Goal: Transaction & Acquisition: Purchase product/service

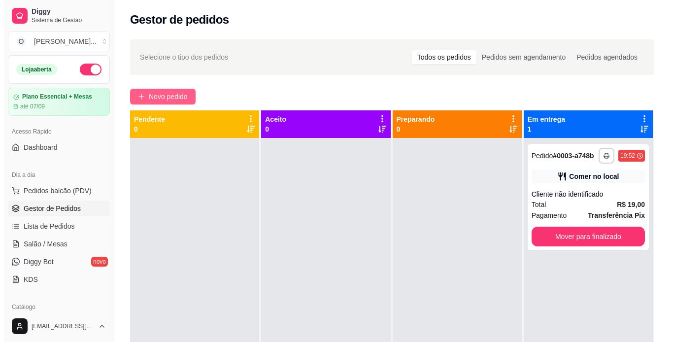
scroll to position [28, 0]
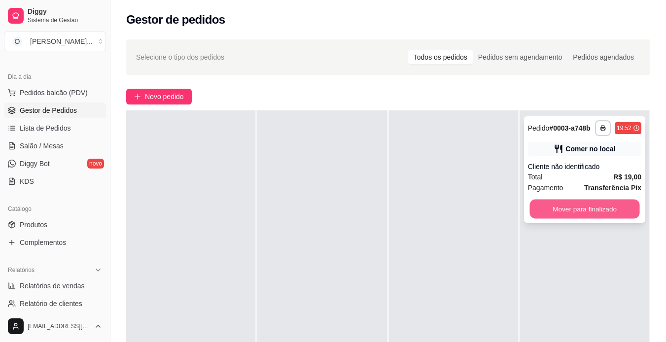
click at [598, 201] on button "Mover para finalizado" at bounding box center [584, 209] width 110 height 19
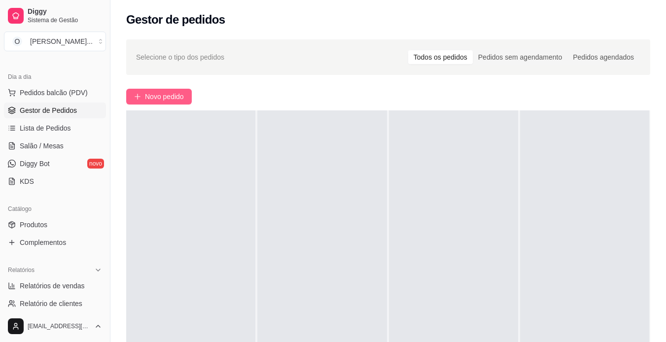
click at [138, 90] on button "Novo pedido" at bounding box center [159, 97] width 66 height 16
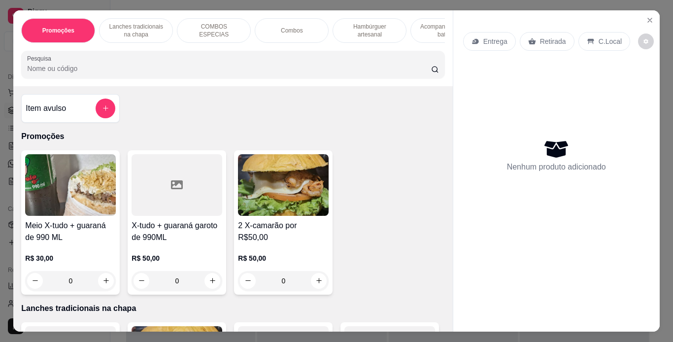
click at [285, 29] on p "Combos" at bounding box center [292, 31] width 22 height 8
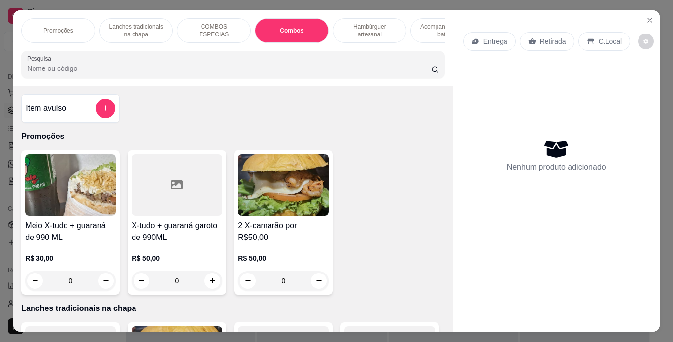
scroll to position [25, 0]
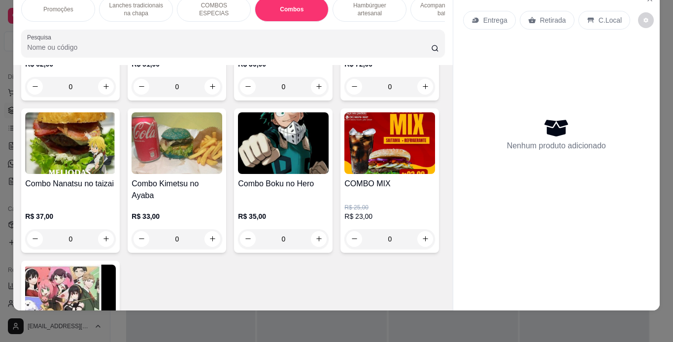
click at [203, 97] on div "R$ 51,00 0" at bounding box center [177, 77] width 91 height 37
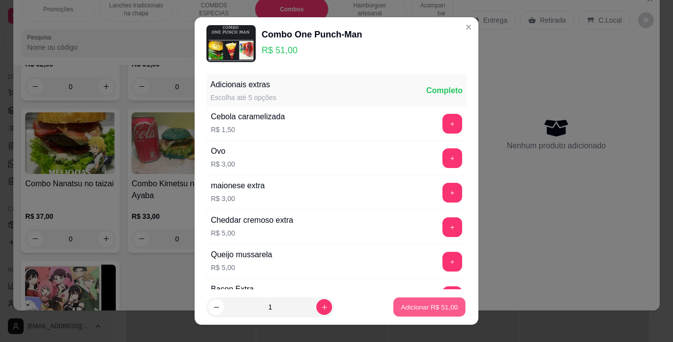
click at [425, 310] on p "Adicionar R$ 51,00" at bounding box center [429, 307] width 57 height 9
type input "1"
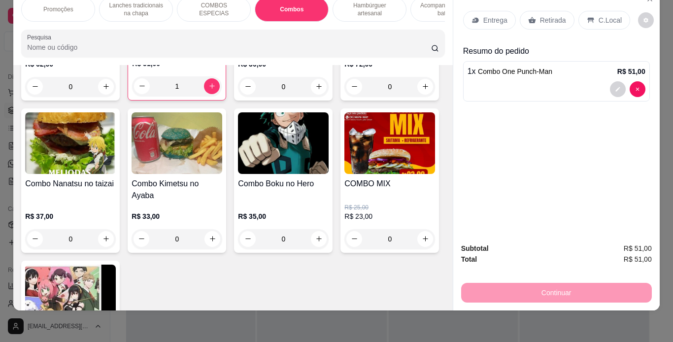
click at [599, 15] on p "C.Local" at bounding box center [610, 20] width 23 height 10
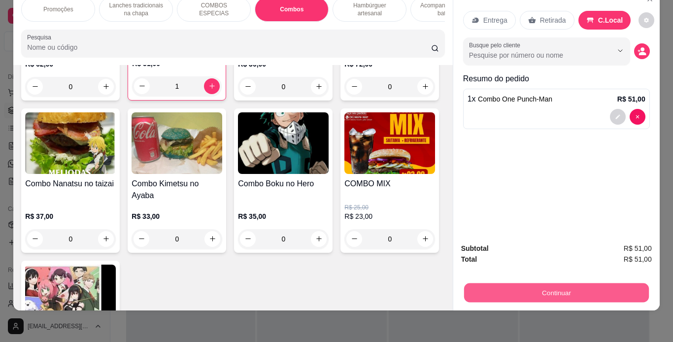
click at [522, 288] on button "Continuar" at bounding box center [556, 292] width 185 height 19
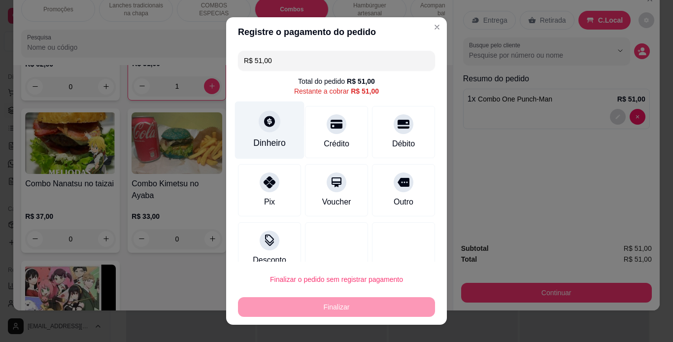
click at [268, 140] on div "Dinheiro" at bounding box center [269, 143] width 33 height 13
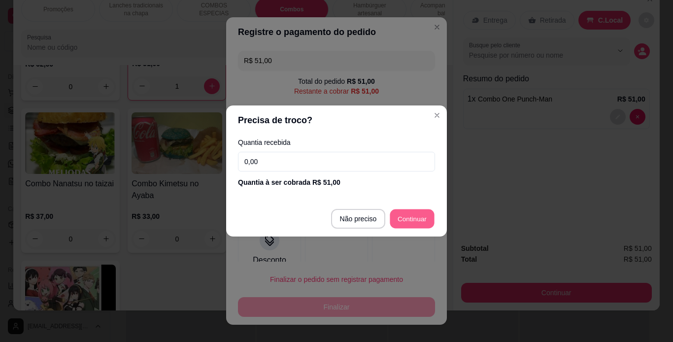
click at [409, 209] on button "Continuar" at bounding box center [412, 218] width 44 height 19
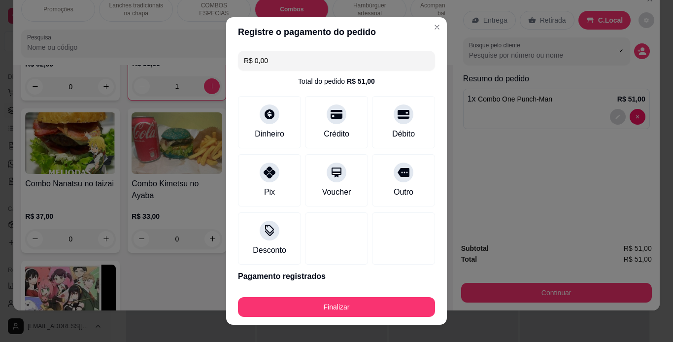
type input "R$ 0,00"
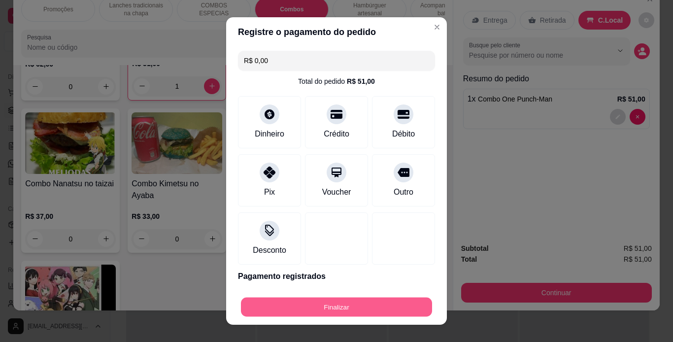
click at [339, 307] on button "Finalizar" at bounding box center [336, 307] width 191 height 19
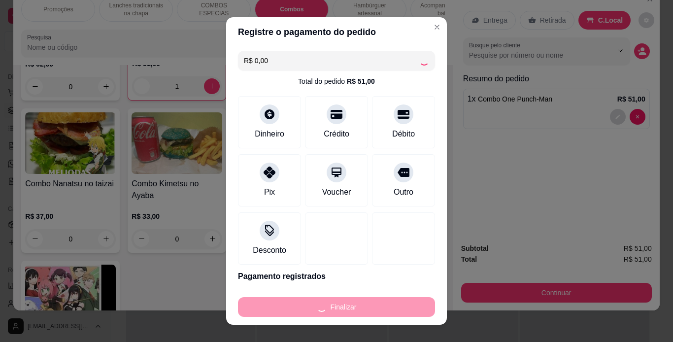
type input "0"
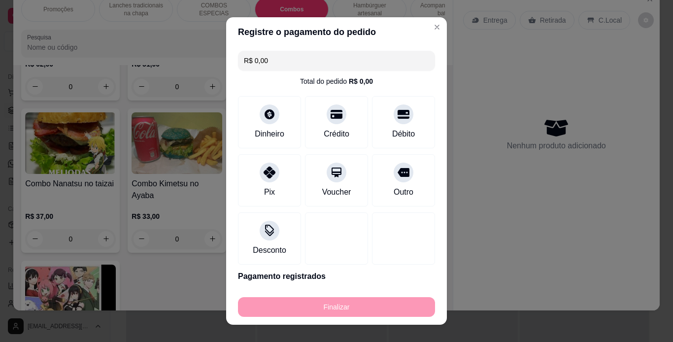
type input "-R$ 51,00"
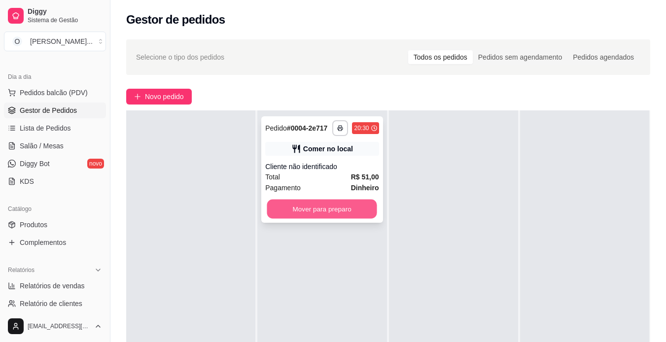
click at [328, 214] on button "Mover para preparo" at bounding box center [322, 209] width 110 height 19
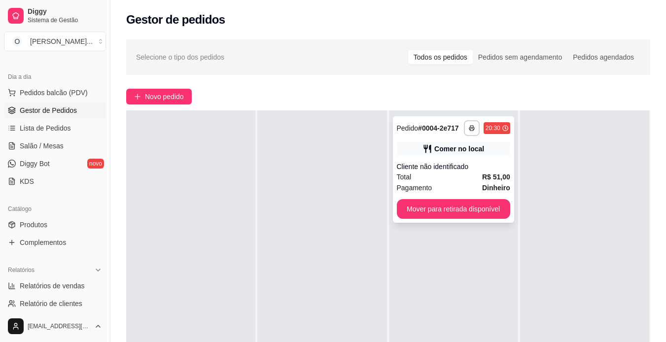
click at [469, 175] on div "Total R$ 51,00" at bounding box center [453, 177] width 113 height 11
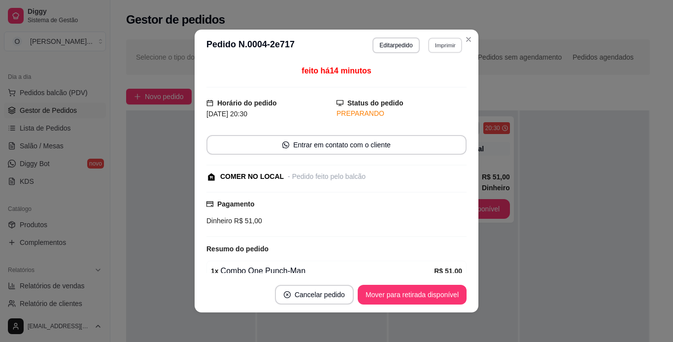
click at [450, 47] on button "Imprimir" at bounding box center [445, 44] width 34 height 15
click at [422, 78] on button "IMPRESSORA" at bounding box center [423, 79] width 69 height 15
click at [437, 302] on button "Mover para retirada disponível" at bounding box center [411, 294] width 105 height 19
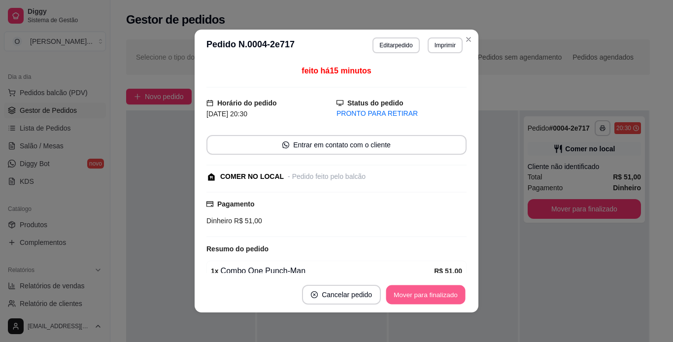
click at [437, 302] on button "Mover para finalizado" at bounding box center [425, 294] width 79 height 19
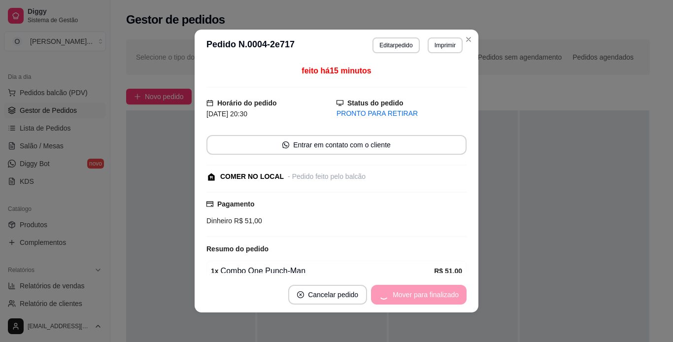
click at [437, 302] on div "Mover para finalizado" at bounding box center [419, 295] width 96 height 20
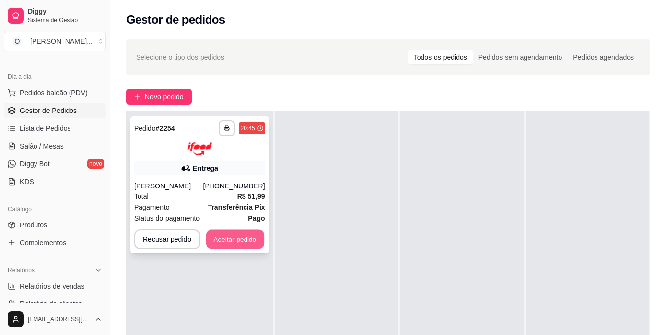
click at [241, 232] on button "Aceitar pedido" at bounding box center [235, 238] width 58 height 19
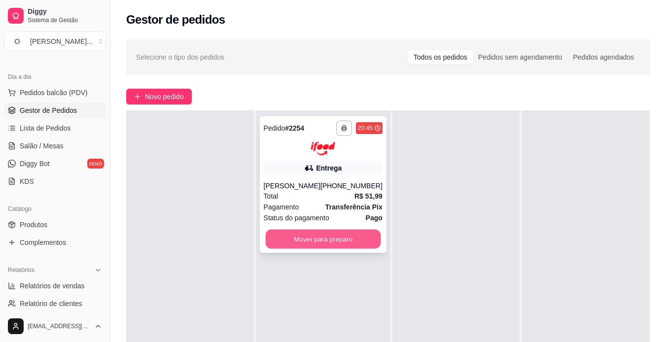
click at [319, 246] on button "Mover para preparo" at bounding box center [322, 238] width 115 height 19
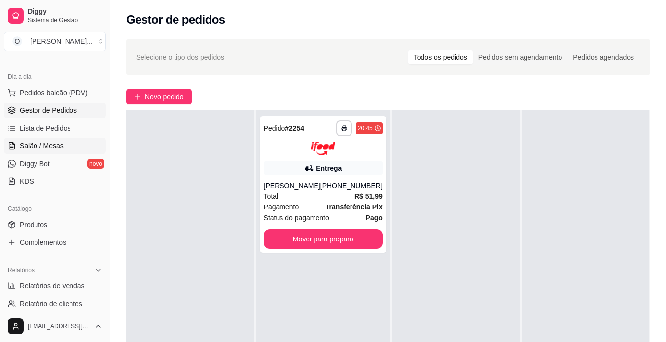
click at [45, 150] on span "Salão / Mesas" at bounding box center [42, 146] width 44 height 10
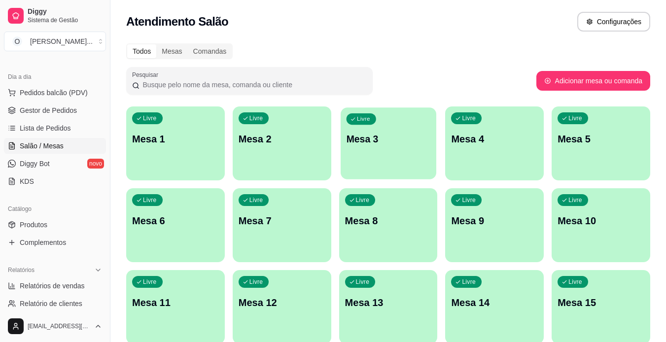
click at [374, 155] on div "Livre Mesa 3" at bounding box center [389, 137] width 96 height 60
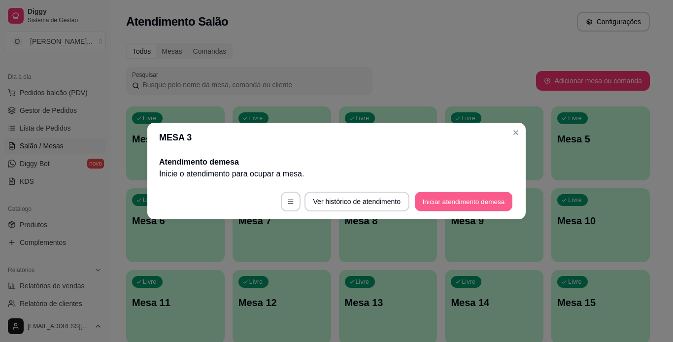
click at [451, 203] on button "Iniciar atendimento de mesa" at bounding box center [464, 201] width 98 height 19
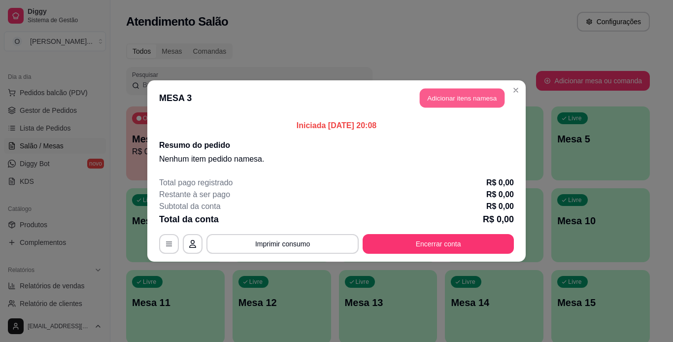
click at [467, 97] on button "Adicionar itens na mesa" at bounding box center [462, 98] width 85 height 19
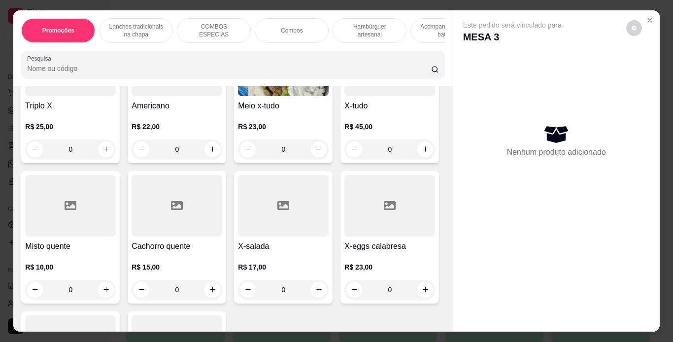
scroll to position [598, 0]
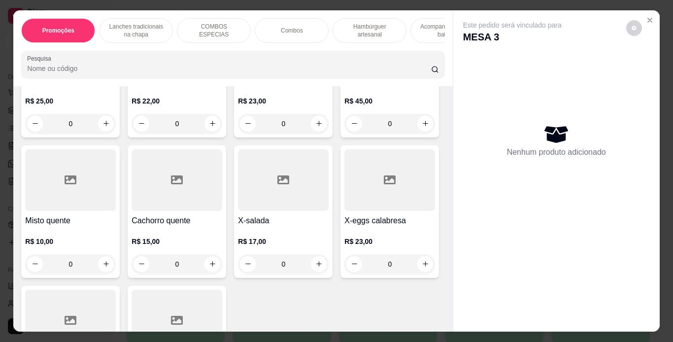
click at [238, 134] on div "0" at bounding box center [283, 124] width 91 height 20
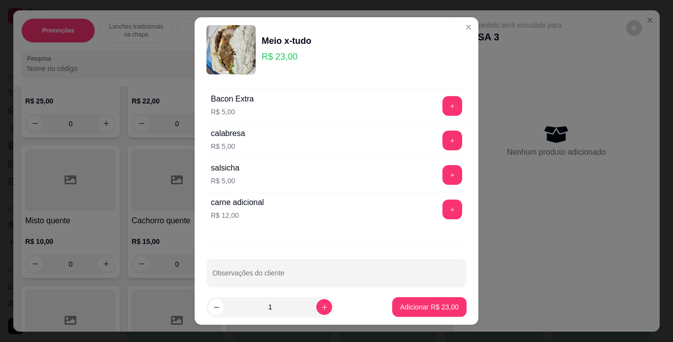
scroll to position [207, 0]
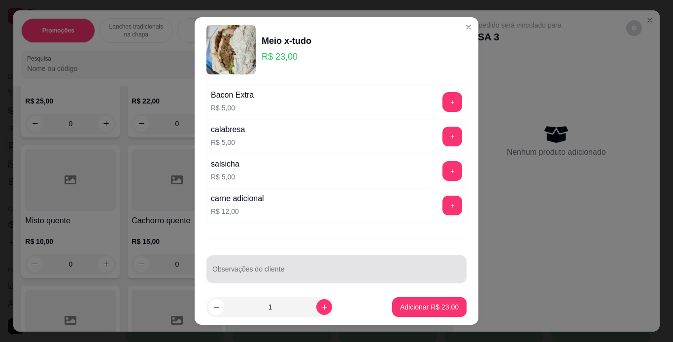
click at [325, 282] on div "Observações do cliente" at bounding box center [337, 269] width 260 height 28
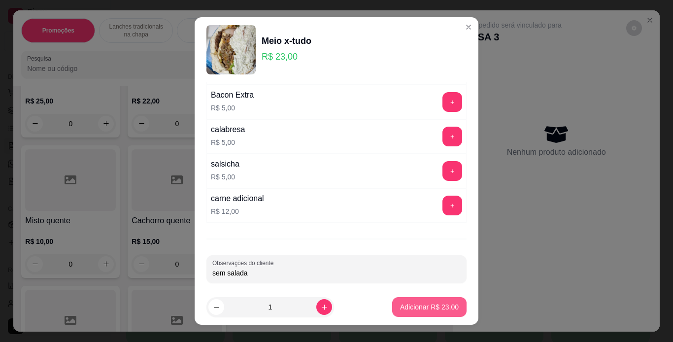
type input "sem salada"
click at [420, 300] on button "Adicionar R$ 23,00" at bounding box center [429, 307] width 72 height 19
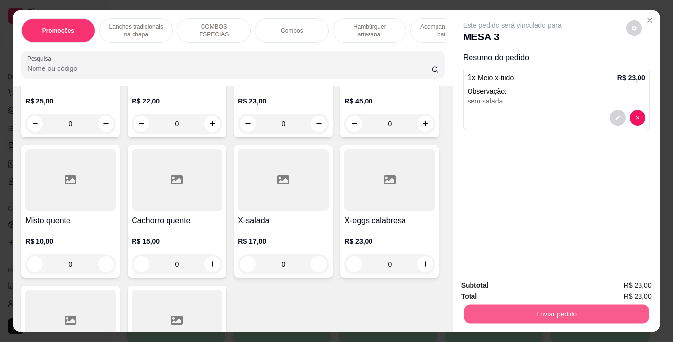
click at [555, 314] on button "Enviar pedido" at bounding box center [556, 314] width 185 height 19
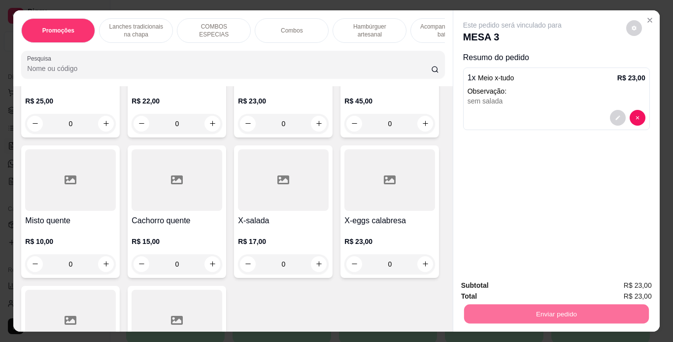
click at [618, 286] on button "Sim, quero registrar" at bounding box center [617, 286] width 71 height 18
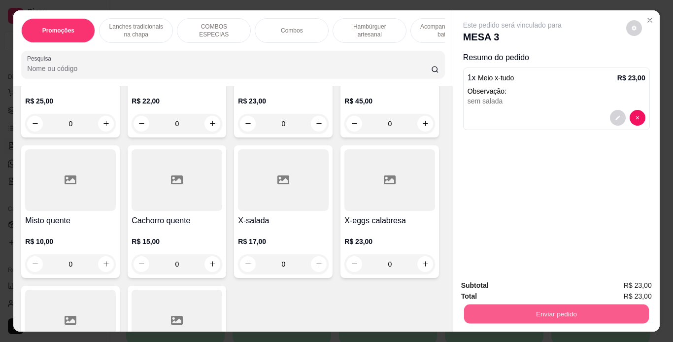
click at [501, 305] on button "Enviar pedido" at bounding box center [556, 314] width 185 height 19
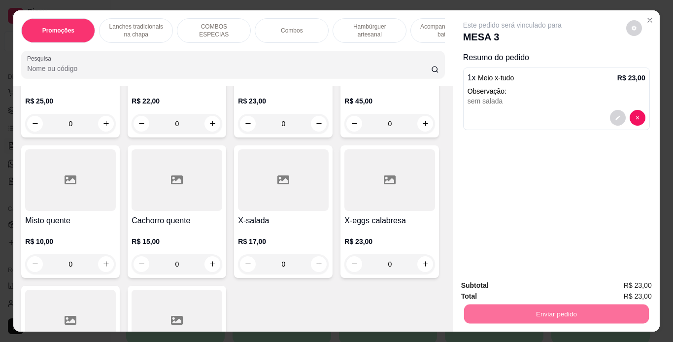
click at [520, 287] on button "Não registrar e enviar pedido" at bounding box center [524, 286] width 100 height 18
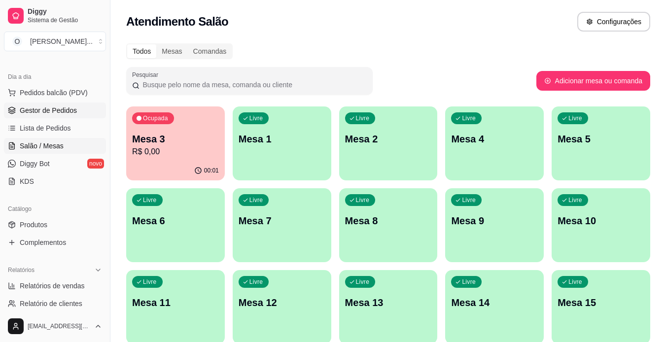
click at [60, 116] on link "Gestor de Pedidos" at bounding box center [55, 111] width 102 height 16
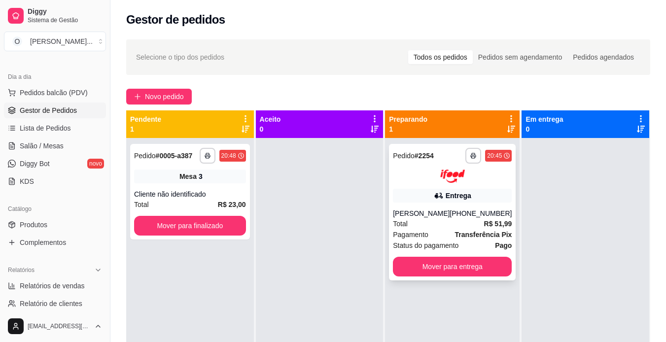
click at [433, 205] on div "**********" at bounding box center [452, 212] width 127 height 137
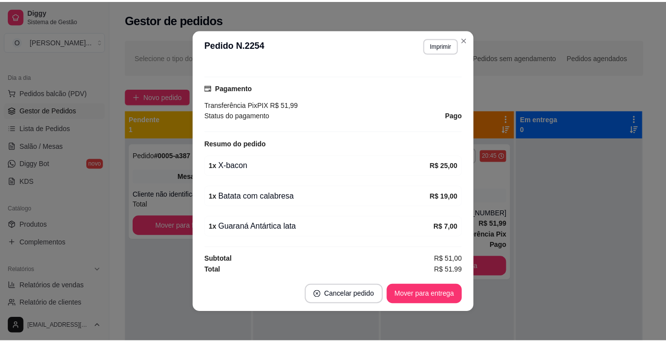
scroll to position [284, 0]
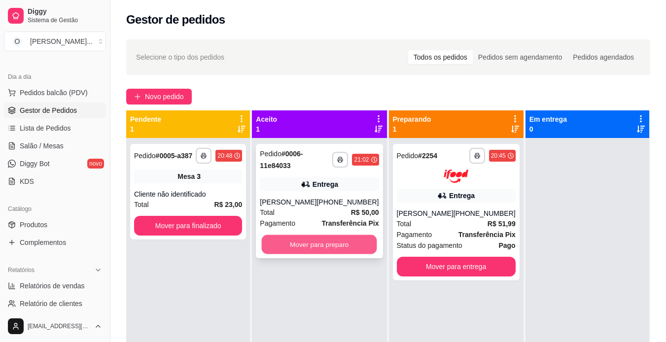
click at [335, 238] on button "Mover para preparo" at bounding box center [319, 244] width 115 height 19
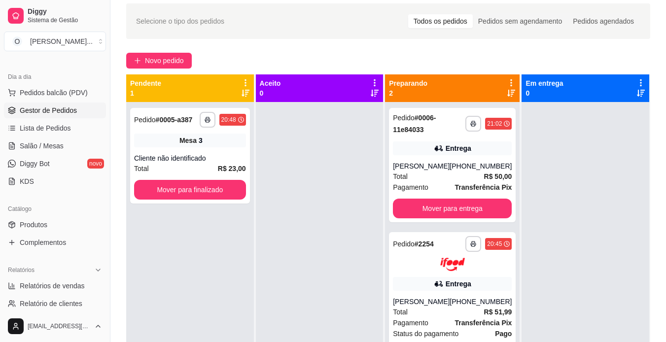
scroll to position [46, 0]
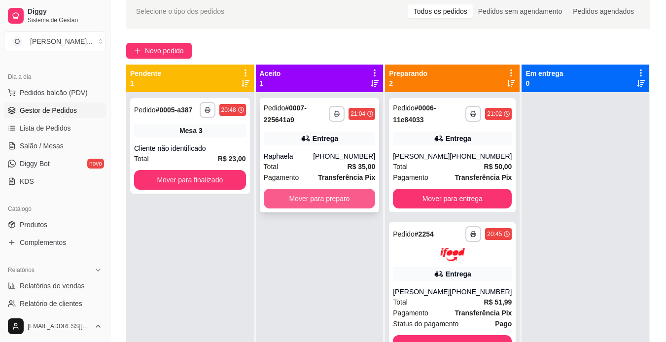
click at [327, 198] on button "Mover para preparo" at bounding box center [320, 199] width 112 height 20
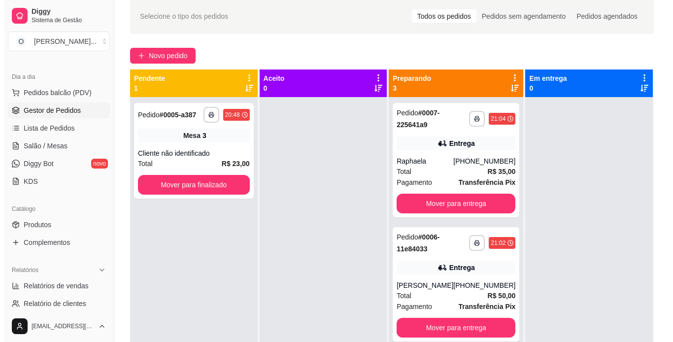
scroll to position [38, 0]
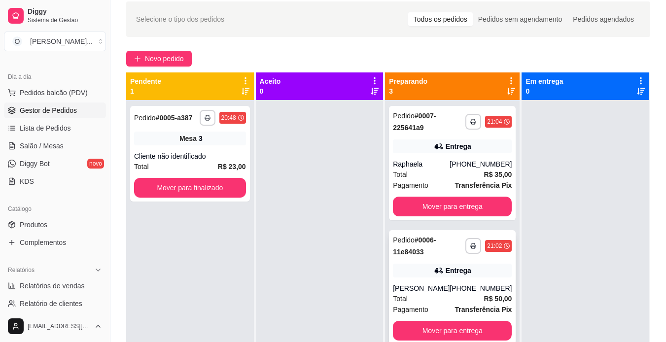
click at [475, 274] on div "Entrega" at bounding box center [452, 271] width 119 height 14
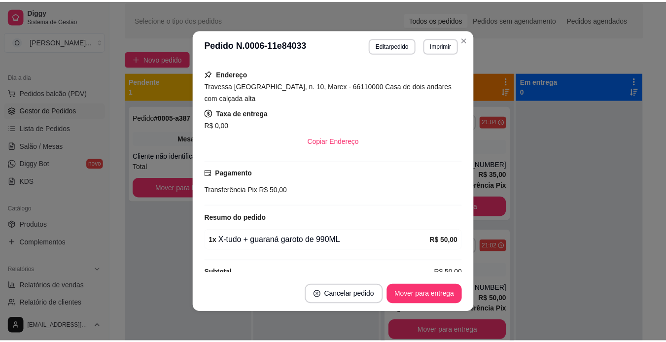
scroll to position [172, 0]
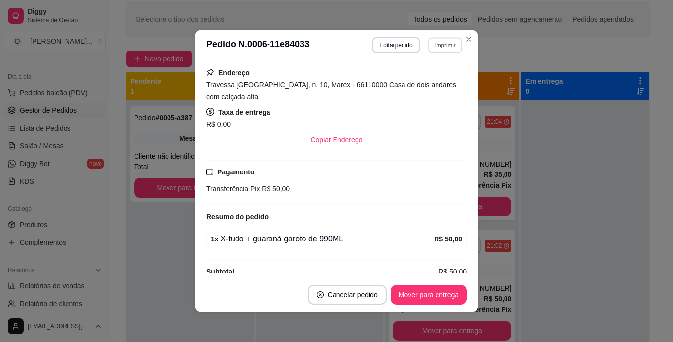
click at [438, 45] on button "Imprimir" at bounding box center [445, 44] width 34 height 15
click at [425, 78] on button "IMPRESSORA" at bounding box center [423, 79] width 69 height 15
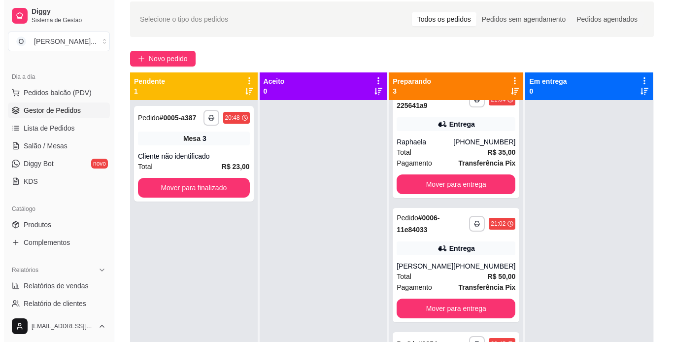
scroll to position [10, 0]
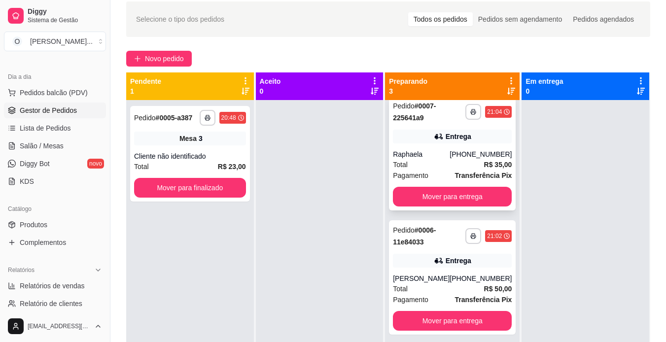
click at [484, 166] on strong "R$ 35,00" at bounding box center [498, 165] width 28 height 8
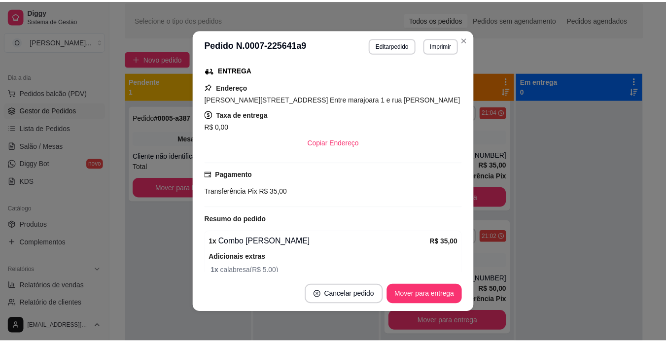
scroll to position [207, 0]
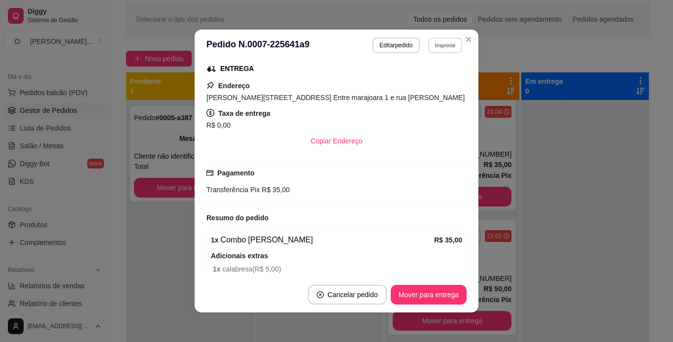
click at [436, 48] on button "Imprimir" at bounding box center [445, 44] width 34 height 15
click at [427, 76] on button "IMPRESSORA" at bounding box center [423, 79] width 69 height 15
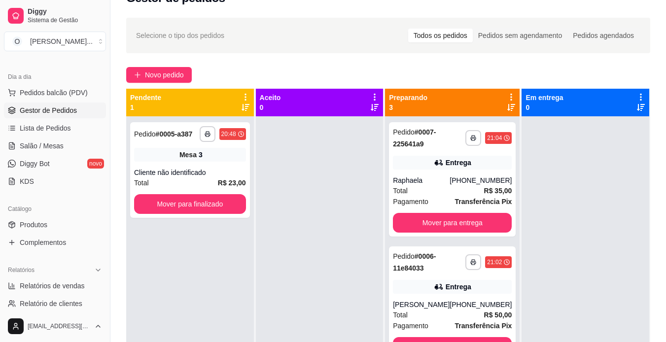
scroll to position [7, 0]
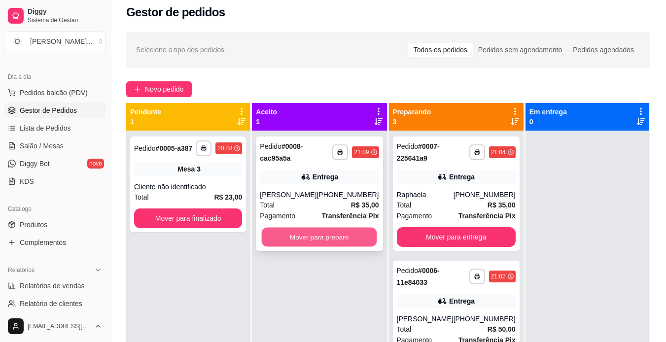
click at [337, 235] on button "Mover para preparo" at bounding box center [319, 237] width 115 height 19
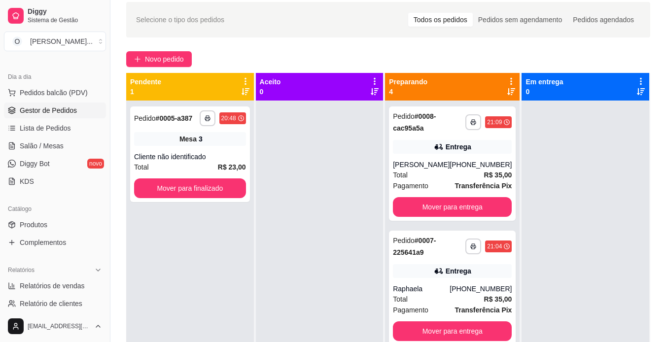
scroll to position [89, 0]
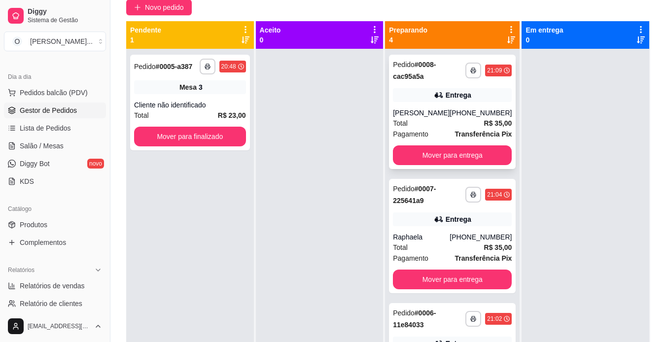
click at [484, 120] on strong "R$ 35,00" at bounding box center [498, 123] width 28 height 8
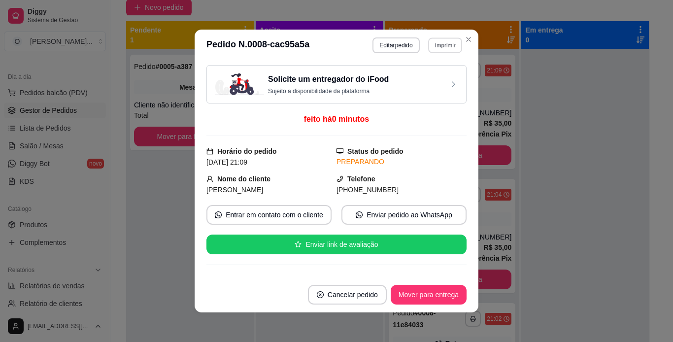
click at [435, 48] on button "Imprimir" at bounding box center [445, 44] width 34 height 15
click at [431, 76] on button "IMPRESSORA" at bounding box center [423, 79] width 69 height 15
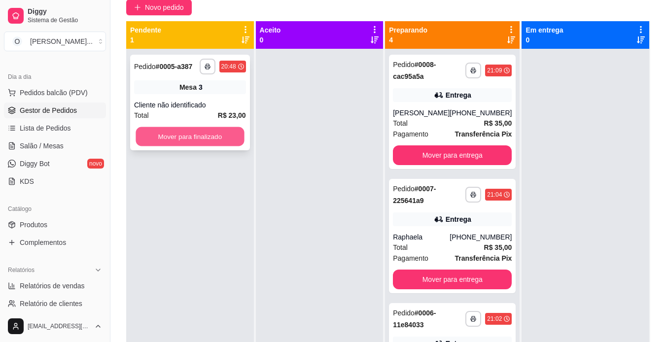
click at [195, 130] on button "Mover para finalizado" at bounding box center [190, 136] width 108 height 19
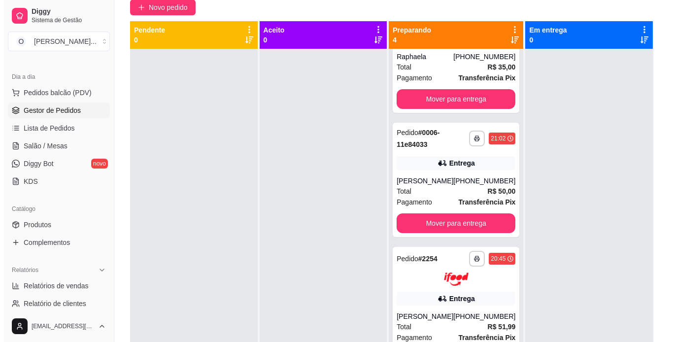
scroll to position [197, 0]
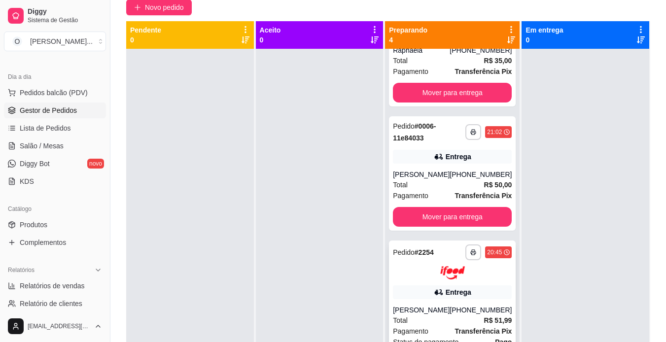
click at [484, 316] on strong "R$ 51,99" at bounding box center [498, 320] width 28 height 8
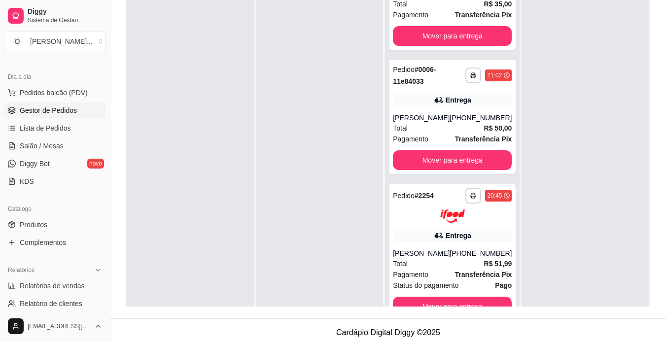
scroll to position [146, 0]
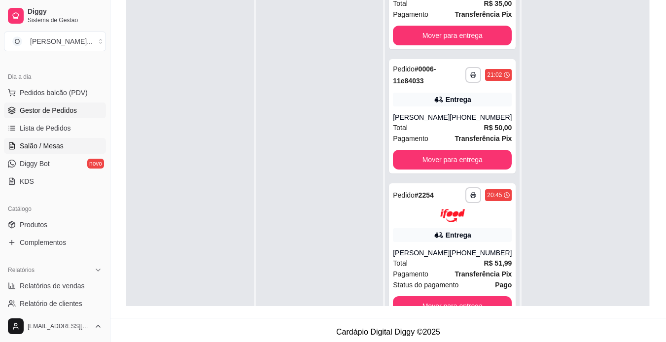
click at [57, 141] on span "Salão / Mesas" at bounding box center [42, 146] width 44 height 10
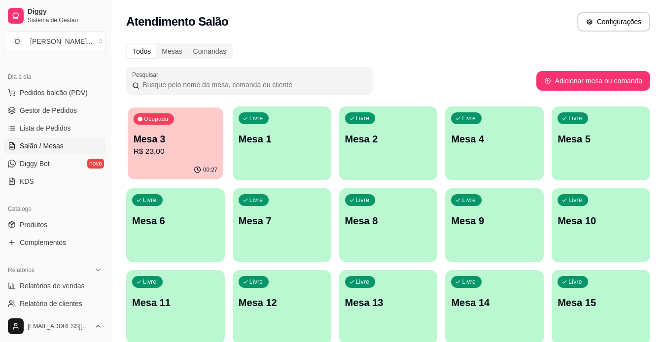
click at [201, 156] on p "R$ 23,00" at bounding box center [176, 151] width 84 height 11
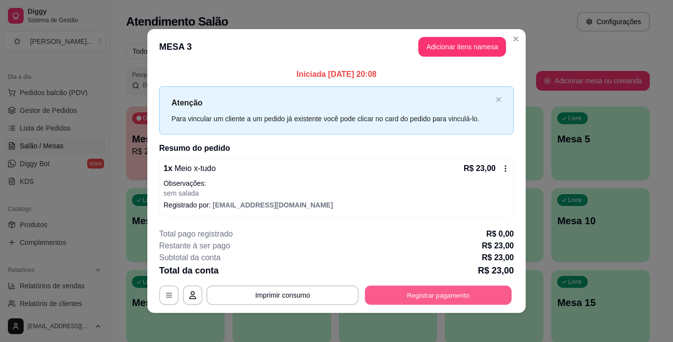
click at [402, 291] on button "Registrar pagamento" at bounding box center [438, 294] width 147 height 19
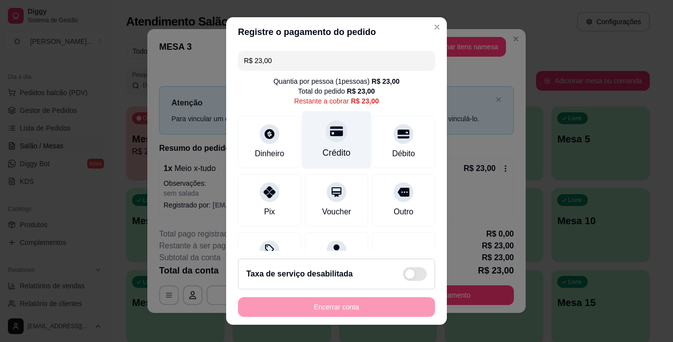
click at [333, 163] on div "Crédito" at bounding box center [336, 140] width 69 height 58
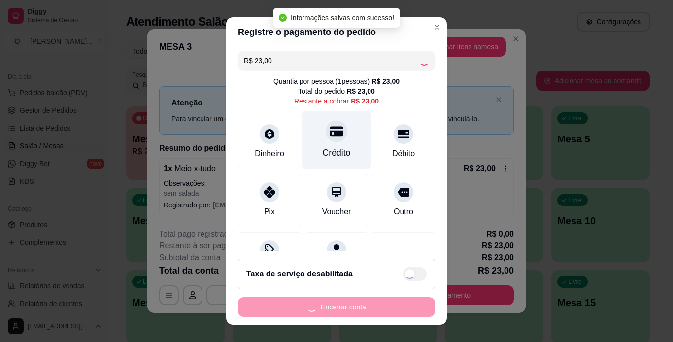
type input "R$ 0,00"
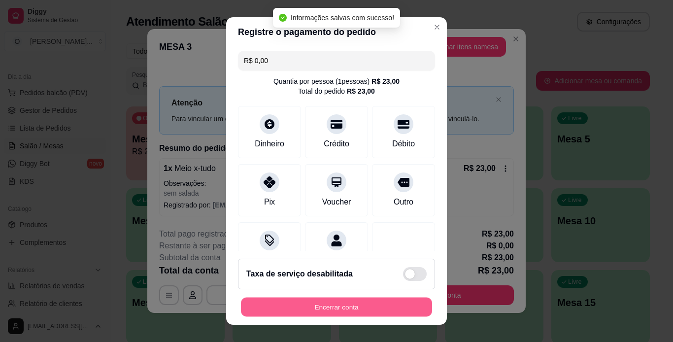
click at [339, 305] on button "Encerrar conta" at bounding box center [336, 307] width 191 height 19
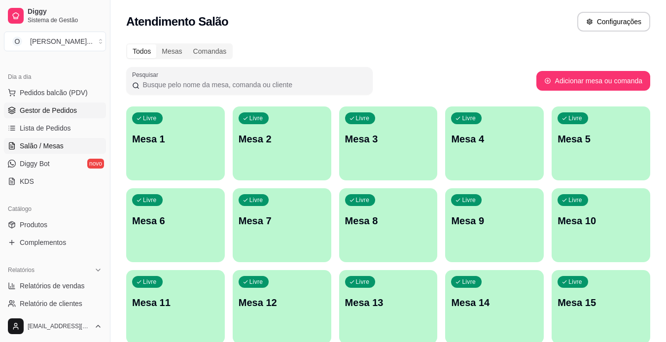
click at [60, 112] on span "Gestor de Pedidos" at bounding box center [48, 110] width 57 height 10
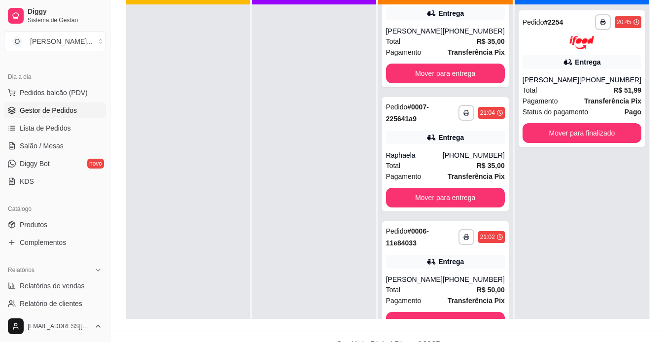
scroll to position [40, 0]
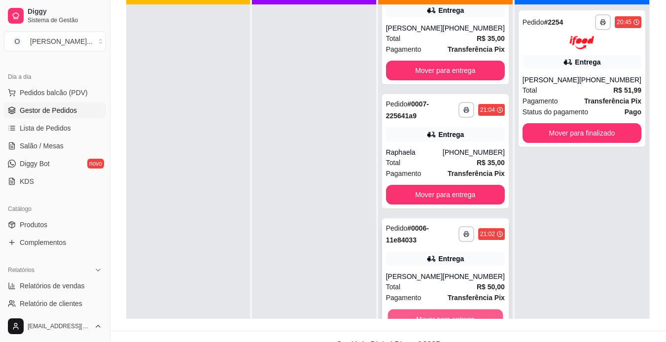
click at [478, 315] on button "Mover para entrega" at bounding box center [444, 319] width 115 height 19
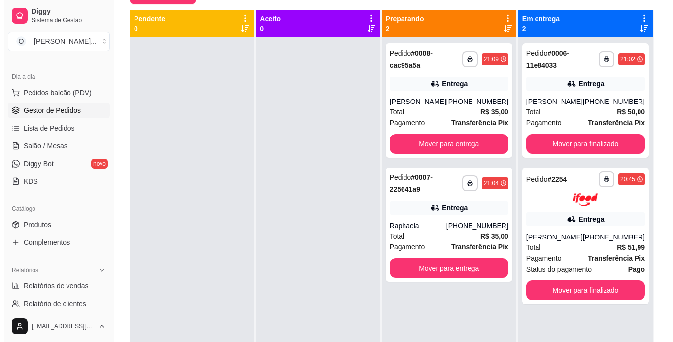
scroll to position [98, 0]
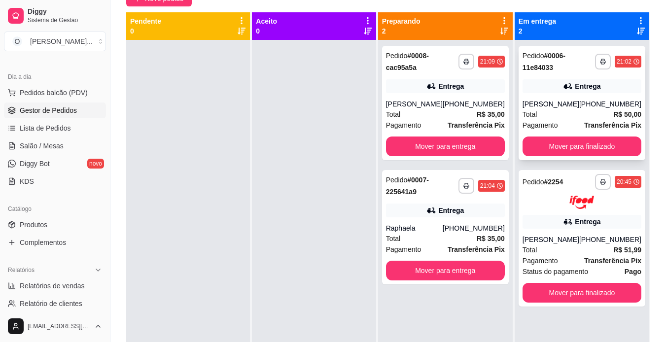
click at [595, 111] on div "Total R$ 50,00" at bounding box center [581, 114] width 119 height 11
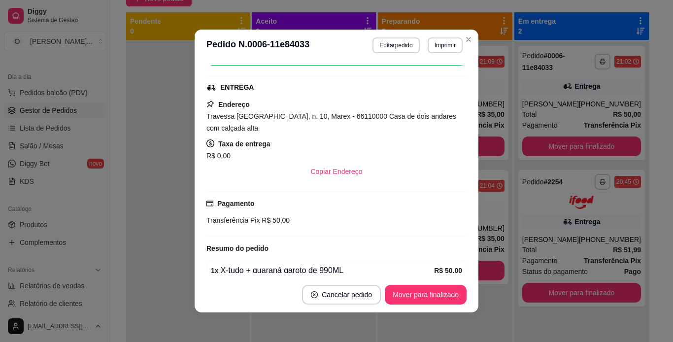
scroll to position [203, 0]
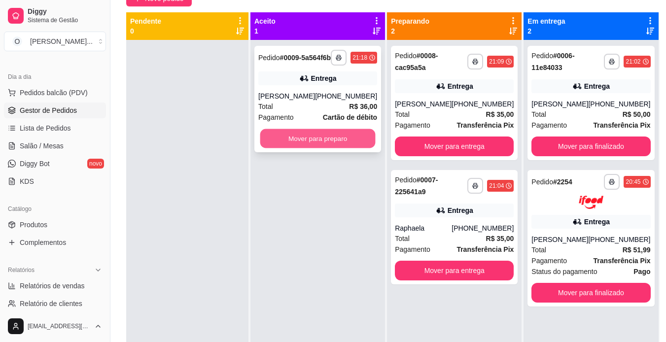
click at [320, 147] on button "Mover para preparo" at bounding box center [317, 138] width 115 height 19
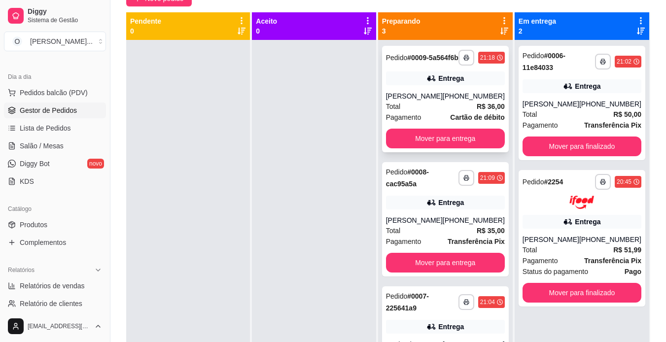
click at [465, 101] on div "[PHONE_NUMBER]" at bounding box center [474, 96] width 62 height 10
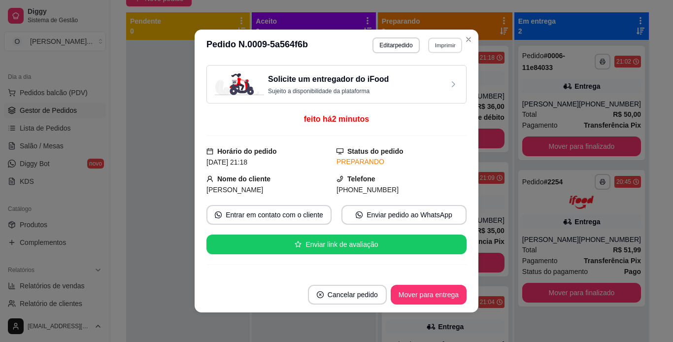
click at [439, 44] on button "Imprimir" at bounding box center [445, 44] width 34 height 15
click at [436, 73] on button "IMPRESSORA" at bounding box center [423, 79] width 69 height 15
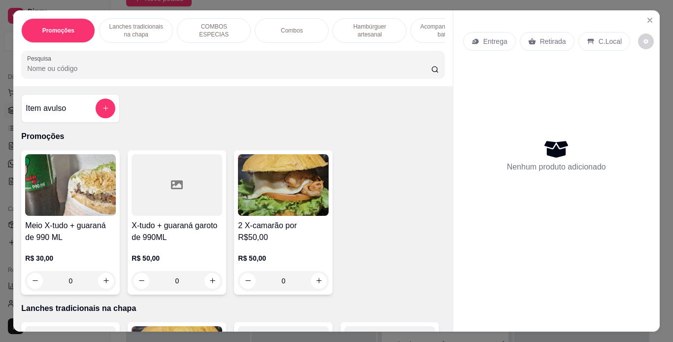
click at [368, 18] on div "Hambúrguer artesanal" at bounding box center [370, 30] width 74 height 25
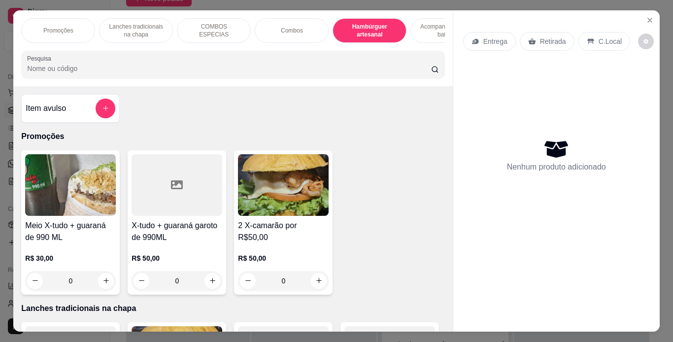
scroll to position [25, 0]
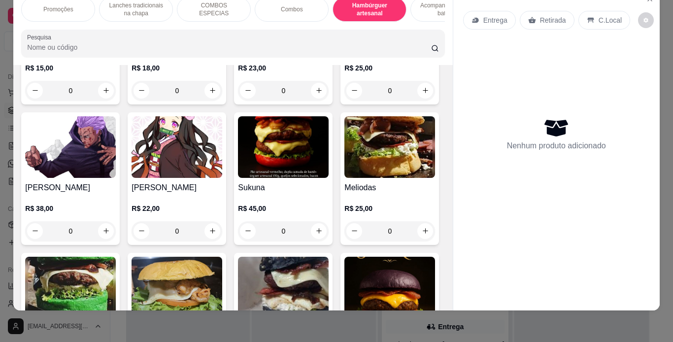
click at [314, 101] on div "0" at bounding box center [283, 91] width 91 height 20
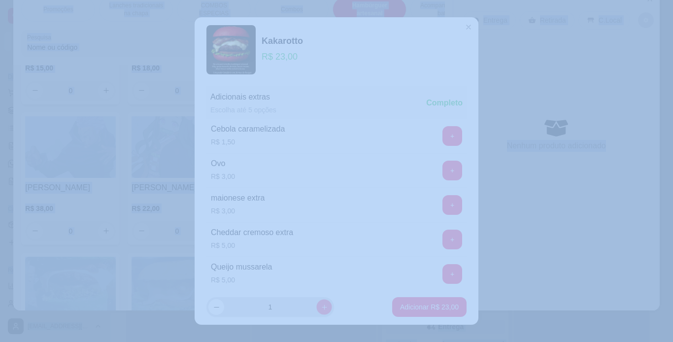
click at [316, 303] on button "increase-product-quantity" at bounding box center [323, 307] width 15 height 15
type input "2"
click at [410, 306] on p "Adicionar R$ 46,00" at bounding box center [429, 307] width 57 height 9
type input "2"
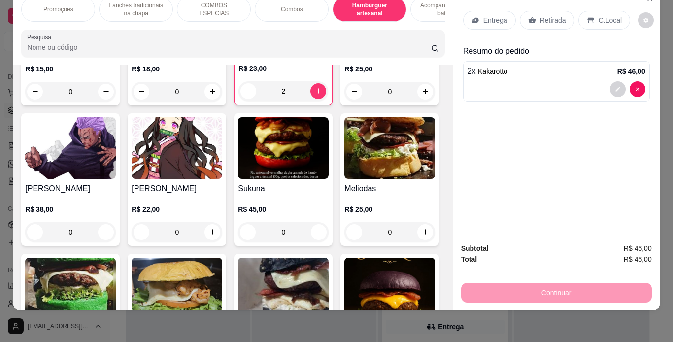
click at [540, 15] on p "Retirada" at bounding box center [553, 20] width 26 height 10
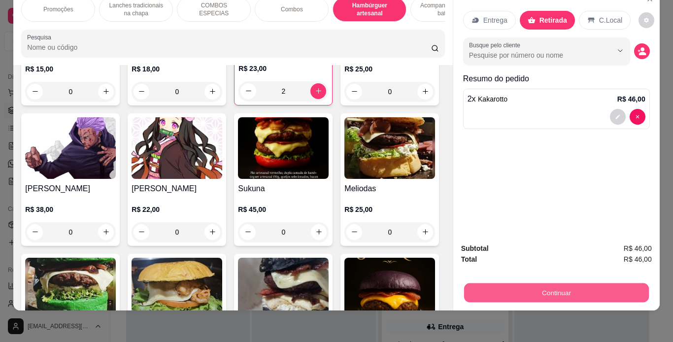
click at [544, 290] on button "Continuar" at bounding box center [556, 292] width 185 height 19
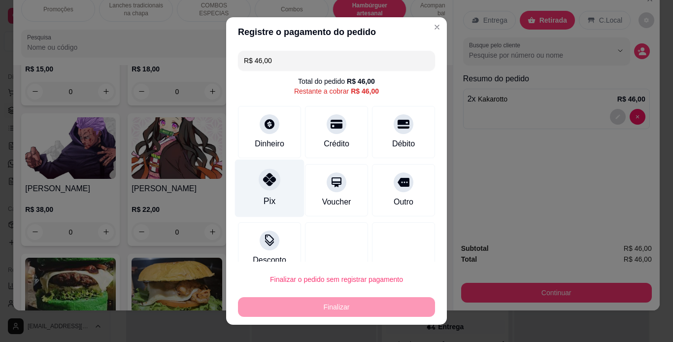
click at [272, 187] on div "Pix" at bounding box center [269, 188] width 69 height 58
type input "R$ 0,00"
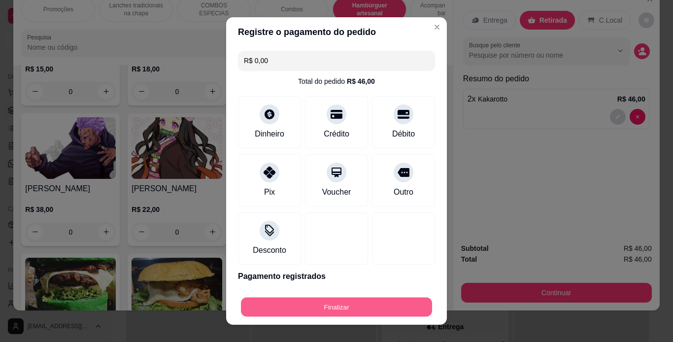
click at [285, 305] on button "Finalizar" at bounding box center [336, 307] width 191 height 19
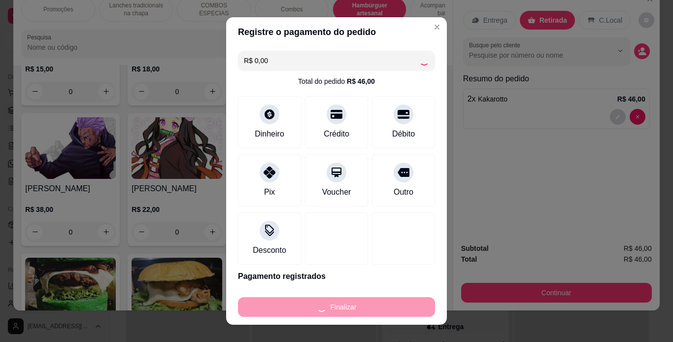
type input "0"
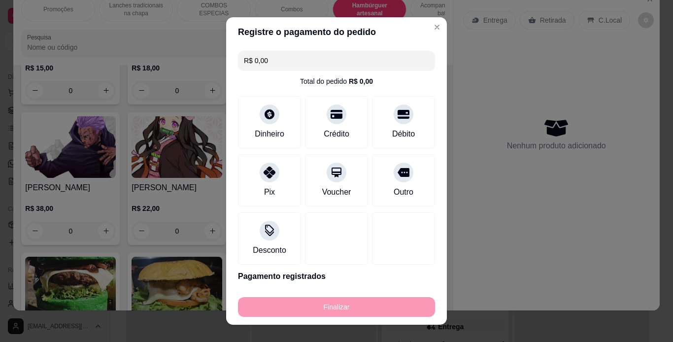
type input "-R$ 46,00"
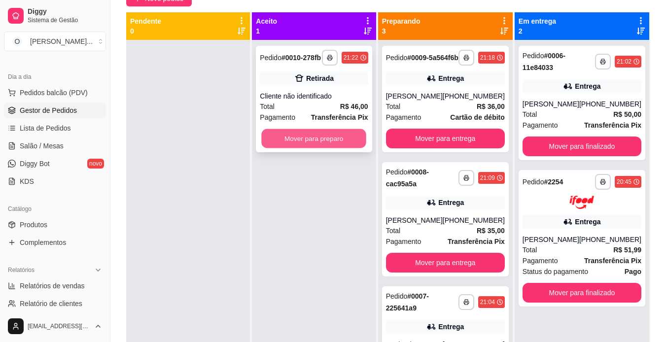
click at [320, 138] on button "Mover para preparo" at bounding box center [314, 138] width 105 height 19
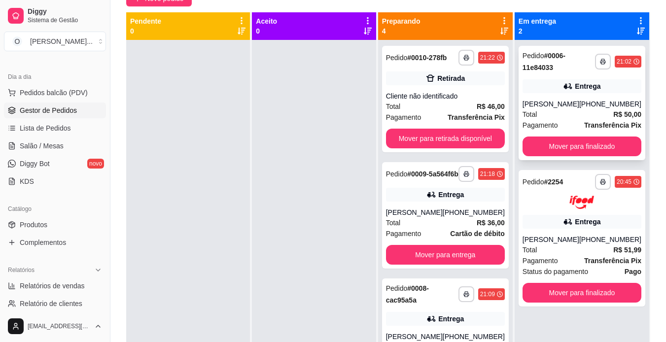
click at [578, 98] on div "**********" at bounding box center [581, 103] width 127 height 114
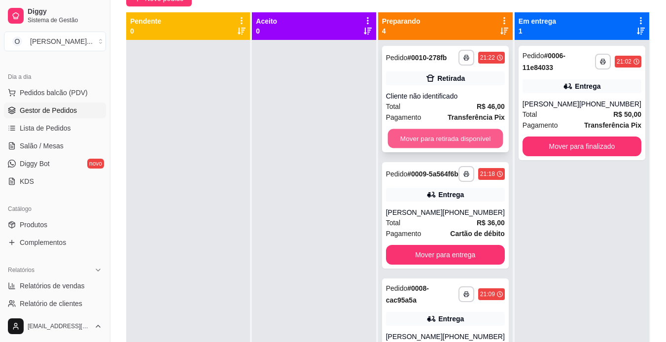
click at [416, 132] on button "Mover para retirada disponível" at bounding box center [444, 138] width 115 height 19
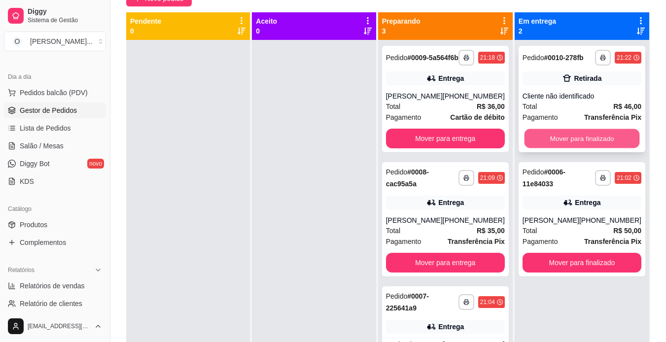
click at [573, 135] on button "Mover para finalizado" at bounding box center [581, 138] width 115 height 19
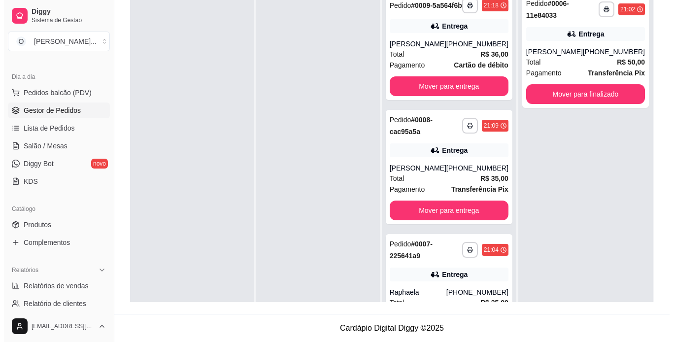
scroll to position [21, 0]
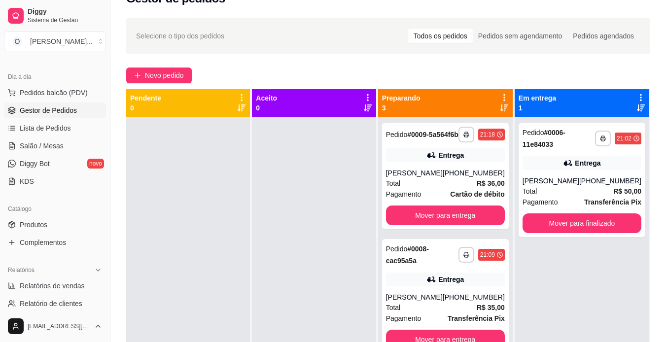
click at [636, 94] on icon at bounding box center [640, 97] width 9 height 9
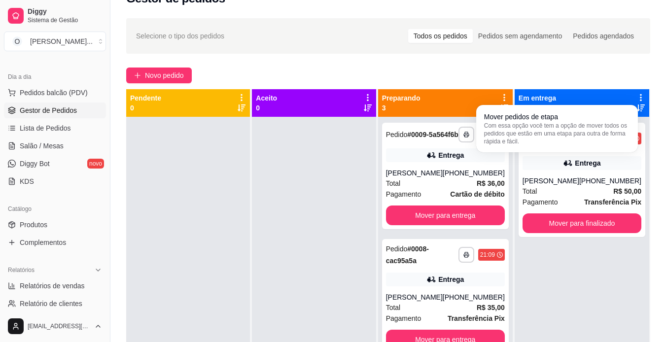
click at [571, 97] on div "Em entrega 1" at bounding box center [581, 103] width 127 height 20
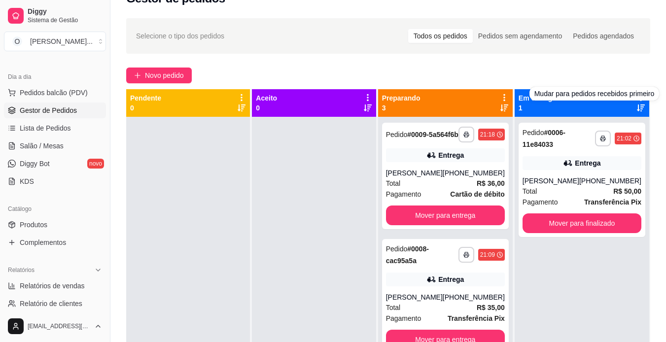
click at [637, 108] on icon at bounding box center [641, 107] width 8 height 7
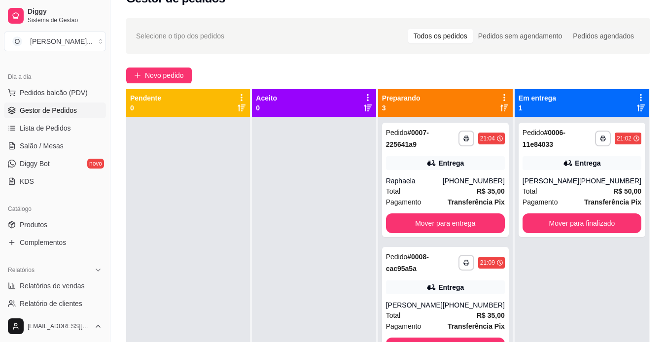
click at [637, 108] on icon at bounding box center [641, 107] width 8 height 7
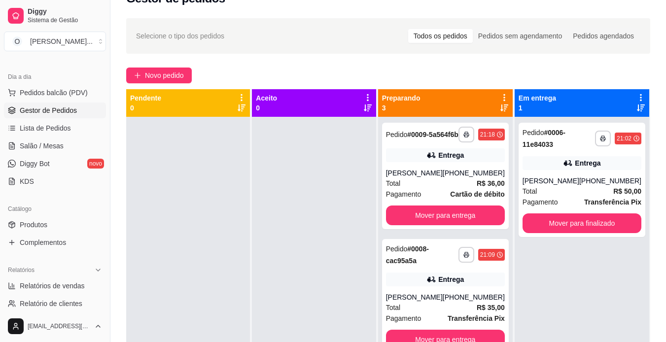
click at [454, 38] on div "Todos os pedidos" at bounding box center [440, 36] width 65 height 14
click at [408, 29] on input "Todos os pedidos" at bounding box center [408, 29] width 0 height 0
click at [169, 79] on span "Novo pedido" at bounding box center [164, 75] width 39 height 11
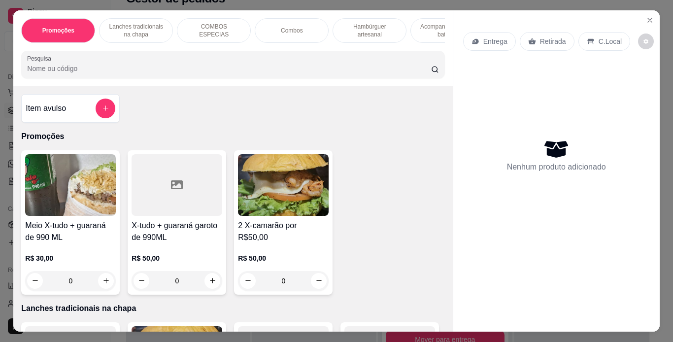
click at [354, 23] on p "Hambúrguer artesanal" at bounding box center [369, 31] width 57 height 16
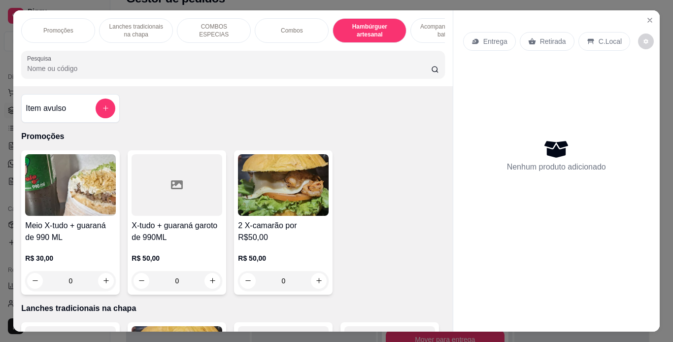
scroll to position [25, 0]
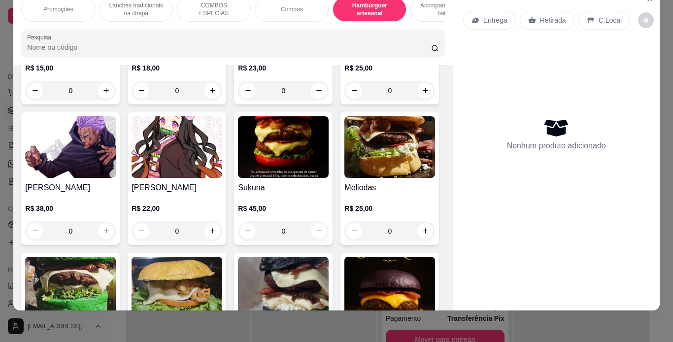
click at [321, 101] on div "0" at bounding box center [283, 91] width 91 height 20
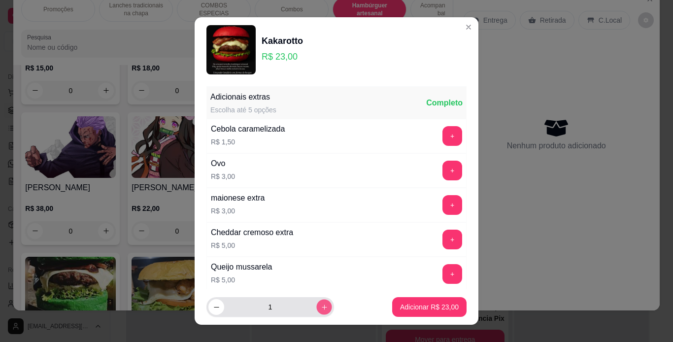
click at [321, 310] on icon "increase-product-quantity" at bounding box center [324, 307] width 7 height 7
type input "2"
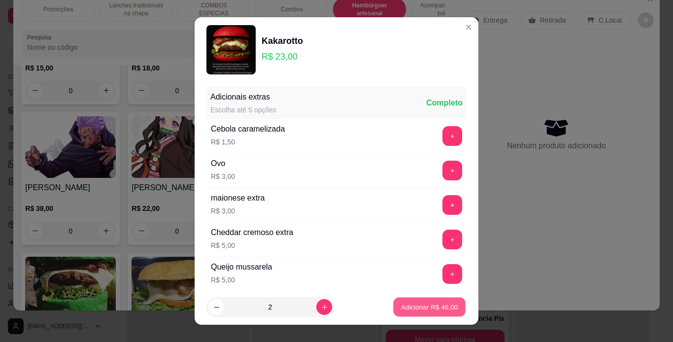
click at [424, 309] on p "Adicionar R$ 46,00" at bounding box center [429, 307] width 57 height 9
type input "2"
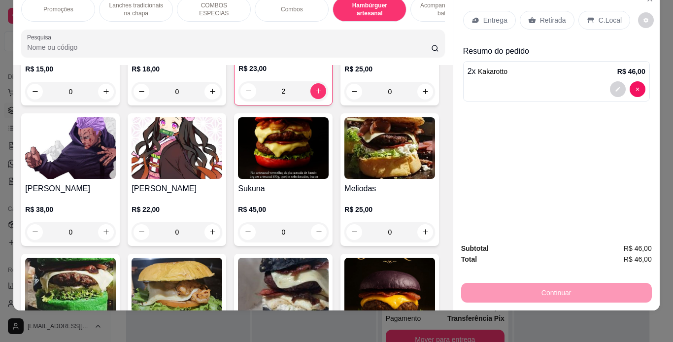
click at [529, 16] on icon at bounding box center [532, 20] width 8 height 8
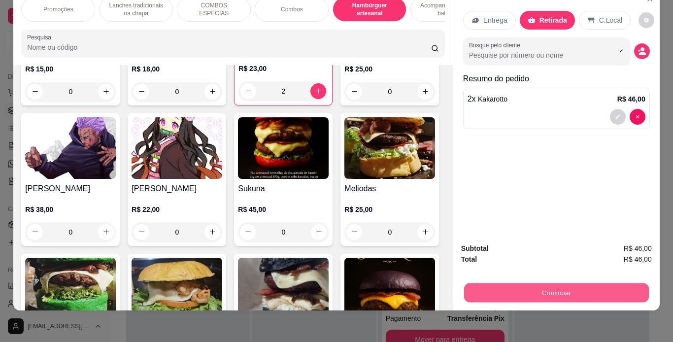
click at [552, 287] on button "Continuar" at bounding box center [556, 292] width 185 height 19
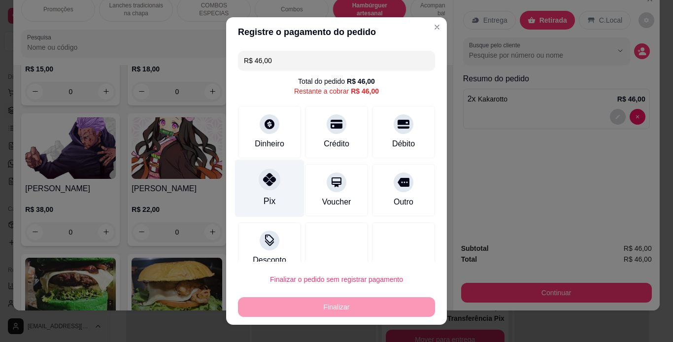
click at [274, 192] on div "Pix" at bounding box center [269, 188] width 69 height 58
type input "R$ 0,00"
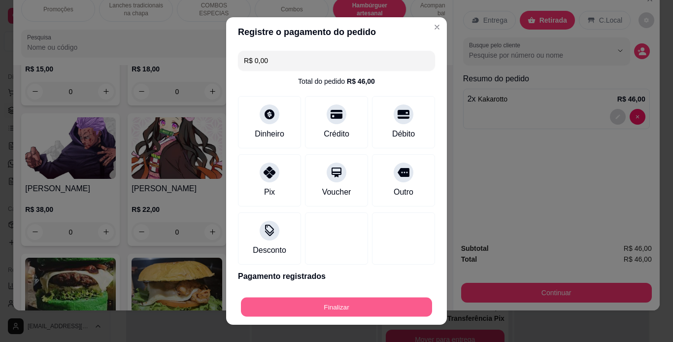
click at [332, 305] on button "Finalizar" at bounding box center [336, 307] width 191 height 19
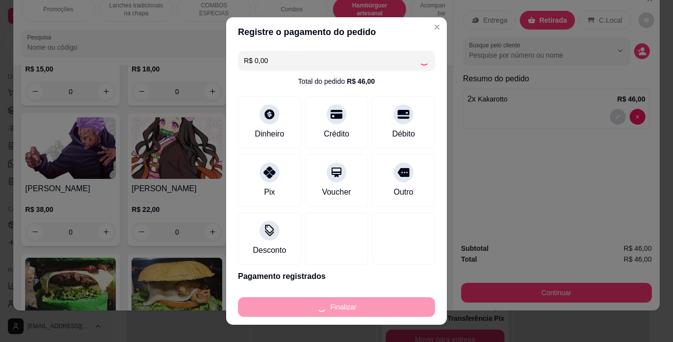
type input "0"
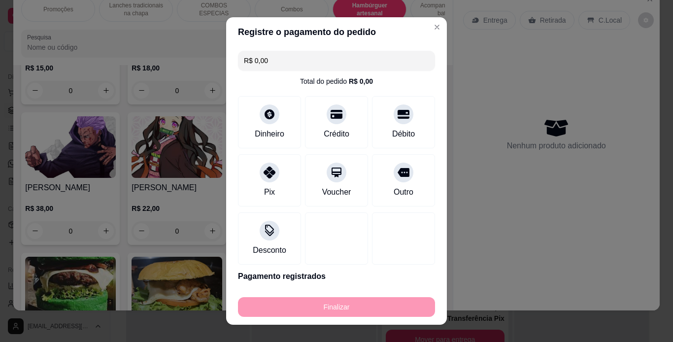
type input "-R$ 46,00"
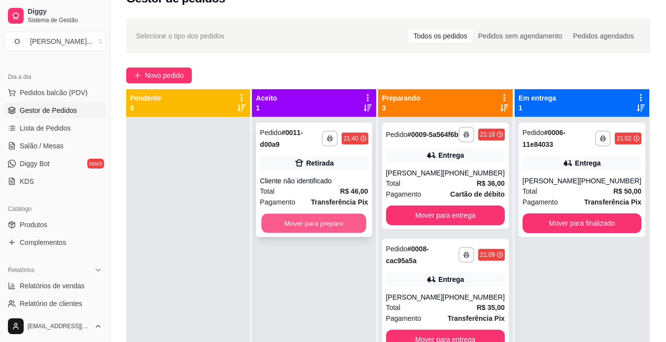
click at [340, 223] on button "Mover para preparo" at bounding box center [314, 223] width 105 height 19
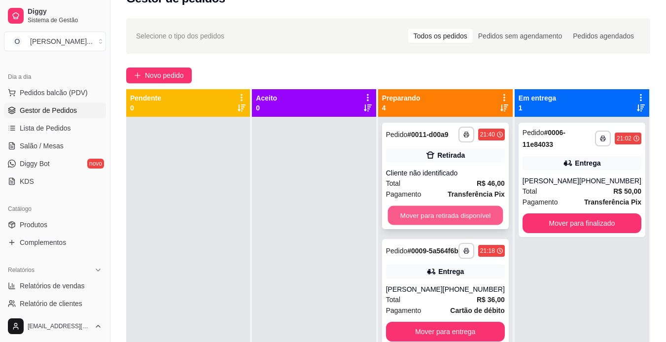
click at [470, 215] on button "Mover para retirada disponível" at bounding box center [444, 215] width 115 height 19
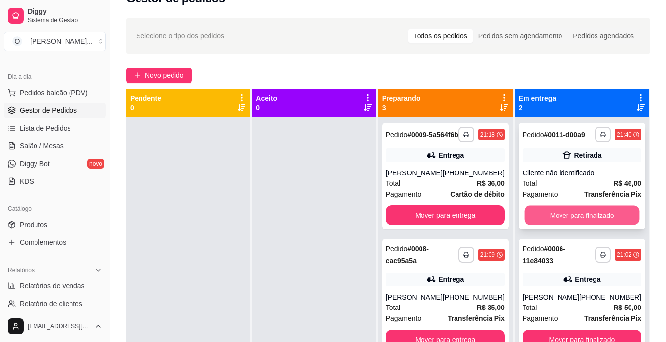
click at [584, 208] on button "Mover para finalizado" at bounding box center [581, 215] width 115 height 19
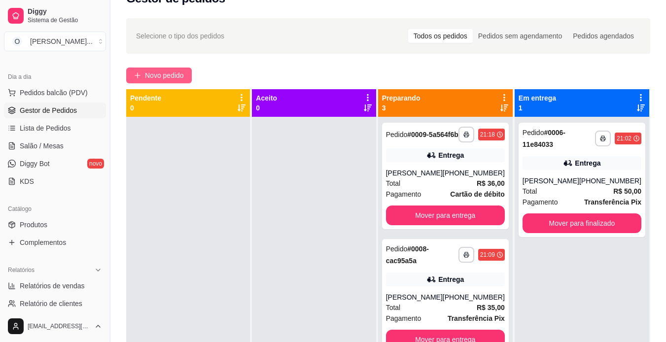
click at [159, 72] on span "Novo pedido" at bounding box center [164, 75] width 39 height 11
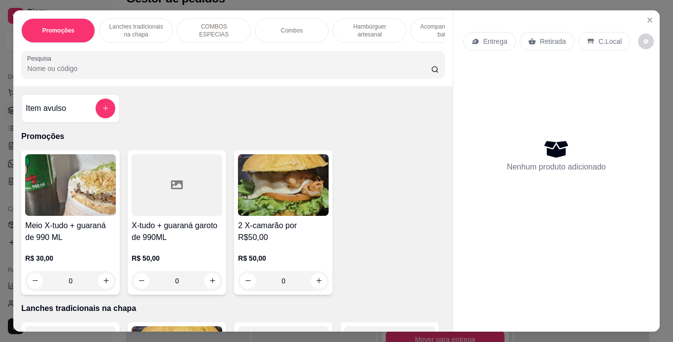
click at [361, 23] on p "Hambúrguer artesanal" at bounding box center [369, 31] width 57 height 16
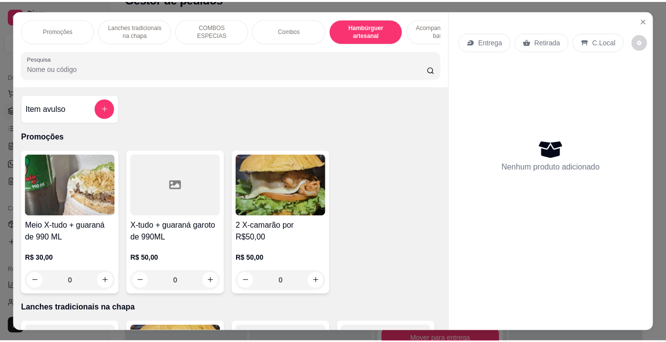
scroll to position [25, 0]
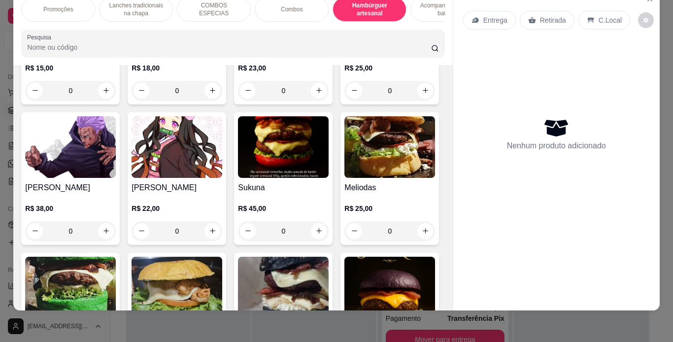
click at [184, 37] on img at bounding box center [177, 7] width 91 height 62
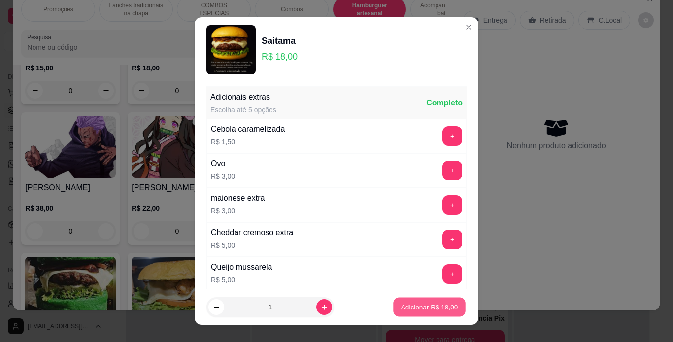
click at [409, 305] on p "Adicionar R$ 18,00" at bounding box center [429, 307] width 57 height 9
type input "1"
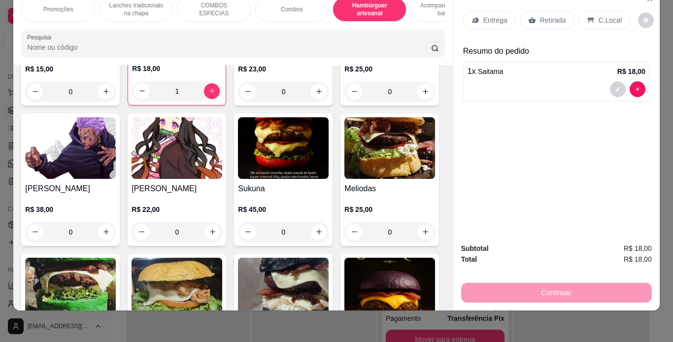
click at [540, 15] on p "Retirada" at bounding box center [553, 20] width 26 height 10
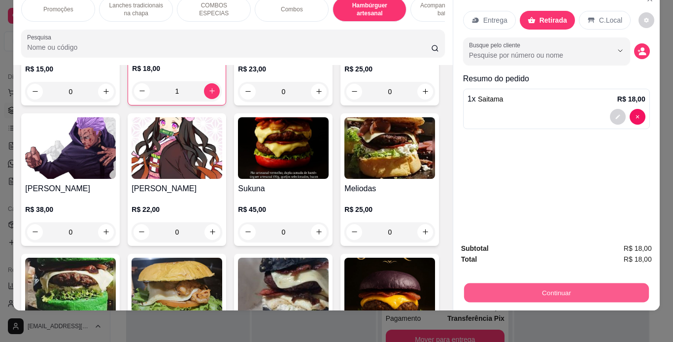
click at [541, 283] on button "Continuar" at bounding box center [556, 292] width 185 height 19
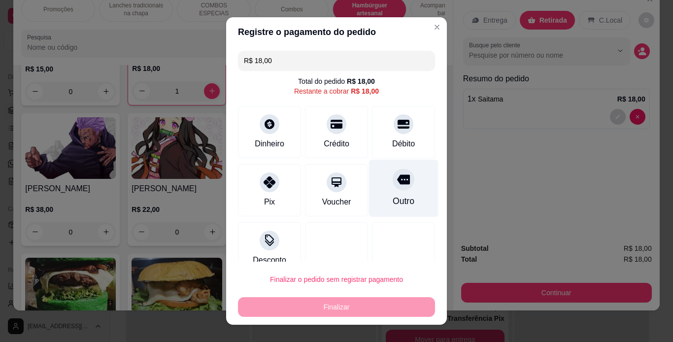
click at [405, 181] on div "Outro" at bounding box center [403, 188] width 69 height 58
type input "R$ 0,00"
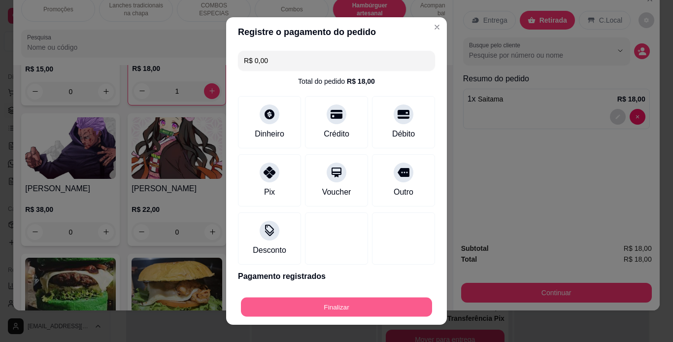
click at [333, 311] on button "Finalizar" at bounding box center [336, 307] width 191 height 19
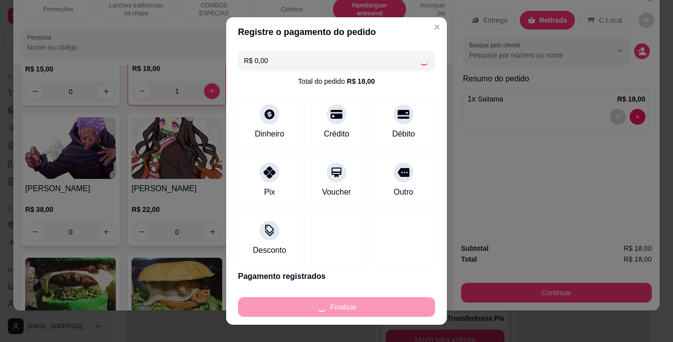
type input "0"
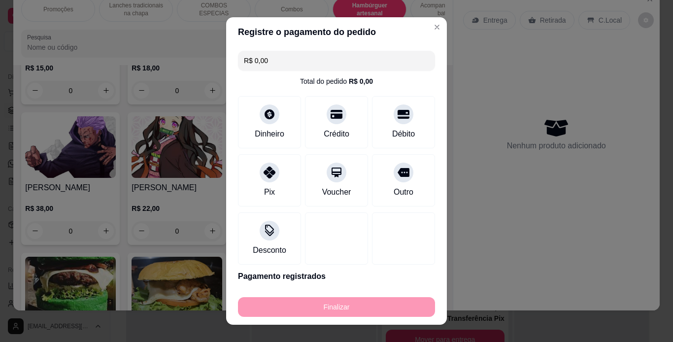
type input "-R$ 18,00"
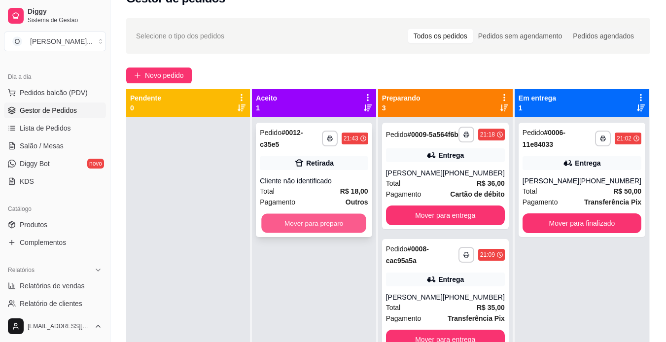
click at [295, 224] on button "Mover para preparo" at bounding box center [314, 223] width 105 height 19
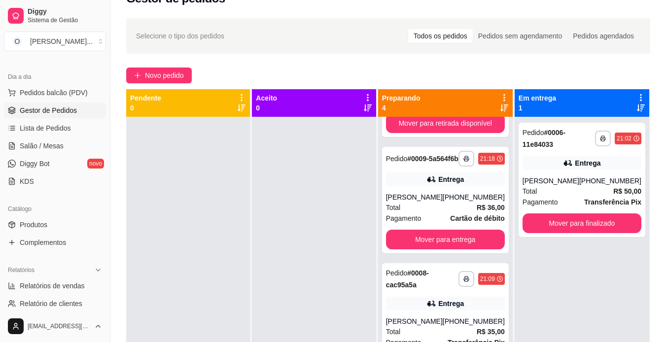
scroll to position [95, 0]
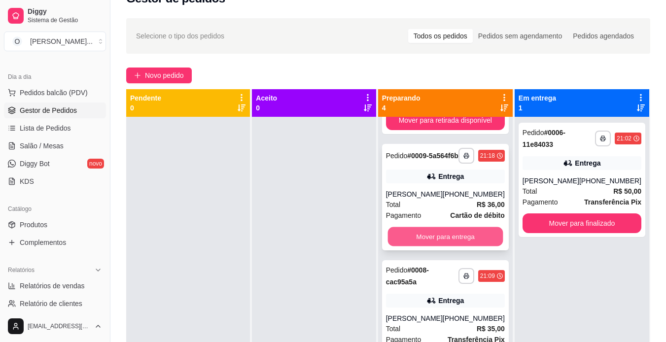
click at [465, 241] on button "Mover para entrega" at bounding box center [444, 236] width 115 height 19
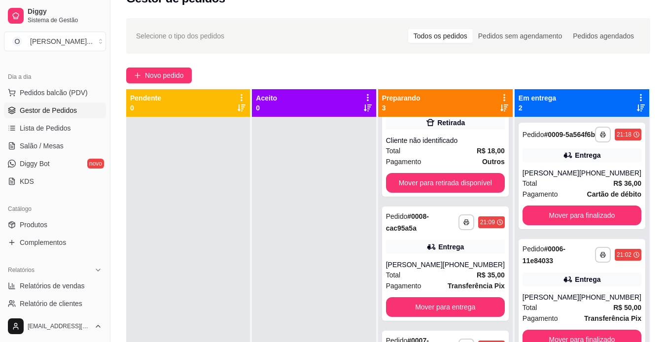
scroll to position [33, 0]
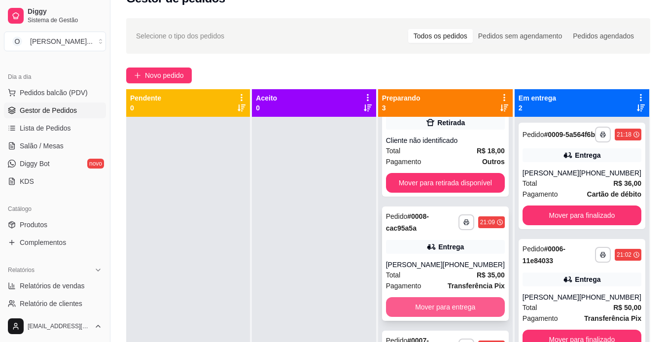
click at [452, 307] on button "Mover para entrega" at bounding box center [445, 307] width 119 height 20
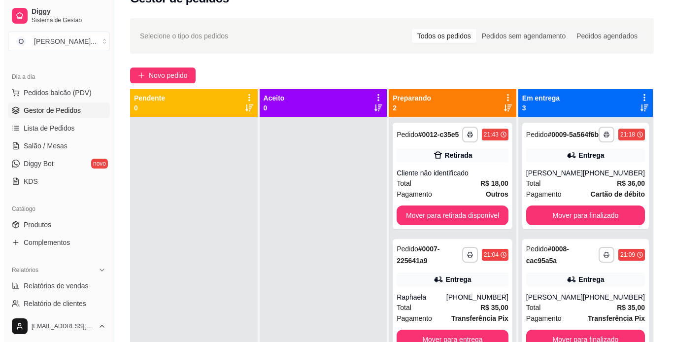
scroll to position [0, 0]
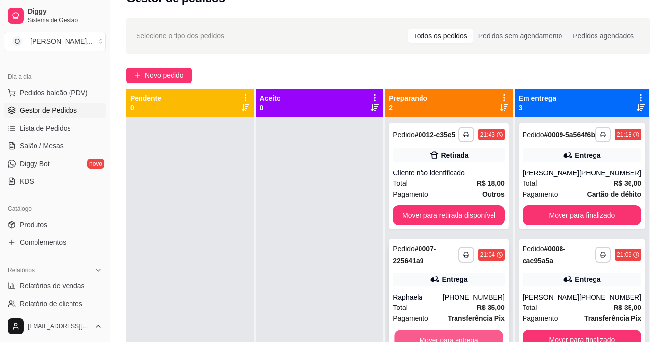
click at [451, 333] on button "Mover para entrega" at bounding box center [449, 339] width 108 height 19
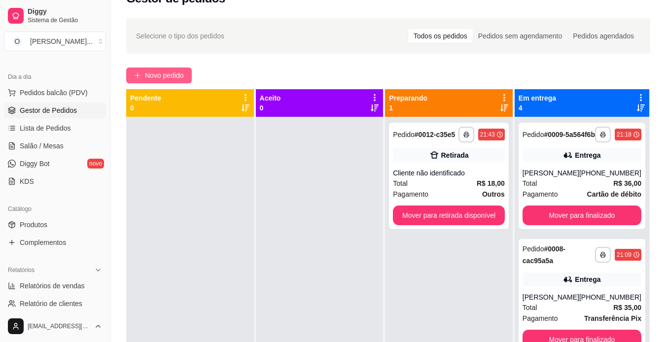
click at [170, 73] on span "Novo pedido" at bounding box center [164, 75] width 39 height 11
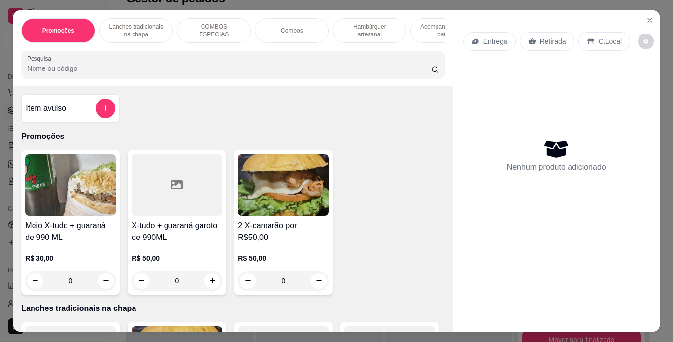
click at [377, 25] on p "Hambúrguer artesanal" at bounding box center [369, 31] width 57 height 16
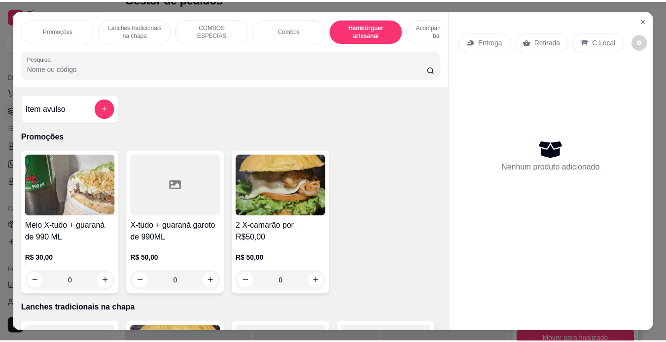
scroll to position [25, 0]
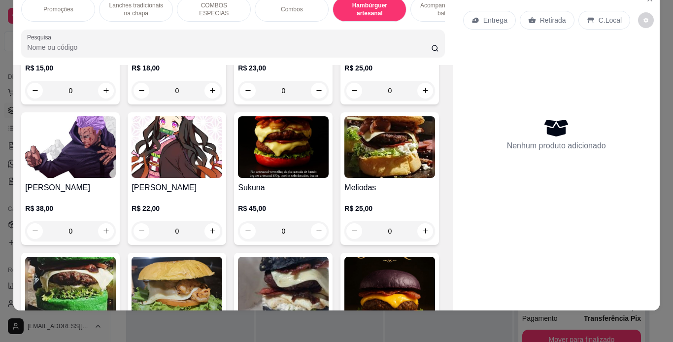
click at [181, 73] on p "R$ 18,00" at bounding box center [177, 68] width 91 height 10
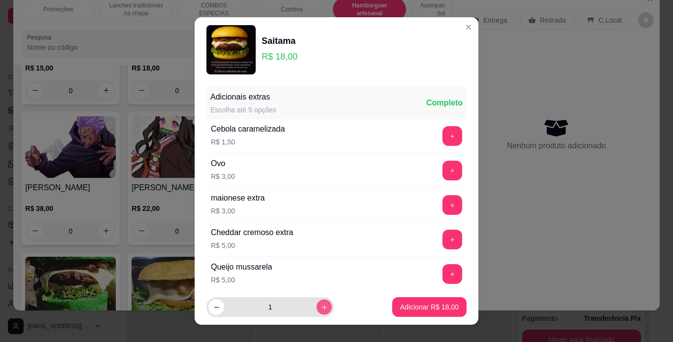
click at [318, 309] on button "increase-product-quantity" at bounding box center [323, 307] width 15 height 15
click at [318, 309] on button "increase-product-quantity" at bounding box center [324, 307] width 16 height 16
type input "3"
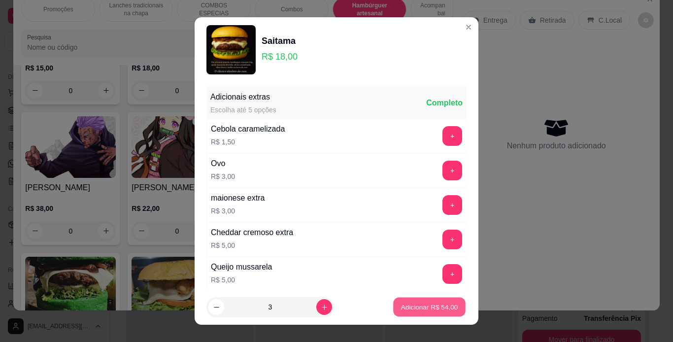
click at [401, 310] on p "Adicionar R$ 54,00" at bounding box center [429, 307] width 57 height 9
type input "3"
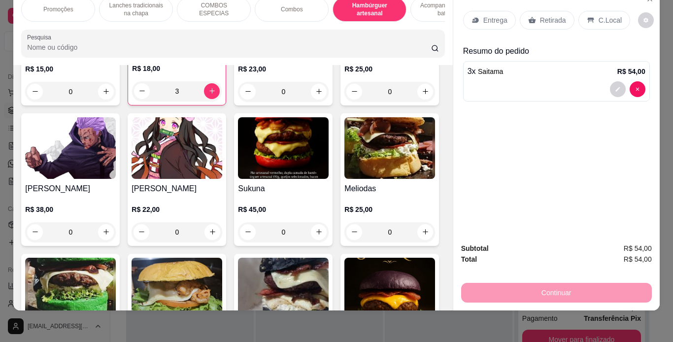
click at [540, 15] on p "Retirada" at bounding box center [553, 20] width 26 height 10
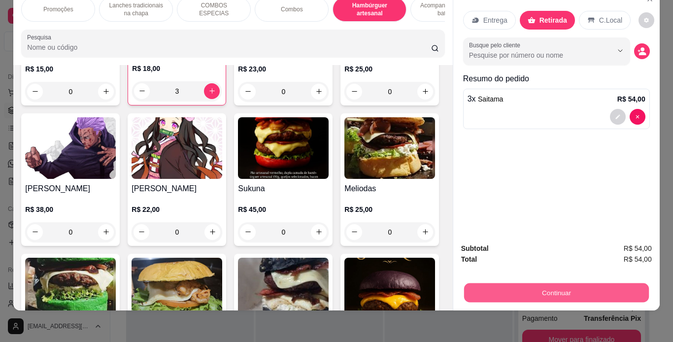
click at [514, 283] on button "Continuar" at bounding box center [556, 292] width 185 height 19
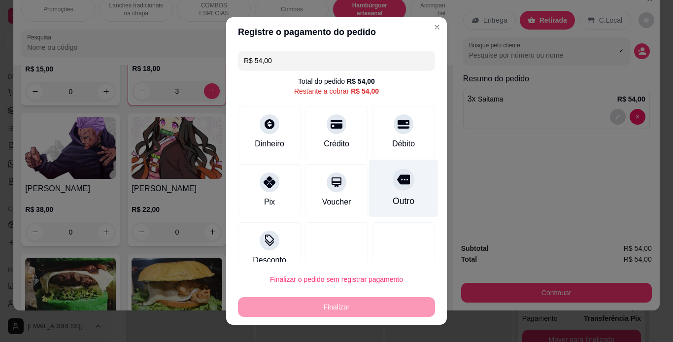
click at [377, 173] on div "Outro" at bounding box center [403, 188] width 69 height 58
type input "R$ 0,00"
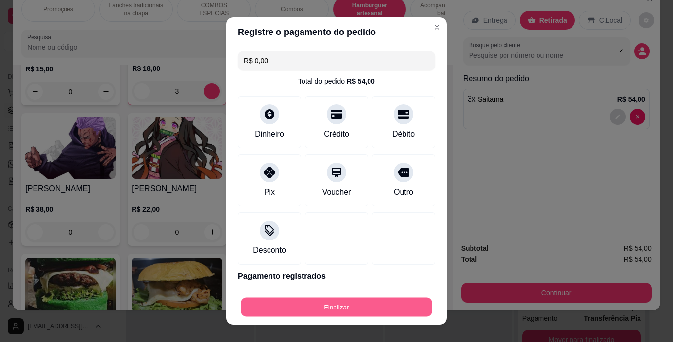
click at [325, 302] on button "Finalizar" at bounding box center [336, 307] width 191 height 19
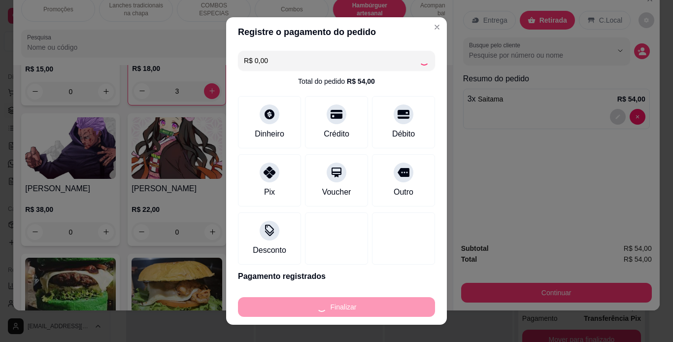
type input "0"
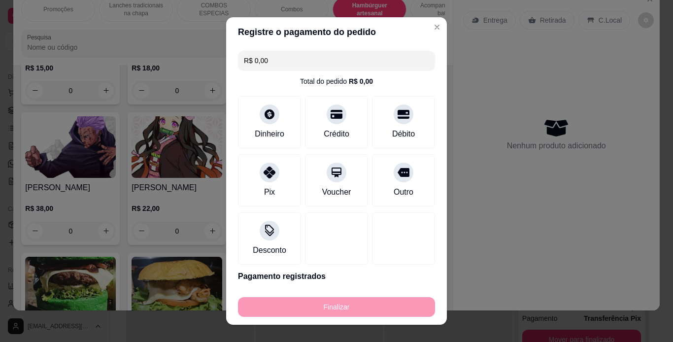
type input "-R$ 54,00"
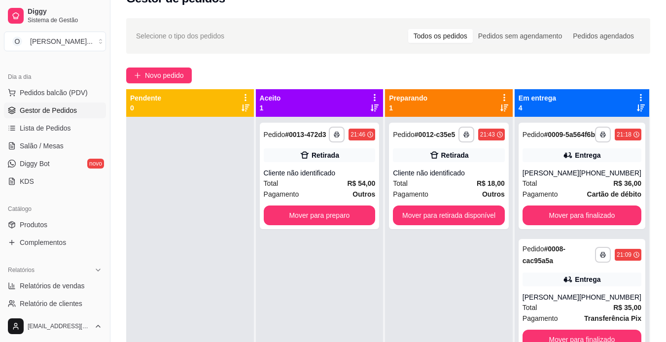
click at [503, 96] on icon at bounding box center [504, 97] width 9 height 9
click at [442, 167] on div "**********" at bounding box center [449, 176] width 120 height 106
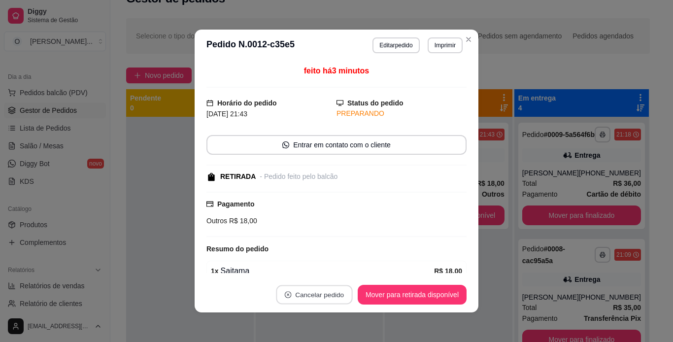
click at [308, 289] on button "Cancelar pedido" at bounding box center [314, 294] width 76 height 19
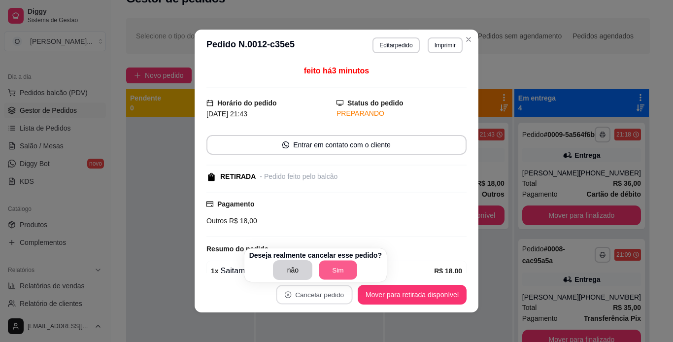
click at [336, 263] on button "Sim" at bounding box center [338, 270] width 38 height 19
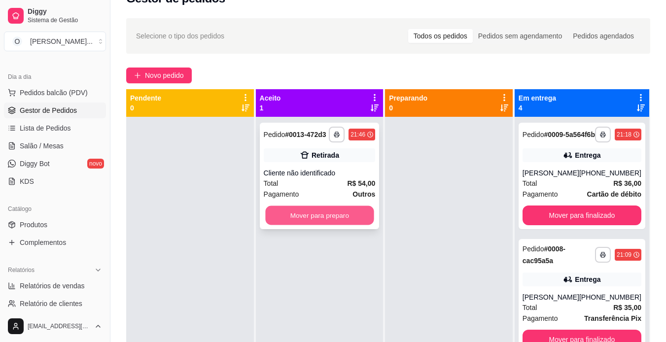
click at [336, 223] on button "Mover para preparo" at bounding box center [319, 215] width 108 height 19
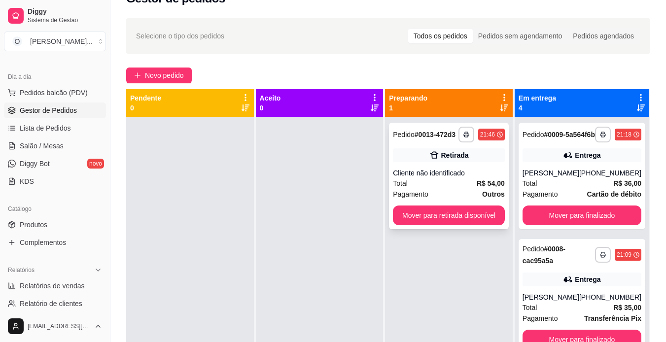
click at [455, 190] on div "Pagamento Outros" at bounding box center [449, 194] width 112 height 11
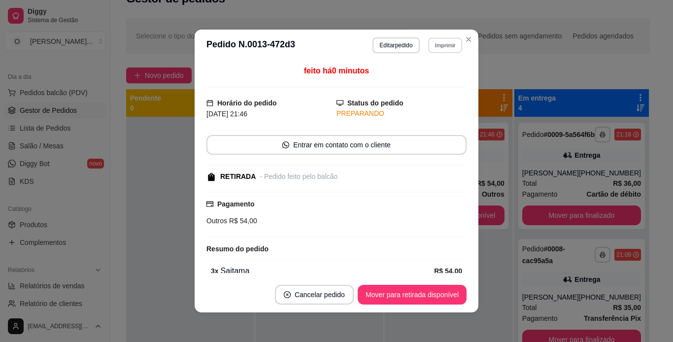
click at [442, 50] on button "Imprimir" at bounding box center [445, 44] width 34 height 15
click at [428, 71] on div "Escolha a impressora IMPRESSORA" at bounding box center [423, 73] width 81 height 34
click at [422, 80] on button "IMPRESSORA" at bounding box center [423, 79] width 69 height 15
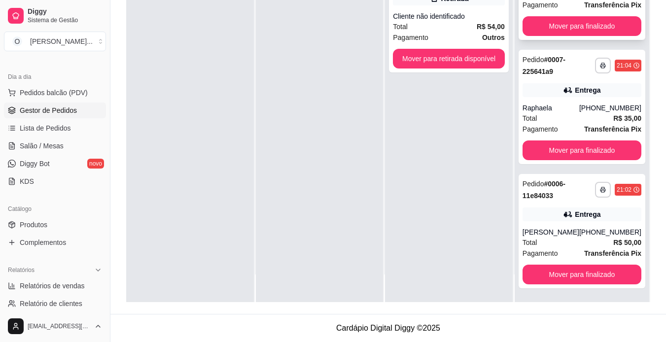
scroll to position [150, 0]
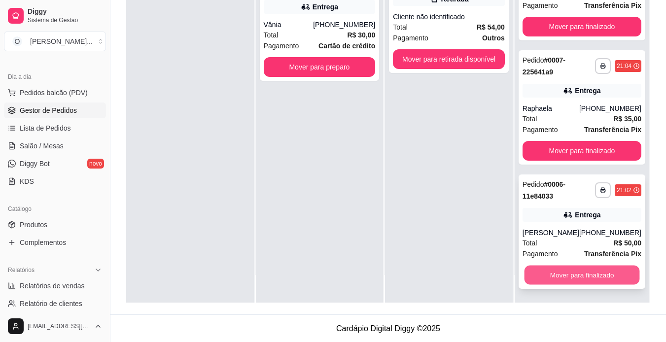
click at [590, 278] on button "Mover para finalizado" at bounding box center [581, 275] width 115 height 19
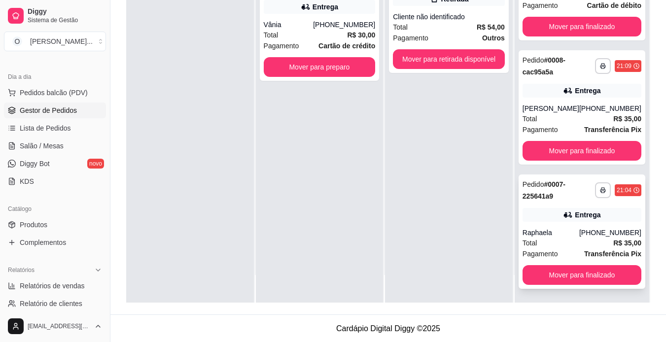
click at [588, 231] on div "[PHONE_NUMBER]" at bounding box center [610, 233] width 62 height 10
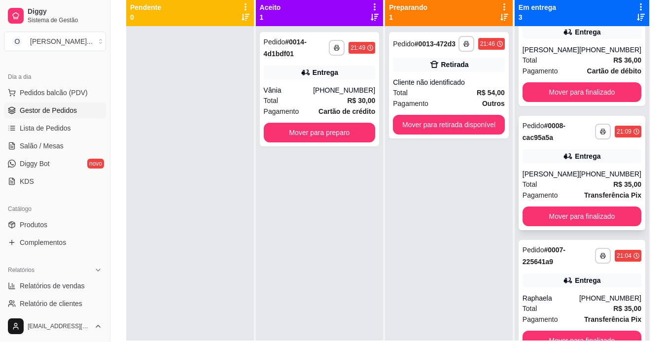
scroll to position [28, 0]
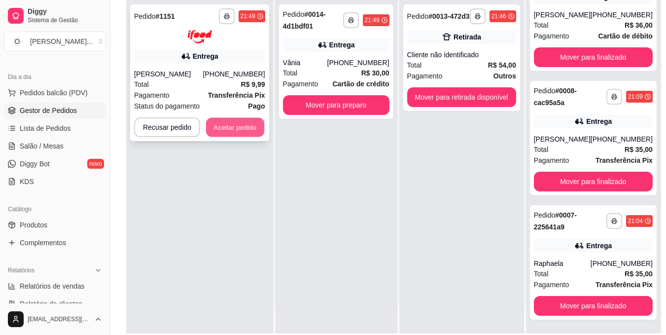
click at [248, 128] on button "Aceitar pedido" at bounding box center [235, 126] width 58 height 19
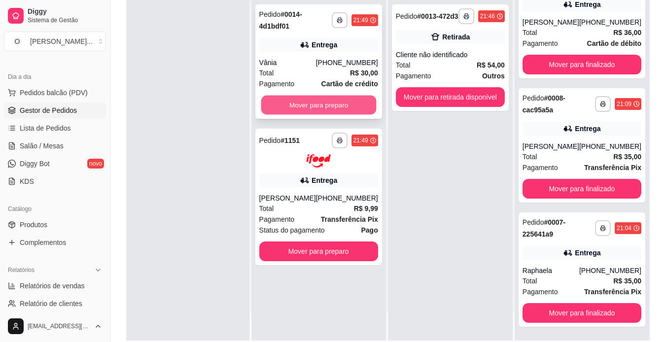
click at [306, 100] on button "Mover para preparo" at bounding box center [318, 105] width 115 height 19
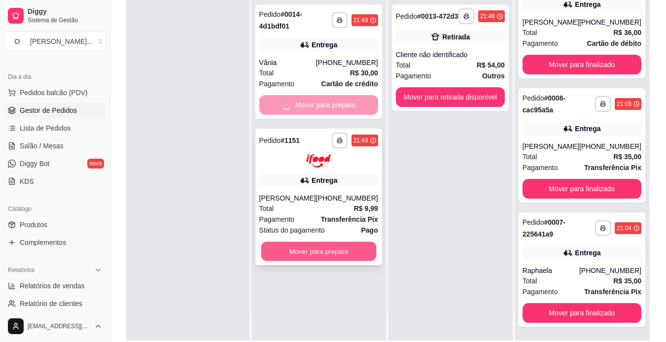
click at [298, 247] on button "Mover para preparo" at bounding box center [318, 250] width 115 height 19
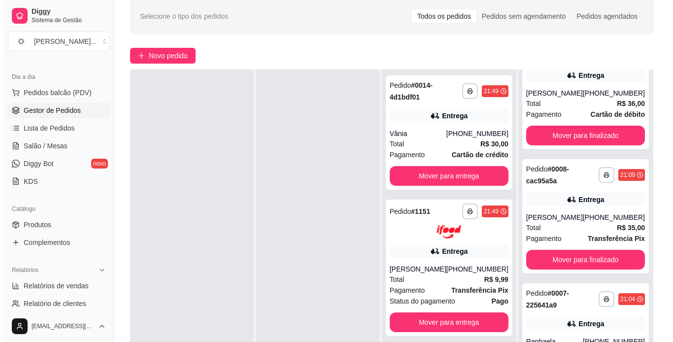
scroll to position [44, 0]
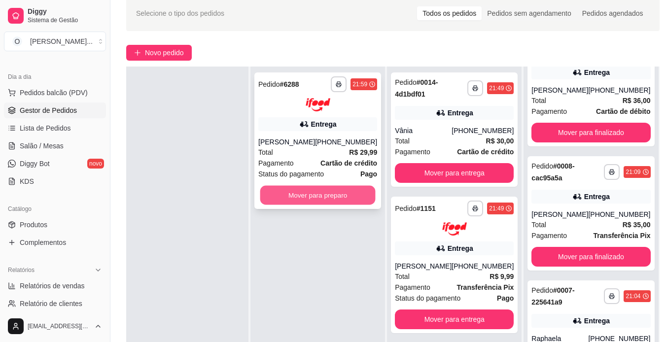
click at [336, 192] on button "Mover para preparo" at bounding box center [317, 194] width 115 height 19
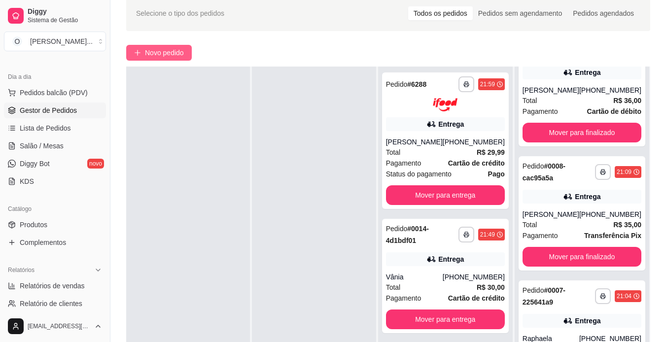
click at [155, 55] on span "Novo pedido" at bounding box center [164, 52] width 39 height 11
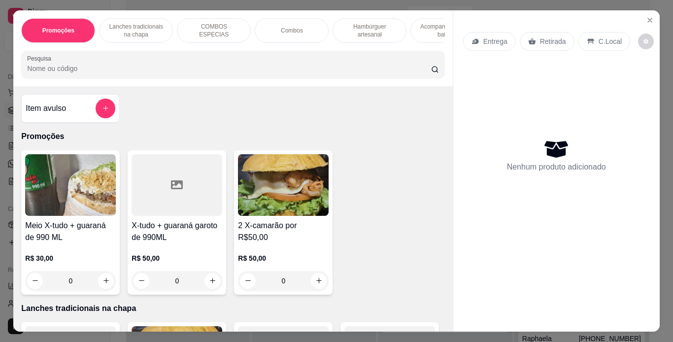
click at [377, 31] on p "Hambúrguer artesanal" at bounding box center [369, 31] width 57 height 16
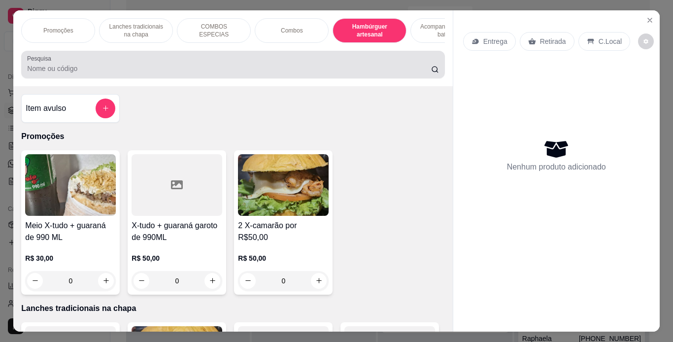
scroll to position [25, 0]
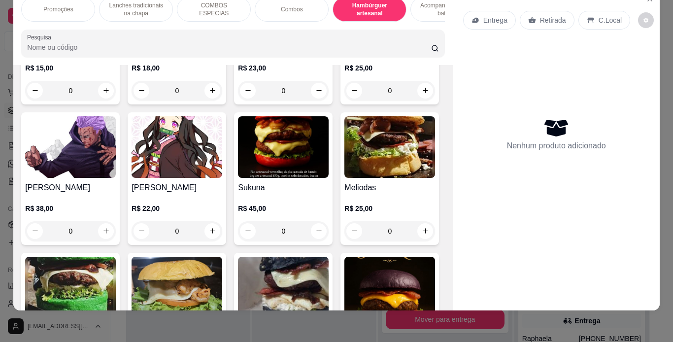
click at [312, 101] on div "0" at bounding box center [283, 91] width 91 height 20
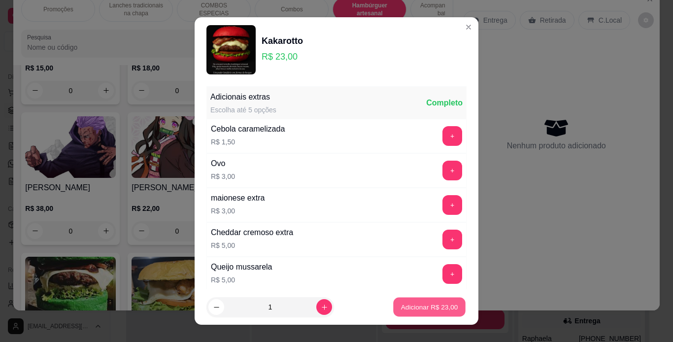
click at [401, 310] on p "Adicionar R$ 23,00" at bounding box center [429, 307] width 57 height 9
type input "1"
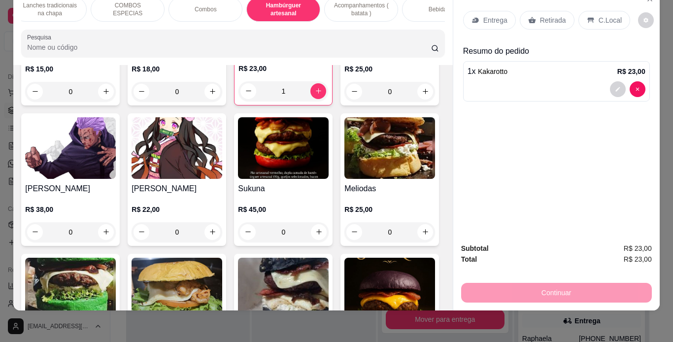
scroll to position [0, 118]
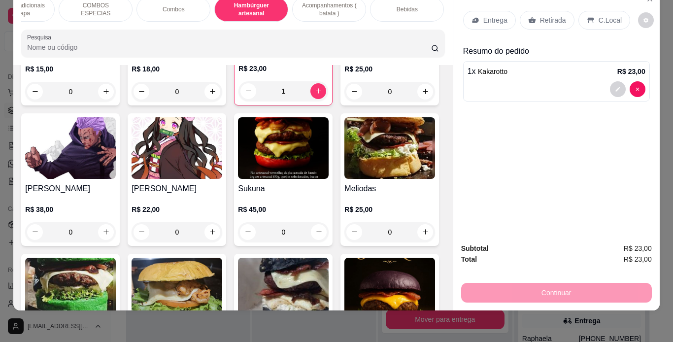
click at [412, 5] on p "Bebidas" at bounding box center [407, 9] width 21 height 8
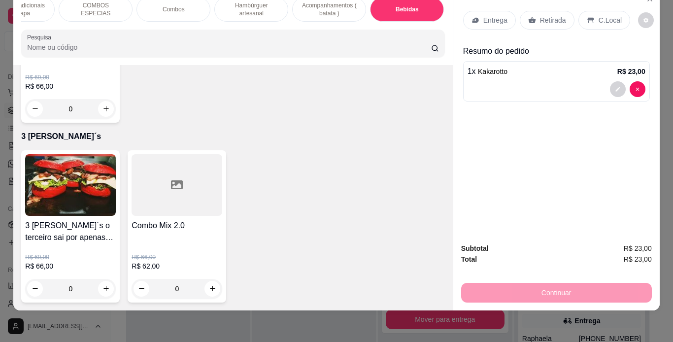
scroll to position [3027, 0]
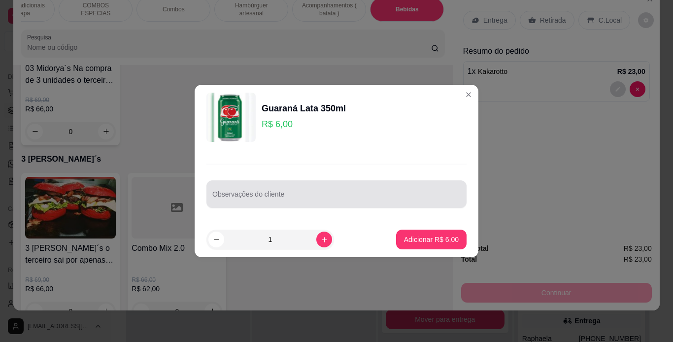
click at [302, 191] on div at bounding box center [336, 194] width 248 height 20
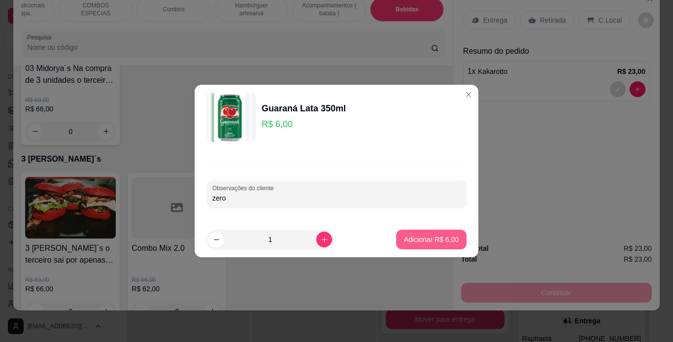
type input "zero"
click at [417, 241] on p "Adicionar R$ 6,00" at bounding box center [431, 239] width 53 height 9
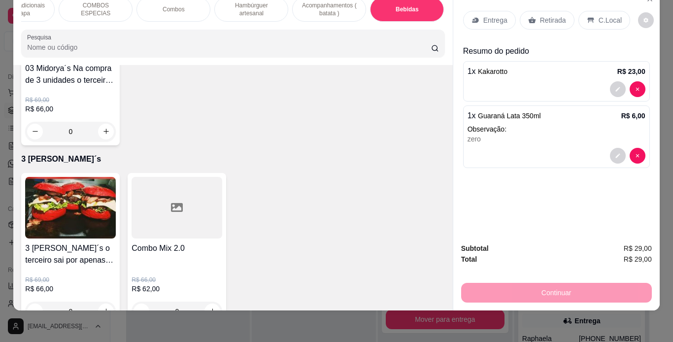
click at [591, 14] on div "C.Local" at bounding box center [605, 20] width 52 height 19
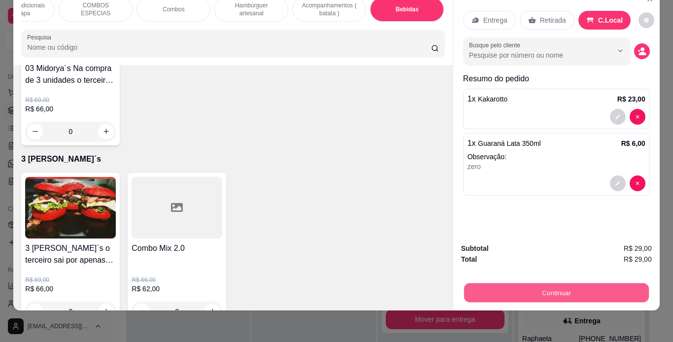
click at [542, 286] on button "Continuar" at bounding box center [556, 292] width 185 height 19
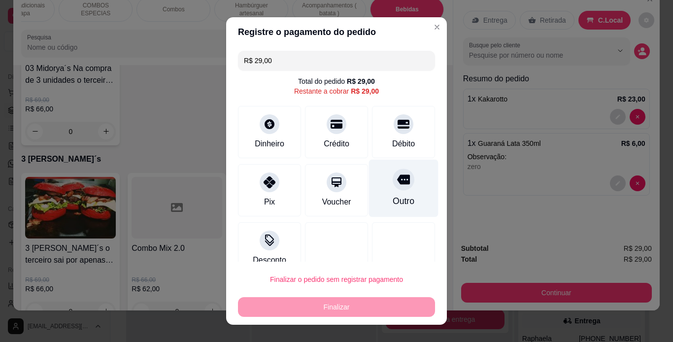
click at [374, 186] on div "Outro" at bounding box center [403, 188] width 69 height 58
type input "R$ 0,00"
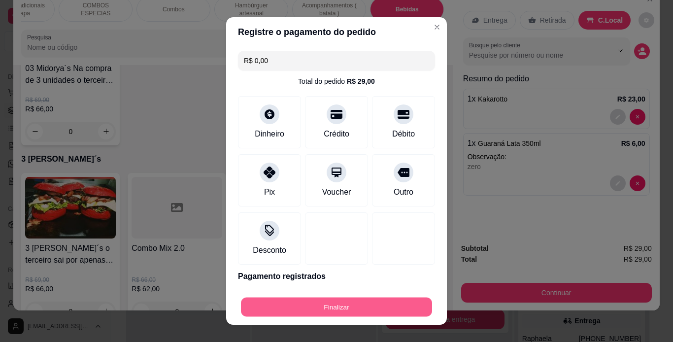
click at [321, 304] on button "Finalizar" at bounding box center [336, 307] width 191 height 19
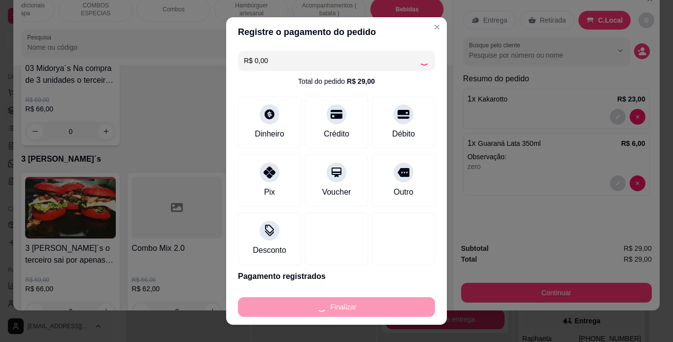
type input "0"
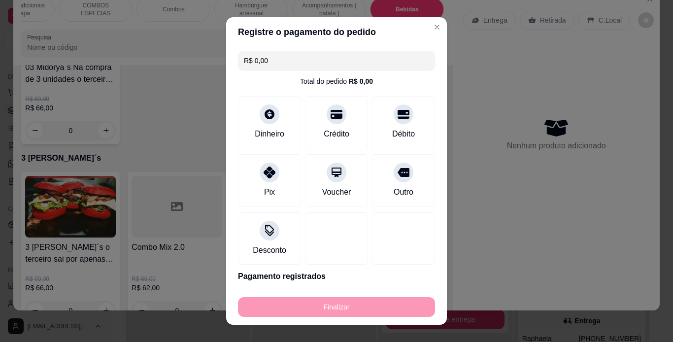
type input "-R$ 29,00"
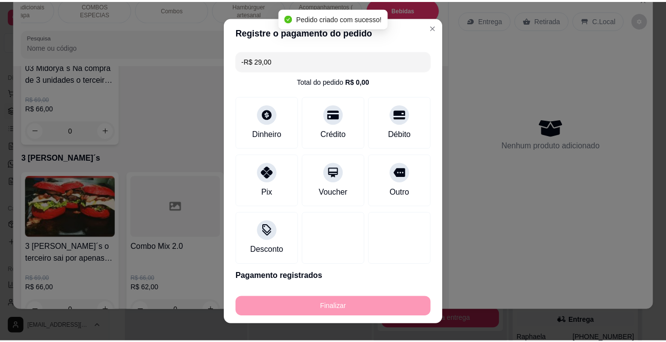
scroll to position [3026, 0]
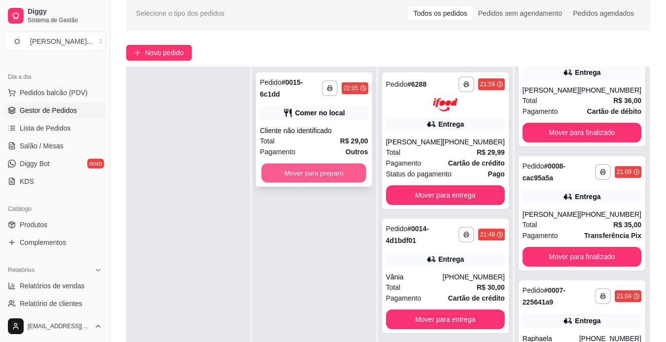
click at [323, 164] on button "Mover para preparo" at bounding box center [314, 173] width 105 height 19
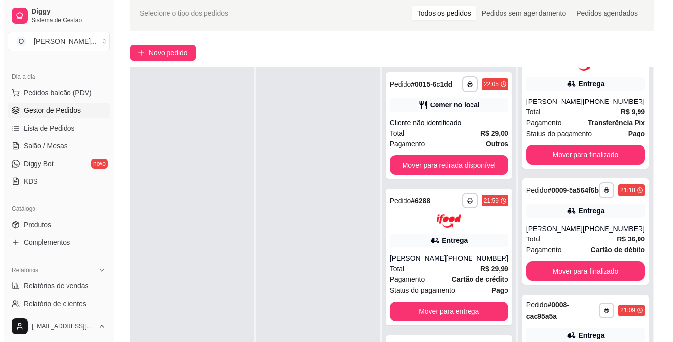
scroll to position [187, 0]
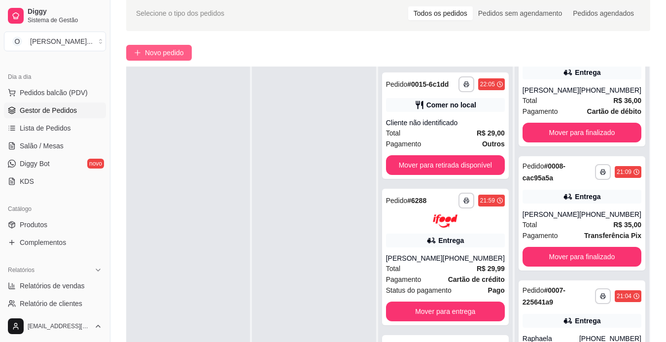
click at [161, 59] on button "Novo pedido" at bounding box center [159, 53] width 66 height 16
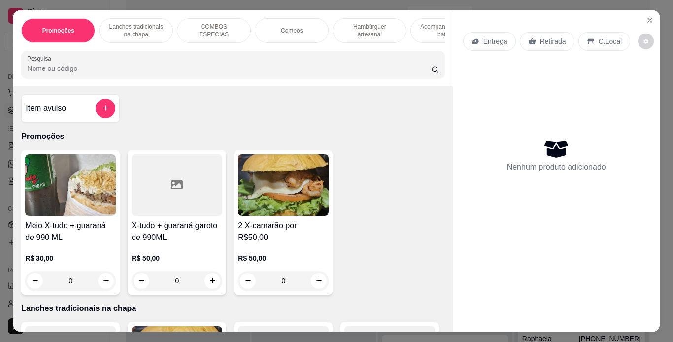
click at [370, 18] on div "Hambúrguer artesanal" at bounding box center [370, 30] width 74 height 25
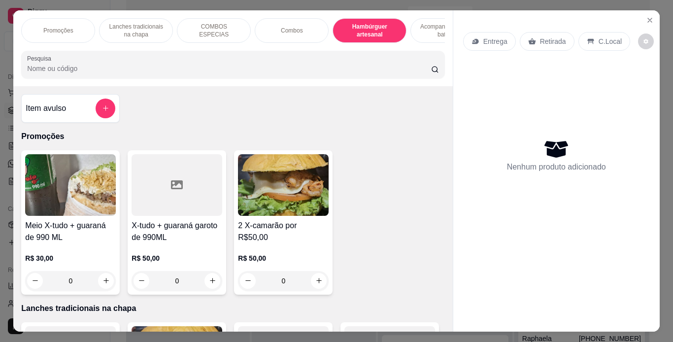
scroll to position [25, 0]
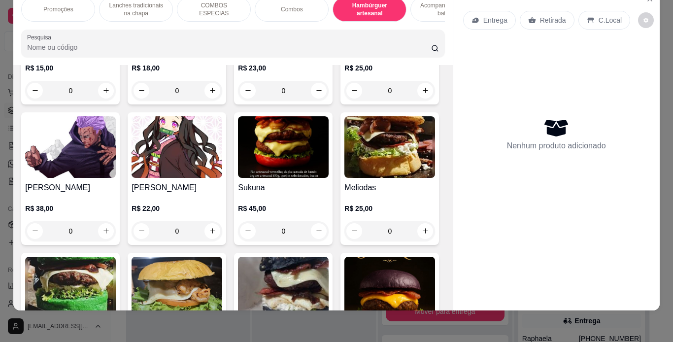
click at [322, 101] on div "0" at bounding box center [283, 91] width 91 height 20
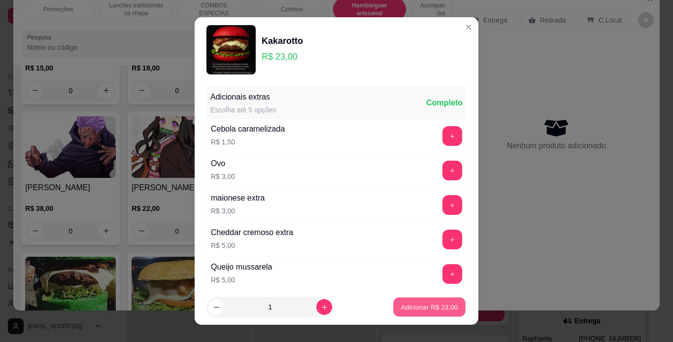
click at [413, 303] on p "Adicionar R$ 23,00" at bounding box center [429, 307] width 57 height 9
type input "1"
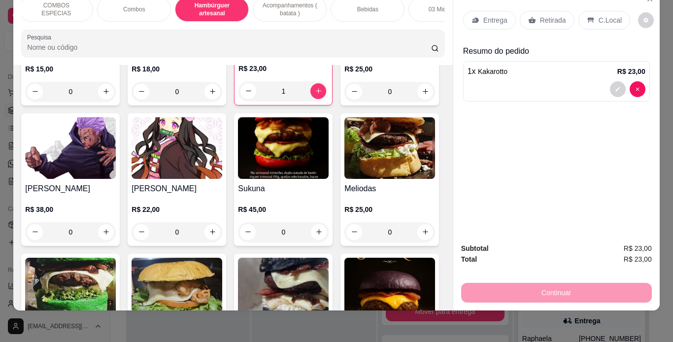
scroll to position [0, 197]
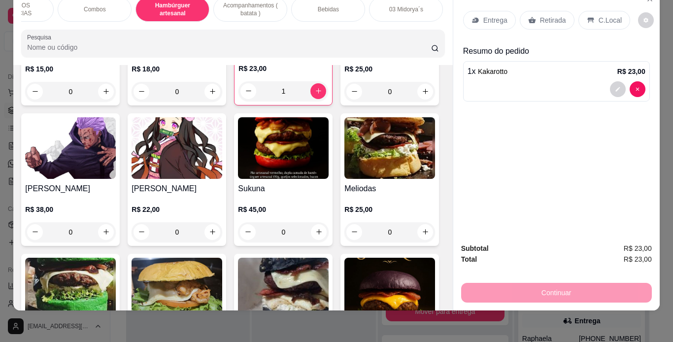
click at [328, 5] on p "Bebidas" at bounding box center [328, 9] width 21 height 8
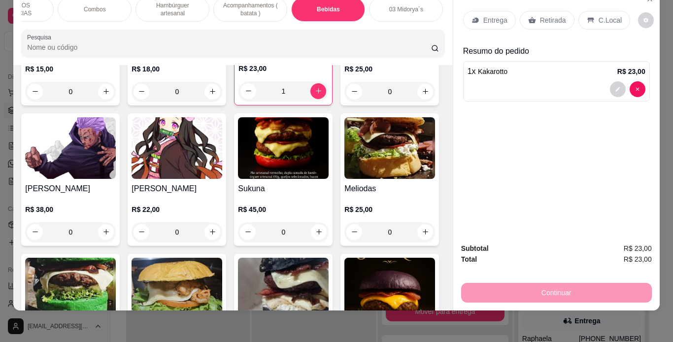
scroll to position [2888, 0]
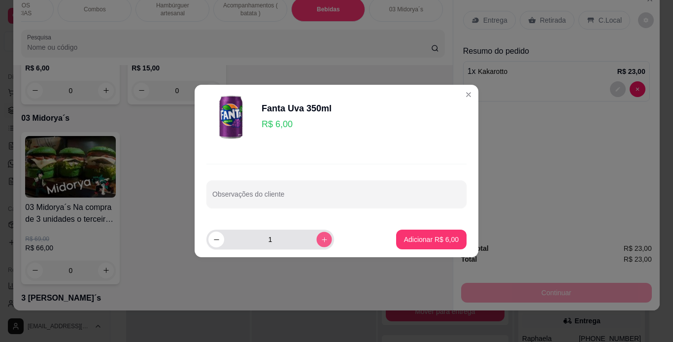
click at [321, 237] on icon "increase-product-quantity" at bounding box center [324, 239] width 7 height 7
click at [212, 238] on button "decrease-product-quantity" at bounding box center [215, 239] width 15 height 15
type input "1"
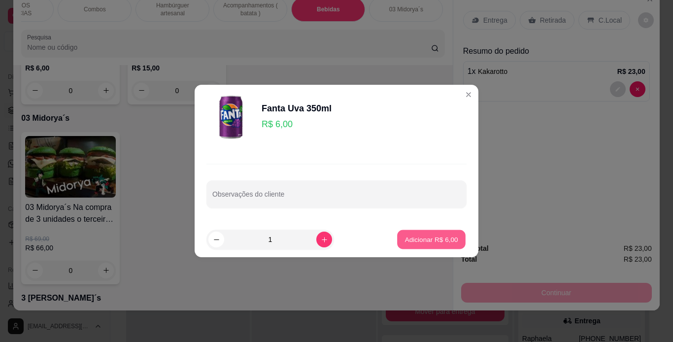
click at [428, 231] on button "Adicionar R$ 6,00" at bounding box center [431, 239] width 69 height 19
type input "1"
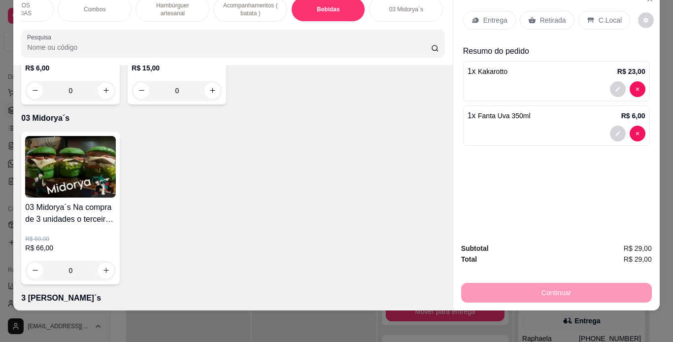
click at [599, 15] on p "C.Local" at bounding box center [610, 20] width 23 height 10
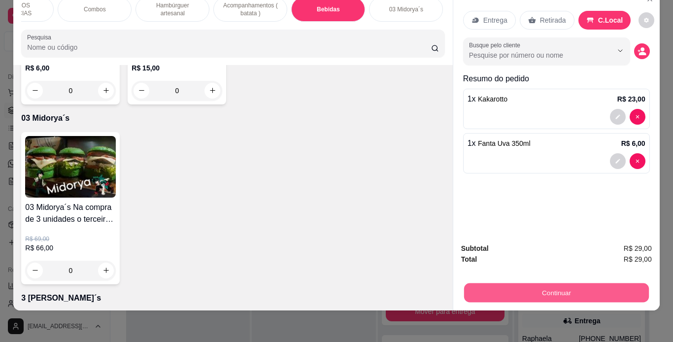
click at [551, 283] on button "Continuar" at bounding box center [556, 292] width 185 height 19
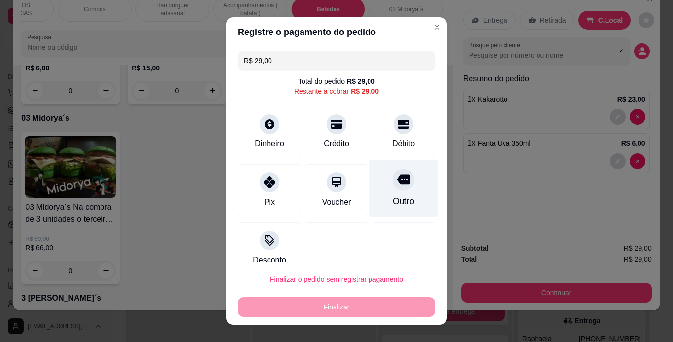
click at [397, 175] on icon at bounding box center [403, 179] width 13 height 13
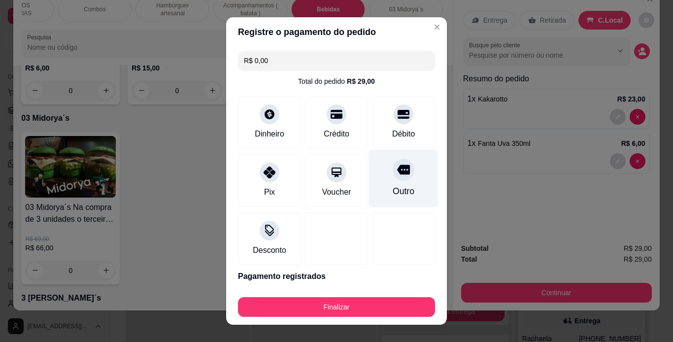
type input "R$ 0,00"
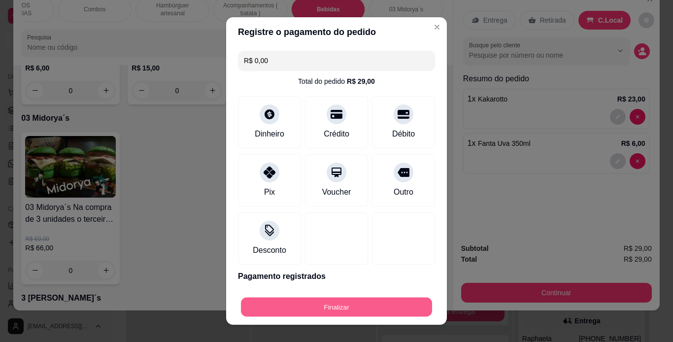
click at [341, 310] on button "Finalizar" at bounding box center [336, 307] width 191 height 19
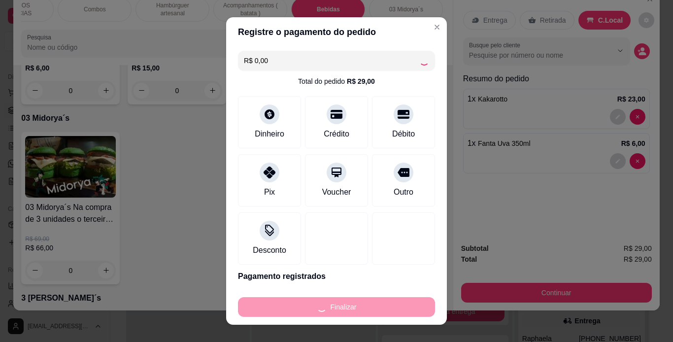
type input "0"
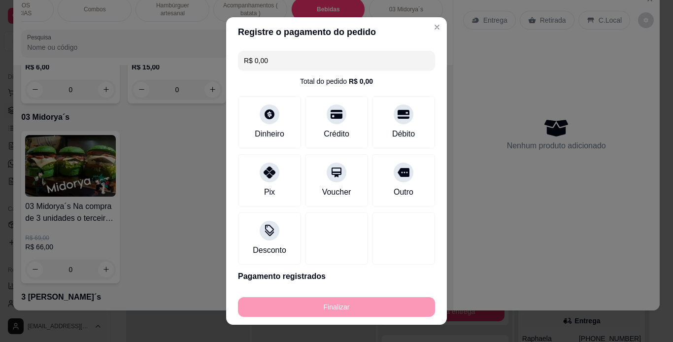
type input "-R$ 29,00"
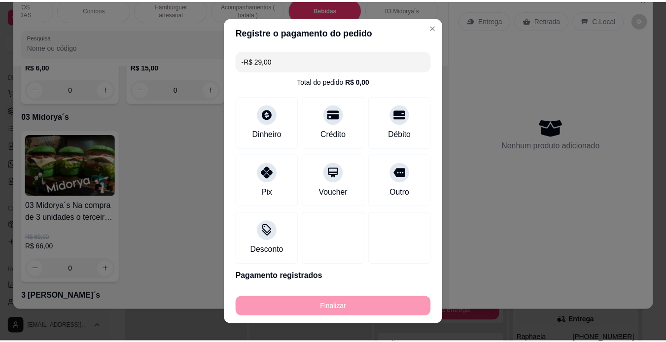
scroll to position [2887, 0]
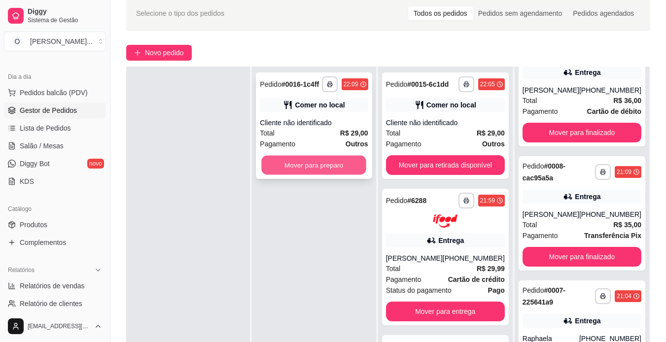
click at [343, 159] on button "Mover para preparo" at bounding box center [314, 165] width 105 height 19
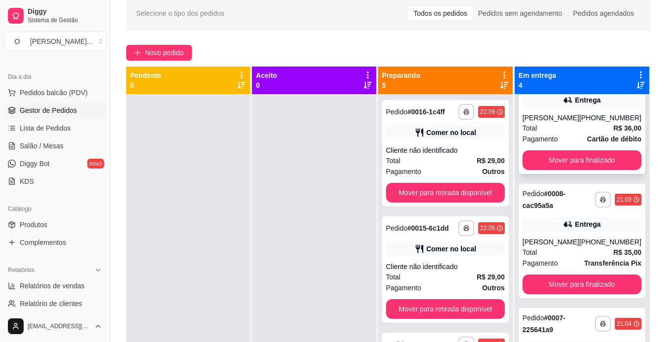
click at [587, 129] on div "Total R$ 36,00" at bounding box center [581, 128] width 119 height 11
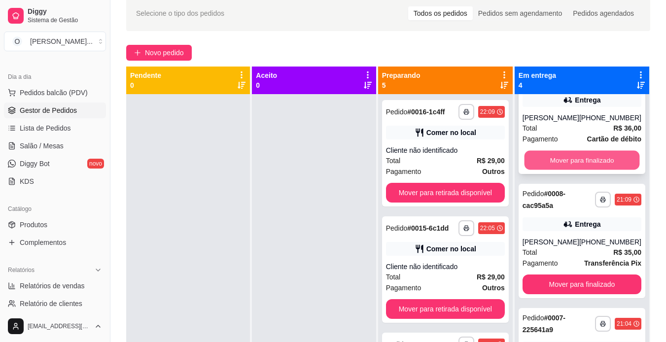
click at [547, 158] on button "Mover para finalizado" at bounding box center [581, 159] width 115 height 19
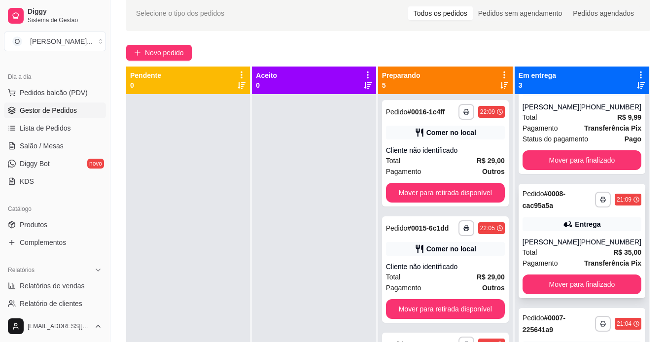
scroll to position [63, 0]
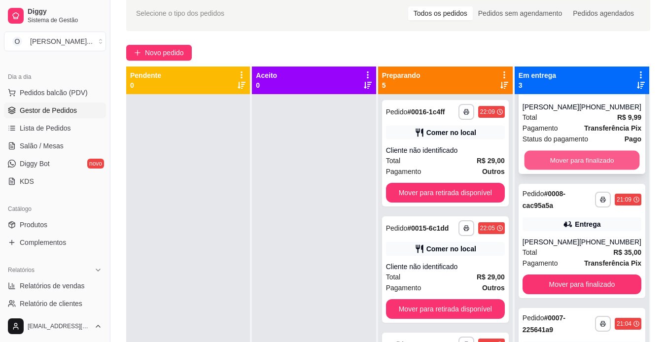
click at [562, 159] on button "Mover para finalizado" at bounding box center [581, 159] width 115 height 19
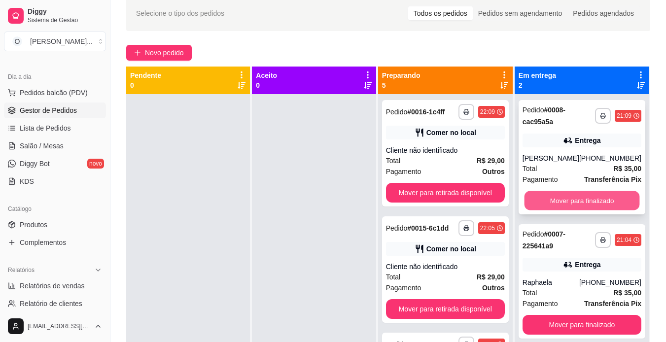
click at [558, 201] on button "Mover para finalizado" at bounding box center [581, 200] width 115 height 19
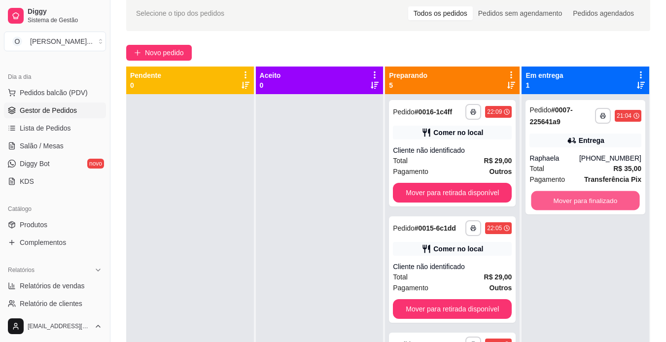
click at [558, 201] on button "Mover para finalizado" at bounding box center [585, 200] width 108 height 19
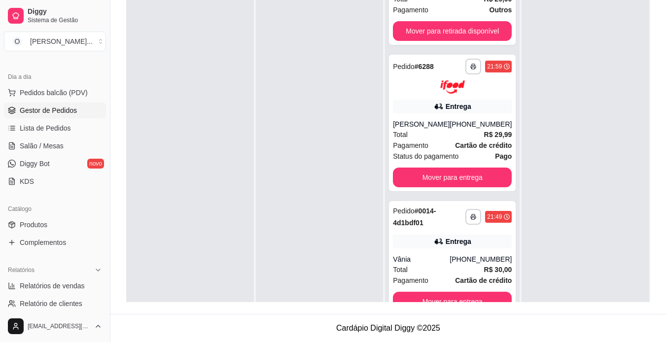
scroll to position [199, 0]
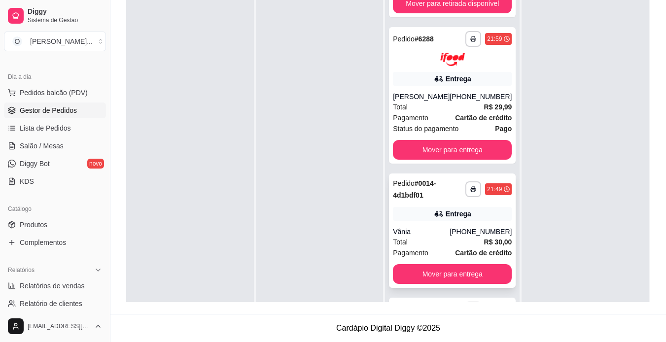
click at [452, 222] on div "**********" at bounding box center [452, 230] width 127 height 114
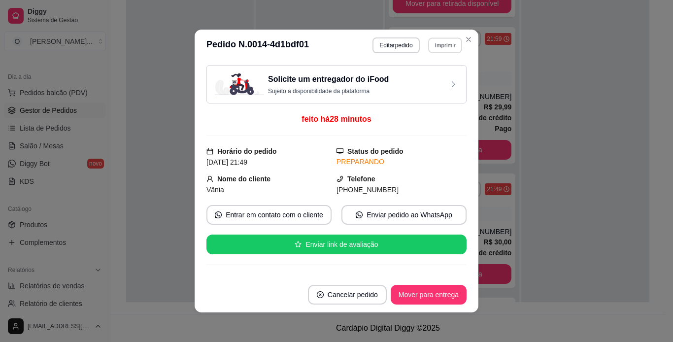
click at [436, 47] on button "Imprimir" at bounding box center [445, 44] width 34 height 15
click at [422, 76] on button "IMPRESSORA" at bounding box center [423, 79] width 69 height 15
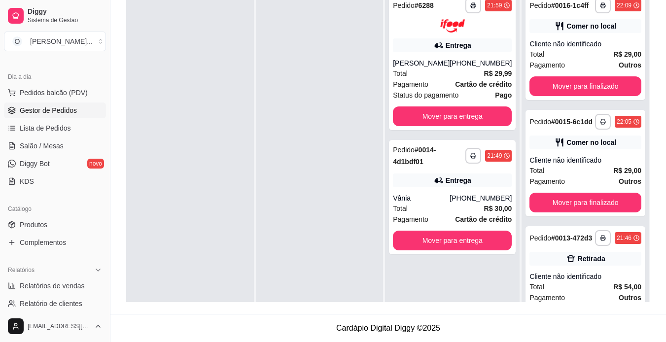
scroll to position [86, 0]
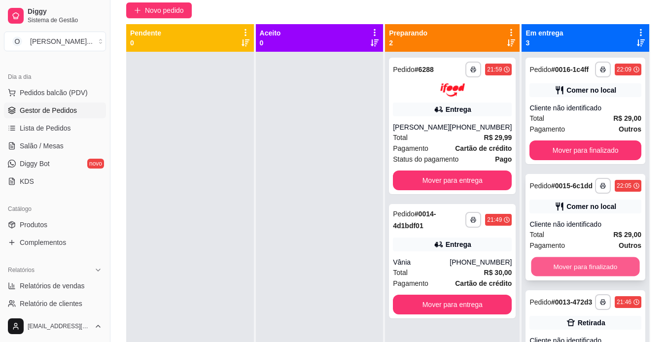
click at [575, 276] on button "Mover para finalizado" at bounding box center [585, 266] width 108 height 19
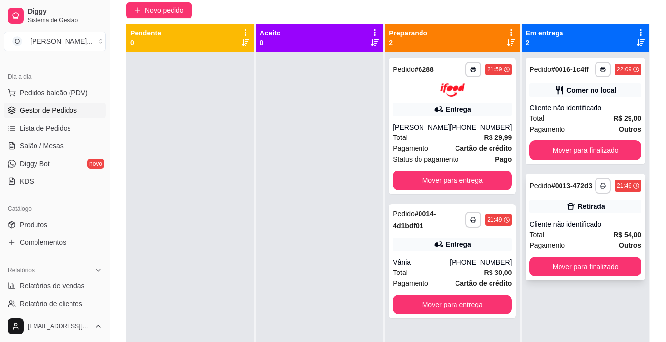
click at [584, 234] on div "Total R$ 54,00" at bounding box center [585, 234] width 112 height 11
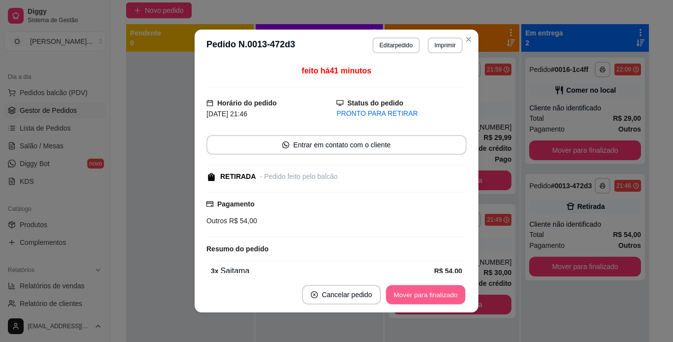
click at [417, 293] on button "Mover para finalizado" at bounding box center [425, 294] width 79 height 19
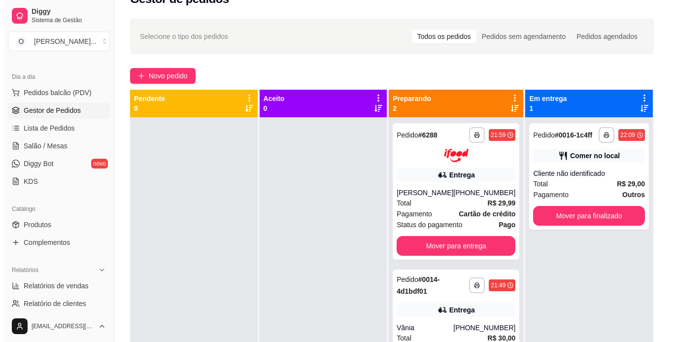
scroll to position [23, 0]
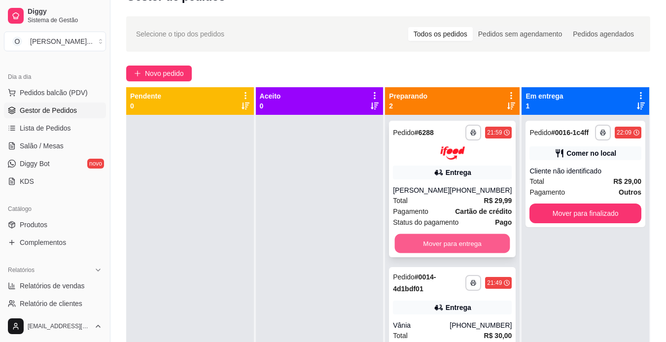
click at [458, 242] on button "Mover para entrega" at bounding box center [452, 243] width 115 height 19
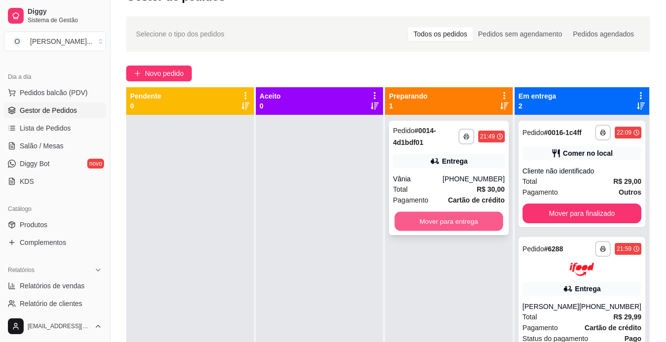
click at [465, 214] on button "Mover para entrega" at bounding box center [449, 221] width 108 height 19
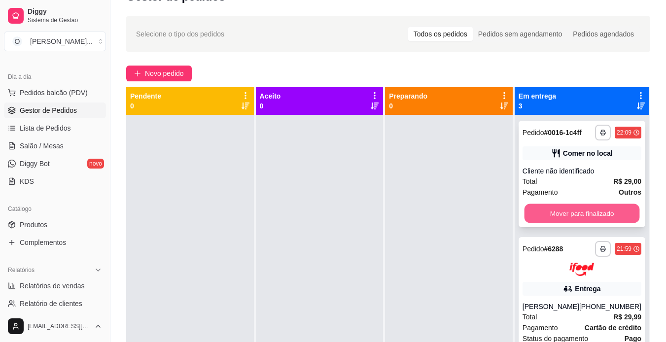
click at [566, 216] on button "Mover para finalizado" at bounding box center [581, 213] width 115 height 19
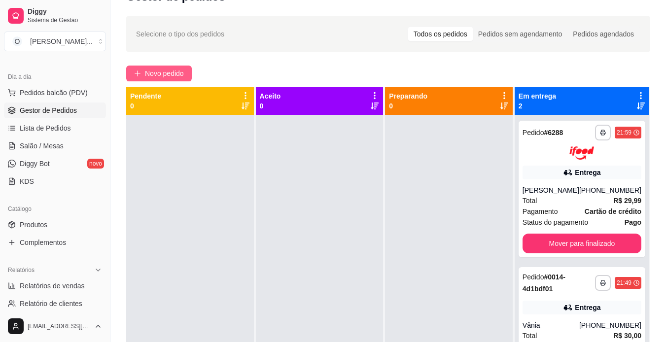
click at [177, 72] on span "Novo pedido" at bounding box center [164, 73] width 39 height 11
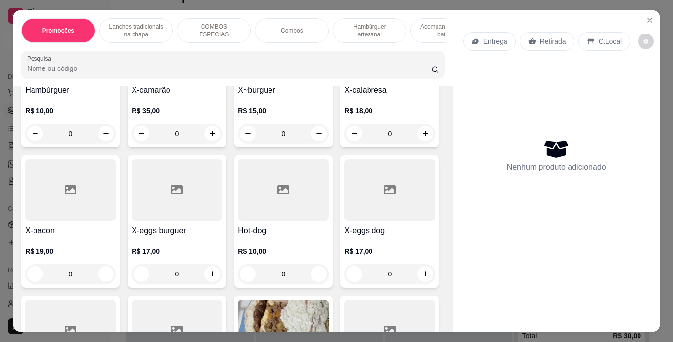
scroll to position [308, 0]
click at [314, 134] on div "0" at bounding box center [283, 133] width 91 height 20
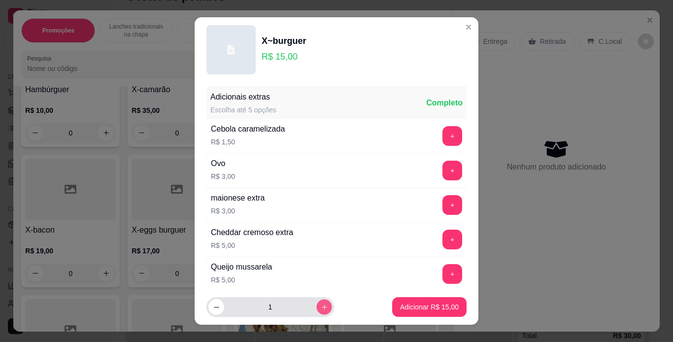
click at [321, 309] on icon "increase-product-quantity" at bounding box center [324, 307] width 7 height 7
type input "3"
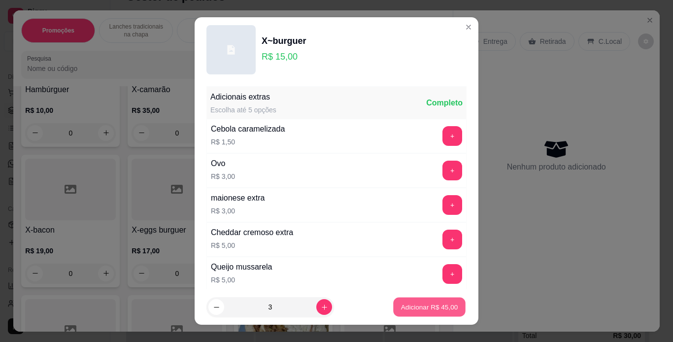
click at [423, 304] on p "Adicionar R$ 45,00" at bounding box center [429, 307] width 57 height 9
type input "3"
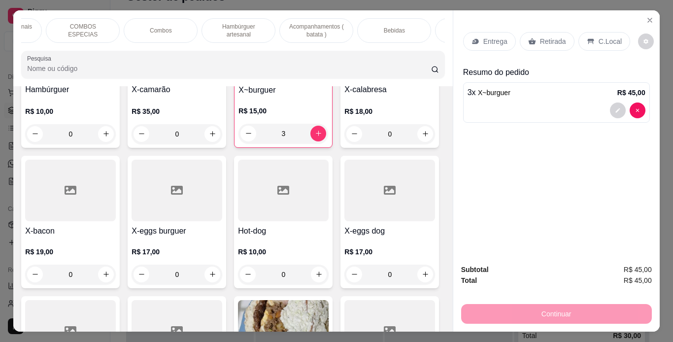
scroll to position [0, 138]
click at [391, 27] on p "Bebidas" at bounding box center [387, 31] width 21 height 8
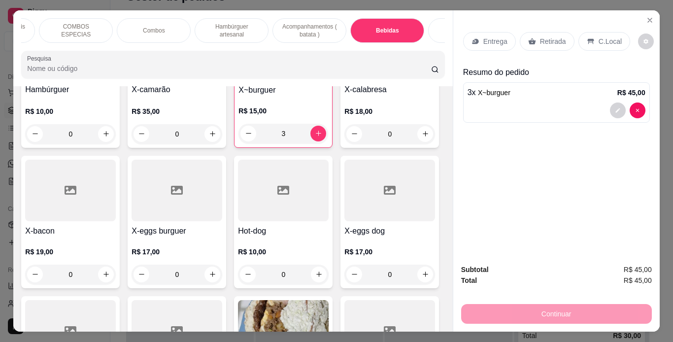
scroll to position [25, 0]
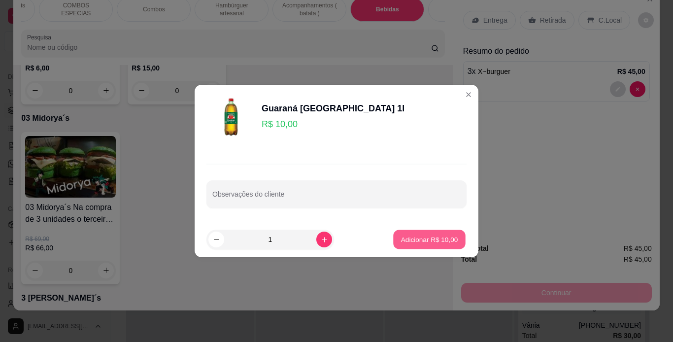
click at [405, 238] on p "Adicionar R$ 10,00" at bounding box center [429, 239] width 57 height 9
type input "1"
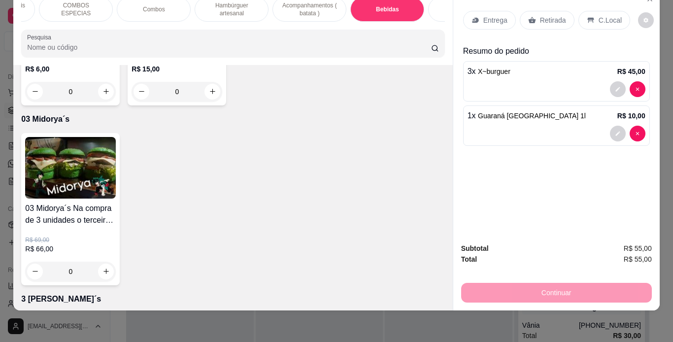
click at [602, 15] on p "C.Local" at bounding box center [610, 20] width 23 height 10
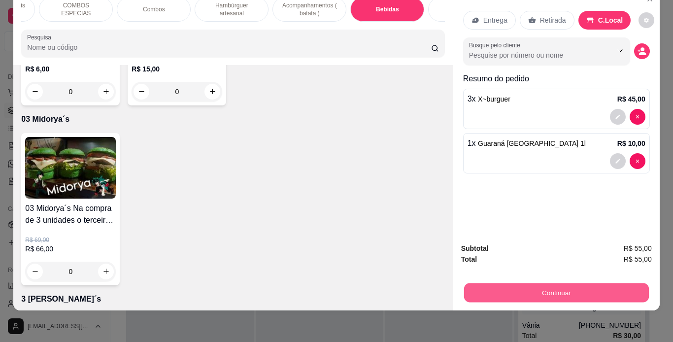
click at [532, 290] on button "Continuar" at bounding box center [556, 292] width 185 height 19
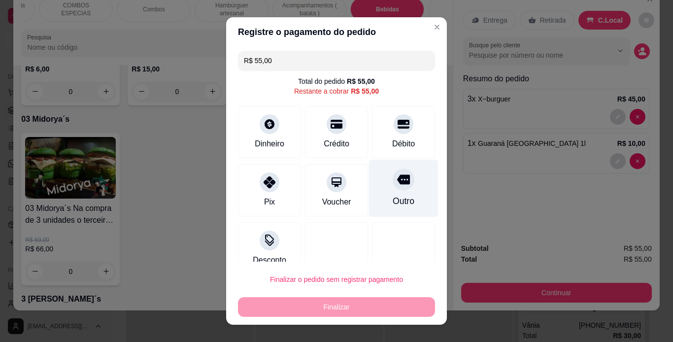
click at [393, 187] on div at bounding box center [404, 180] width 22 height 22
type input "R$ 0,00"
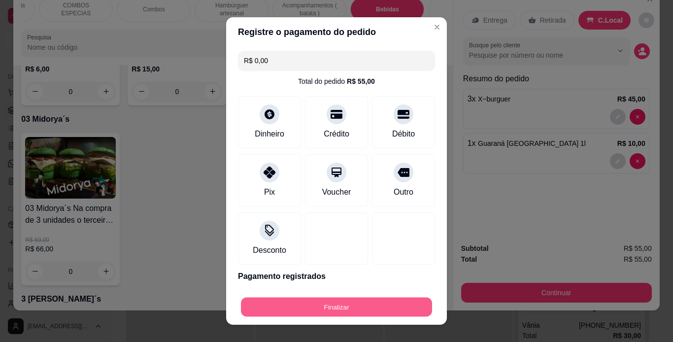
click at [322, 298] on button "Finalizar" at bounding box center [336, 307] width 191 height 19
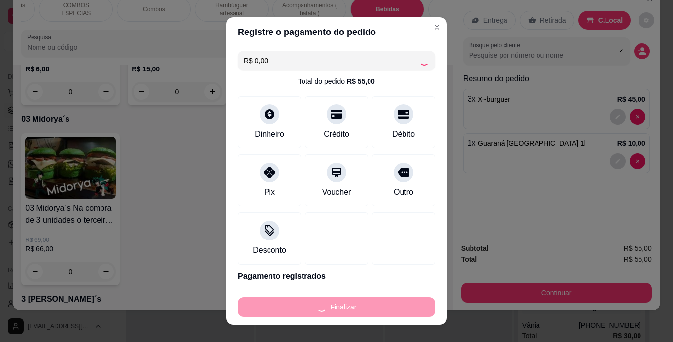
type input "0"
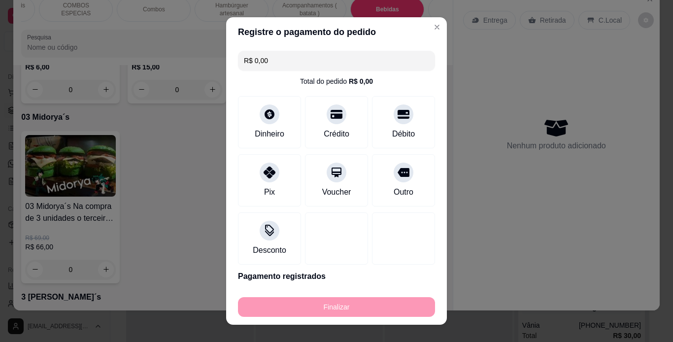
type input "-R$ 55,00"
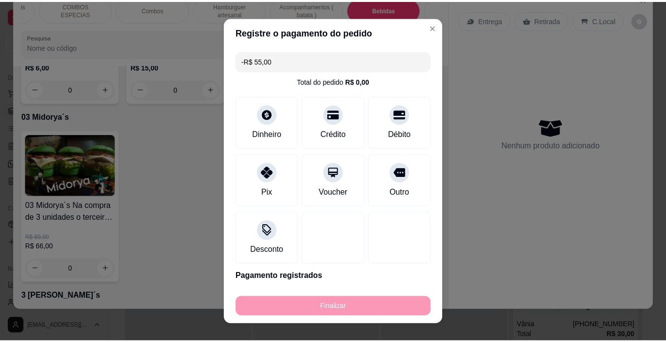
scroll to position [2887, 0]
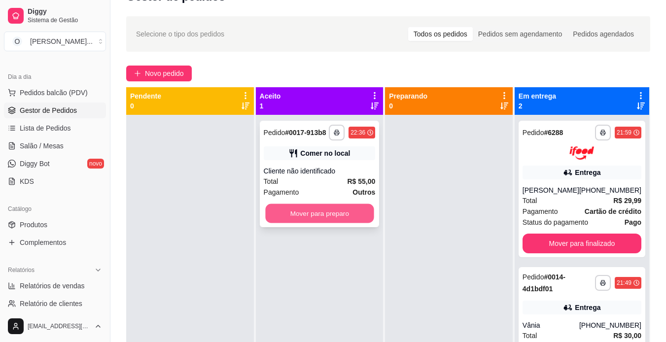
click at [344, 209] on button "Mover para preparo" at bounding box center [319, 213] width 108 height 19
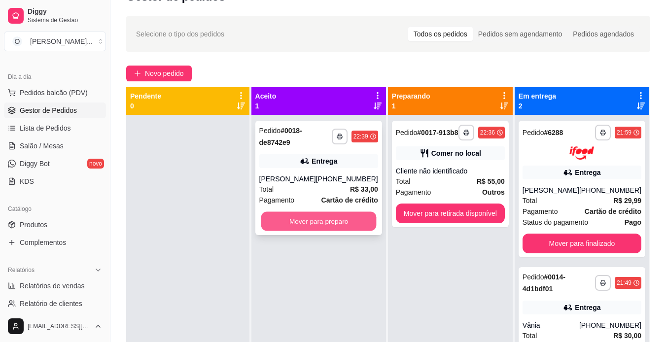
click at [322, 220] on button "Mover para preparo" at bounding box center [318, 221] width 115 height 19
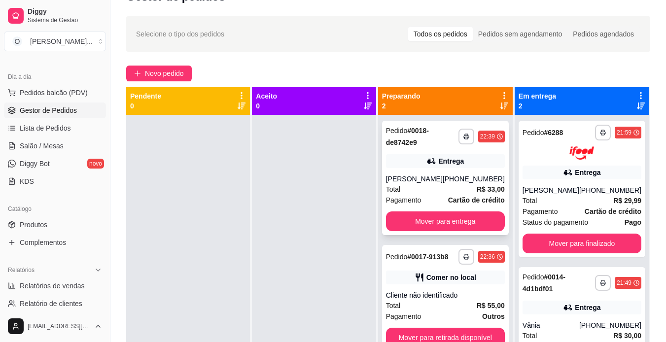
click at [463, 201] on strong "Cartão de crédito" at bounding box center [476, 200] width 57 height 8
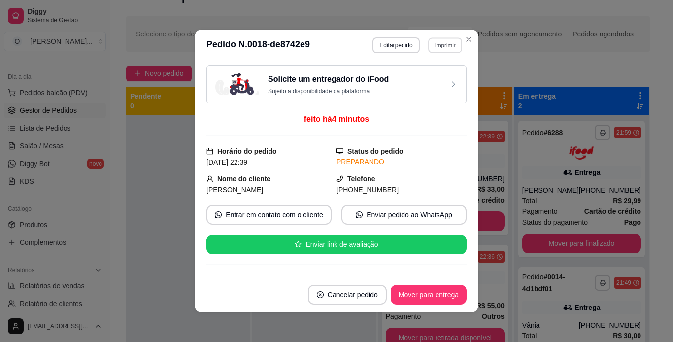
click at [433, 38] on button "Imprimir" at bounding box center [445, 44] width 34 height 15
click at [428, 74] on button "IMPRESSORA" at bounding box center [423, 79] width 69 height 15
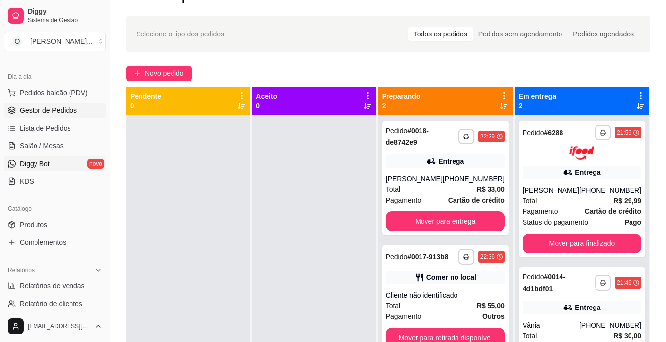
click at [80, 169] on link "Diggy Bot novo" at bounding box center [55, 164] width 102 height 16
click at [54, 161] on link "Diggy Bot novo" at bounding box center [55, 164] width 102 height 16
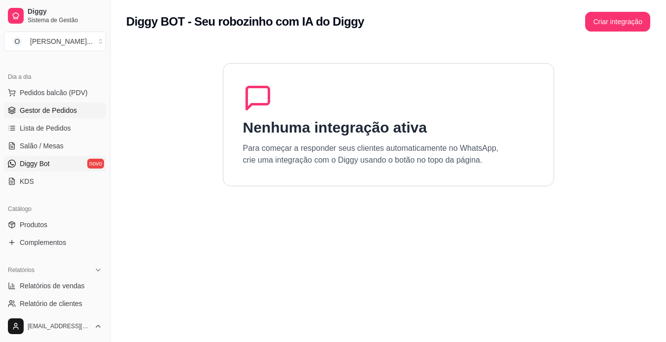
click at [74, 107] on span "Gestor de Pedidos" at bounding box center [48, 110] width 57 height 10
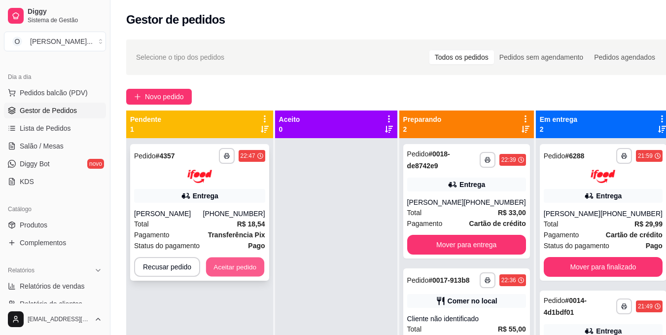
click at [233, 271] on button "Aceitar pedido" at bounding box center [235, 266] width 58 height 19
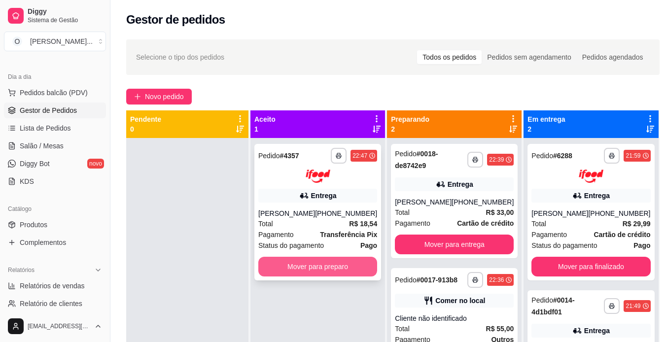
click at [303, 270] on button "Mover para preparo" at bounding box center [317, 267] width 119 height 20
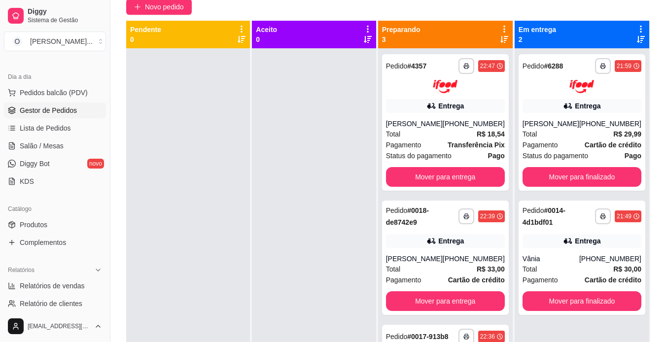
scroll to position [92, 0]
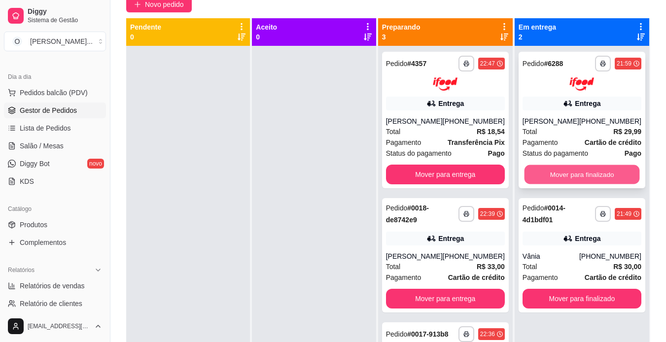
click at [566, 171] on button "Mover para finalizado" at bounding box center [581, 174] width 115 height 19
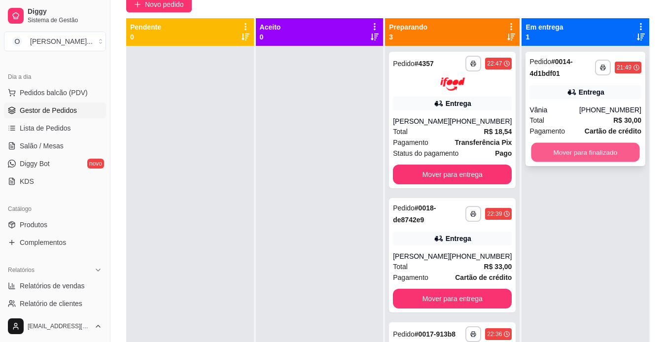
click at [570, 151] on button "Mover para finalizado" at bounding box center [585, 152] width 108 height 19
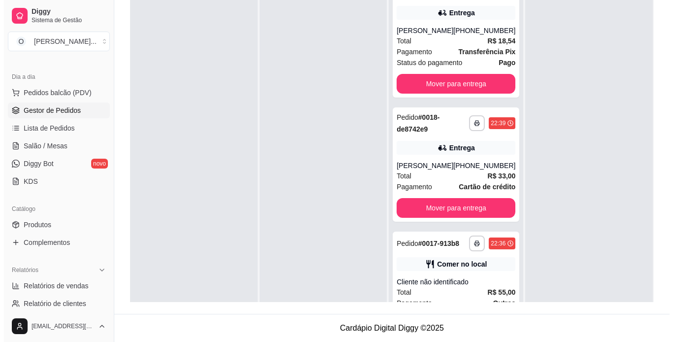
scroll to position [39, 0]
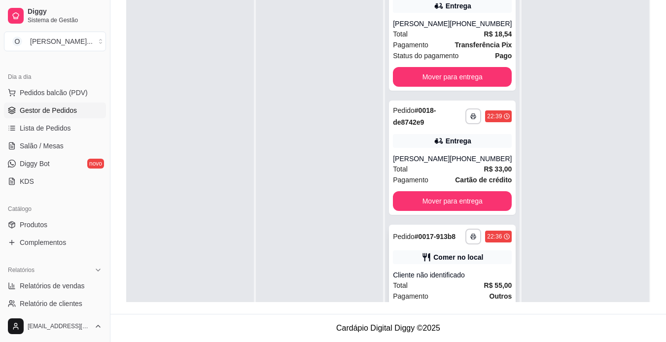
click at [474, 280] on div "Cliente não identificado" at bounding box center [452, 275] width 119 height 10
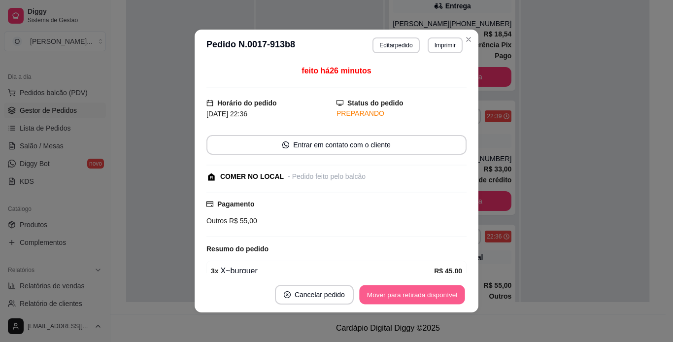
click at [403, 288] on button "Mover para retirada disponível" at bounding box center [411, 294] width 105 height 19
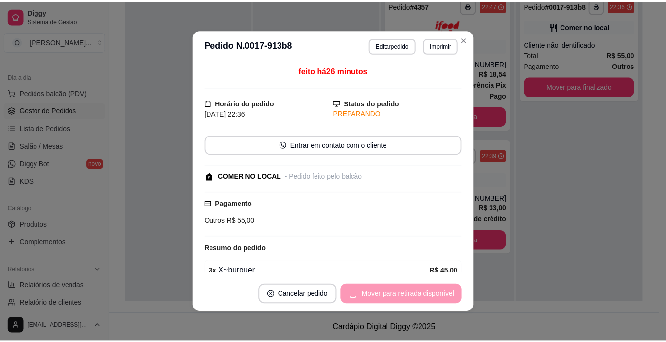
scroll to position [0, 0]
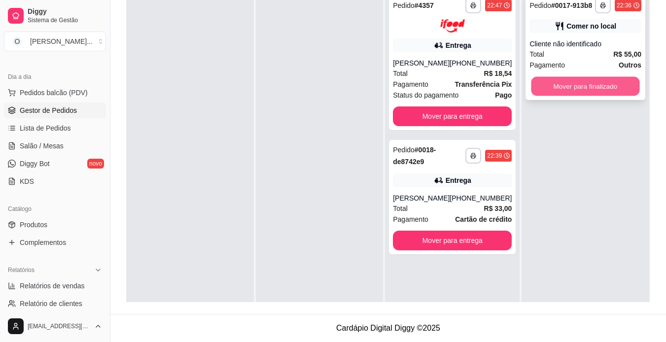
click at [585, 79] on button "Mover para finalizado" at bounding box center [585, 86] width 108 height 19
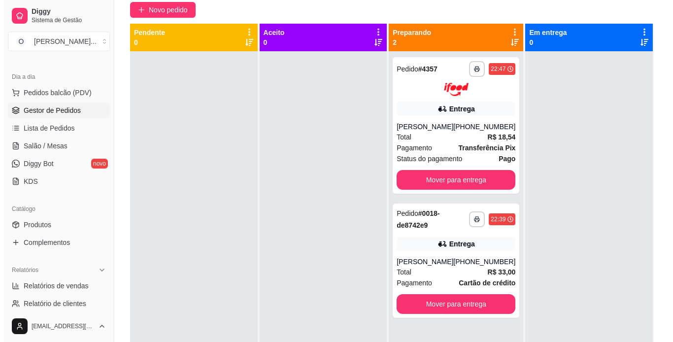
scroll to position [88, 0]
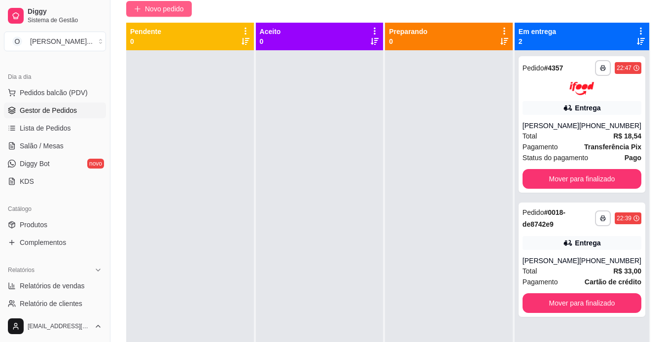
click at [151, 11] on span "Novo pedido" at bounding box center [164, 8] width 39 height 11
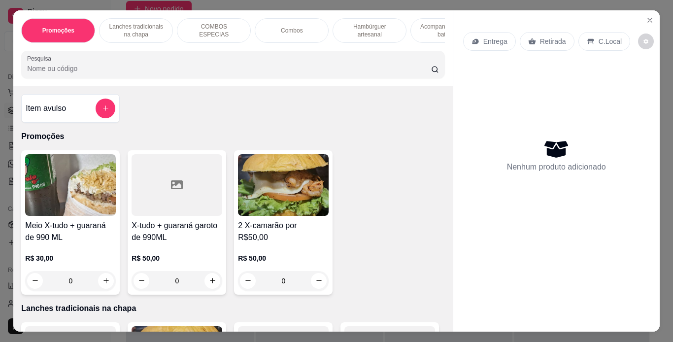
click at [140, 27] on p "Lanches tradicionais na chapa" at bounding box center [135, 31] width 57 height 16
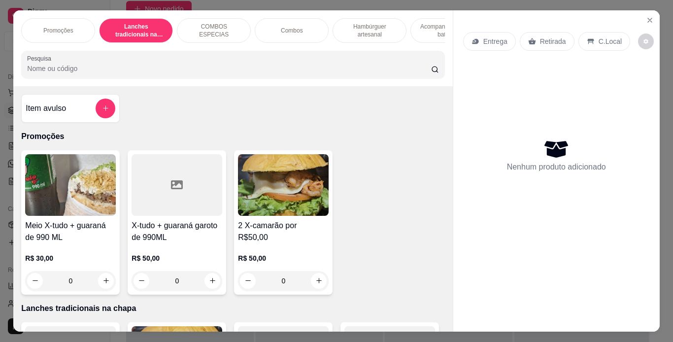
scroll to position [25, 0]
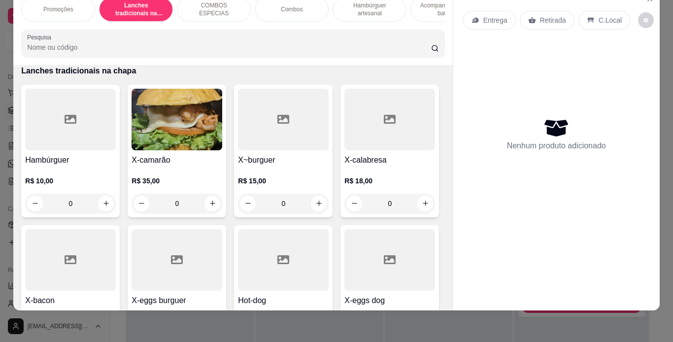
click at [316, 197] on div "0" at bounding box center [283, 204] width 91 height 20
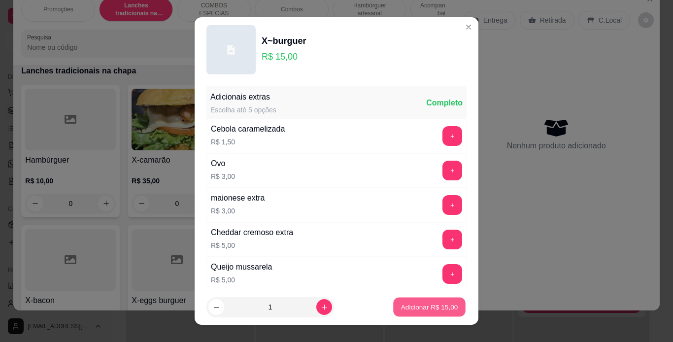
click at [401, 306] on p "Adicionar R$ 15,00" at bounding box center [429, 307] width 57 height 9
type input "1"
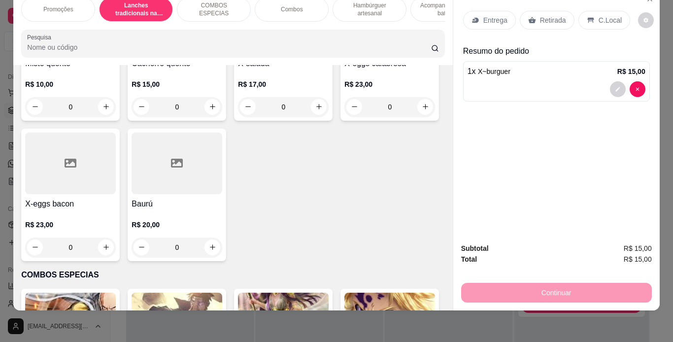
scroll to position [778, 0]
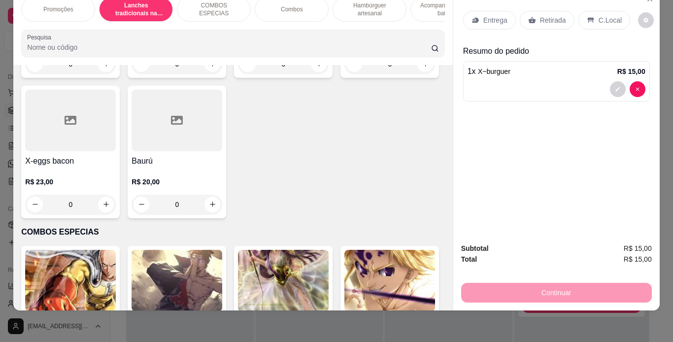
click at [320, 74] on div "0" at bounding box center [283, 64] width 91 height 20
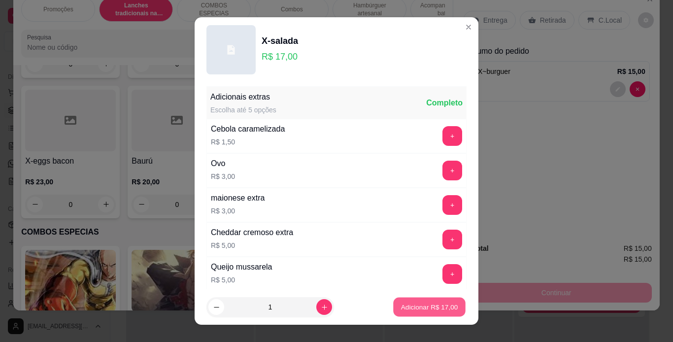
click at [402, 307] on p "Adicionar R$ 17,00" at bounding box center [429, 307] width 57 height 9
type input "1"
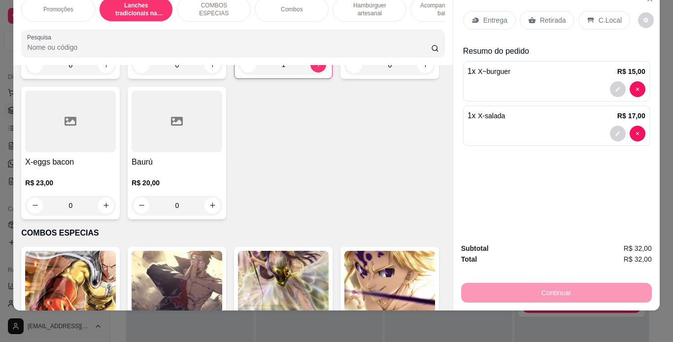
click at [528, 17] on icon at bounding box center [531, 20] width 7 height 6
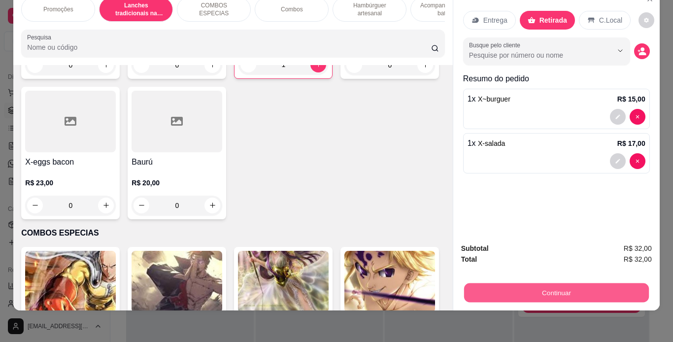
click at [503, 283] on button "Continuar" at bounding box center [556, 292] width 185 height 19
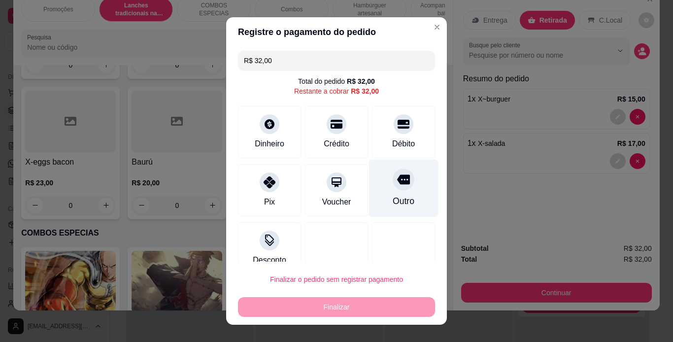
click at [393, 189] on div at bounding box center [404, 180] width 22 height 22
type input "R$ 0,00"
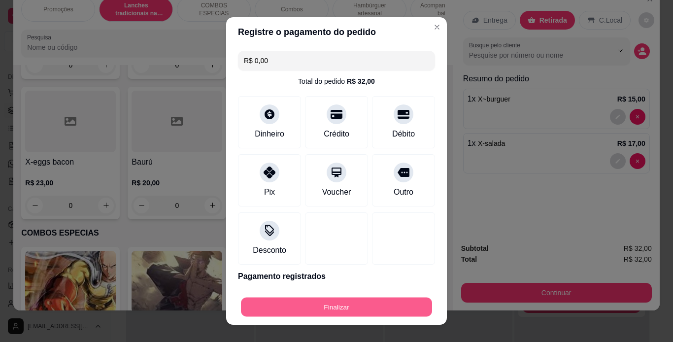
click at [372, 311] on button "Finalizar" at bounding box center [336, 307] width 191 height 19
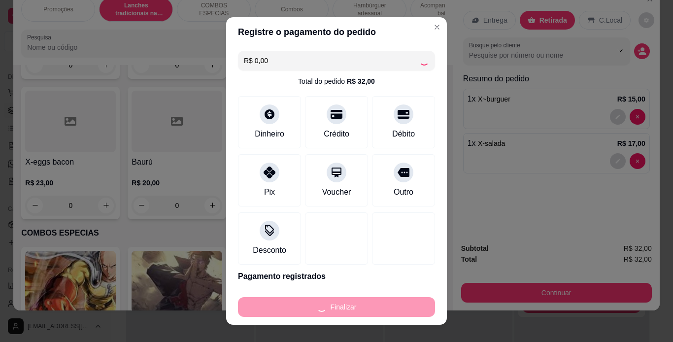
type input "0"
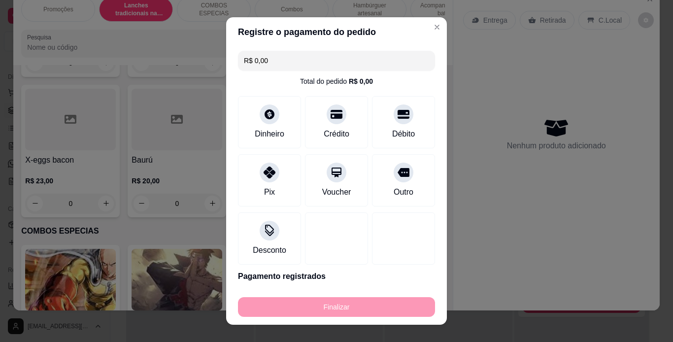
type input "-R$ 32,00"
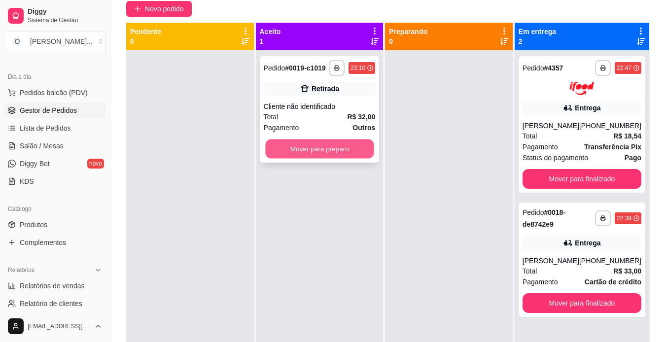
click at [343, 144] on button "Mover para preparo" at bounding box center [319, 148] width 108 height 19
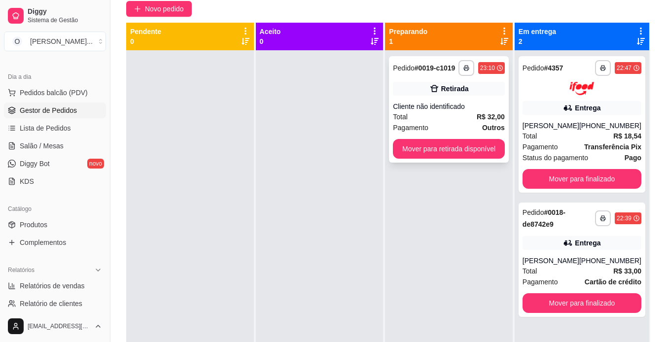
click at [405, 100] on div "**********" at bounding box center [449, 109] width 120 height 106
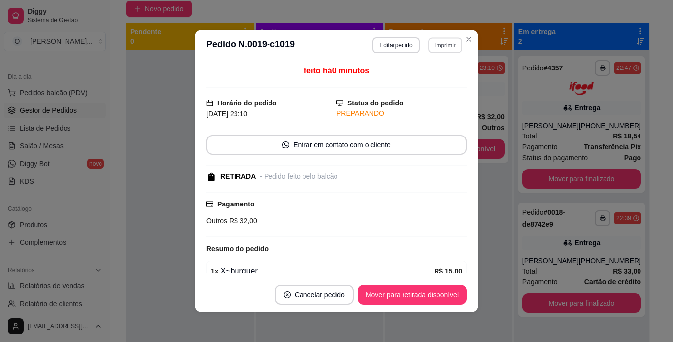
click at [448, 45] on button "Imprimir" at bounding box center [445, 44] width 34 height 15
click at [432, 83] on button "IMPRESSORA" at bounding box center [423, 79] width 69 height 15
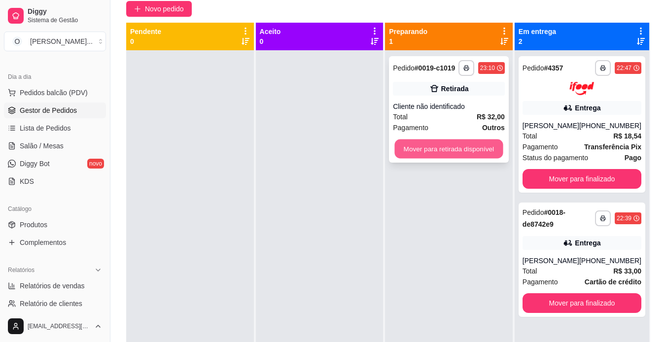
click at [460, 146] on button "Mover para retirada disponível" at bounding box center [449, 148] width 108 height 19
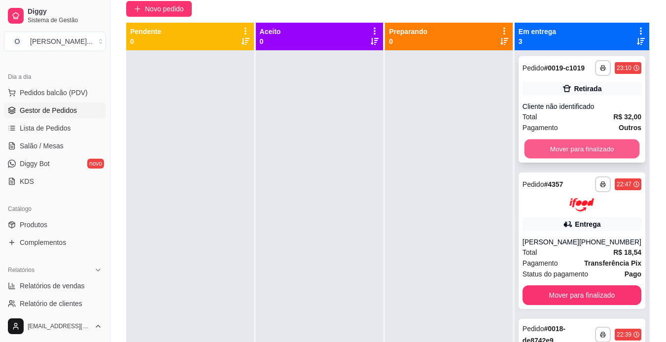
click at [574, 148] on button "Mover para finalizado" at bounding box center [581, 148] width 115 height 19
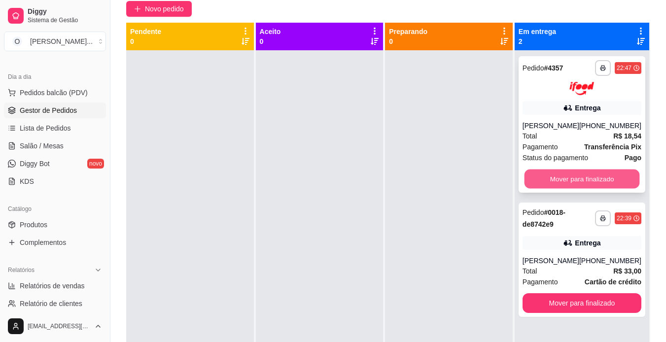
click at [570, 181] on button "Mover para finalizado" at bounding box center [581, 178] width 115 height 19
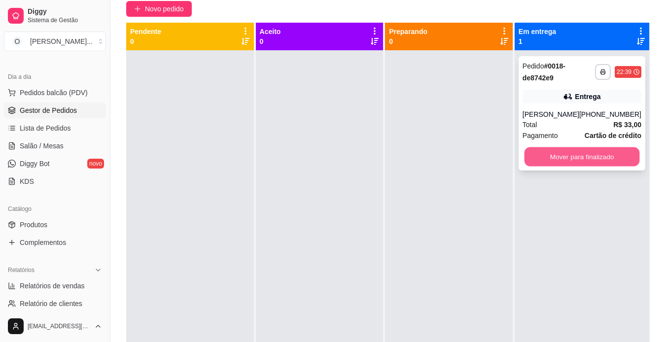
click at [574, 156] on button "Mover para finalizado" at bounding box center [581, 156] width 115 height 19
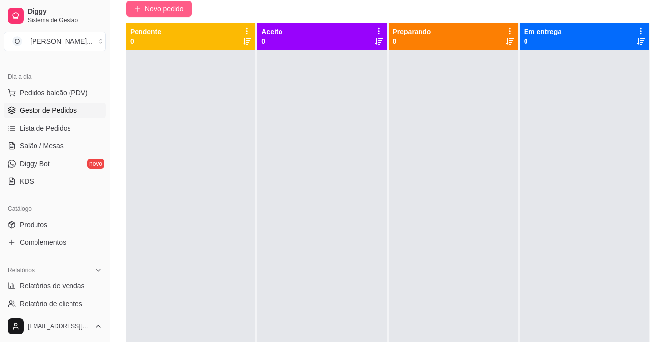
click at [158, 6] on span "Novo pedido" at bounding box center [164, 8] width 39 height 11
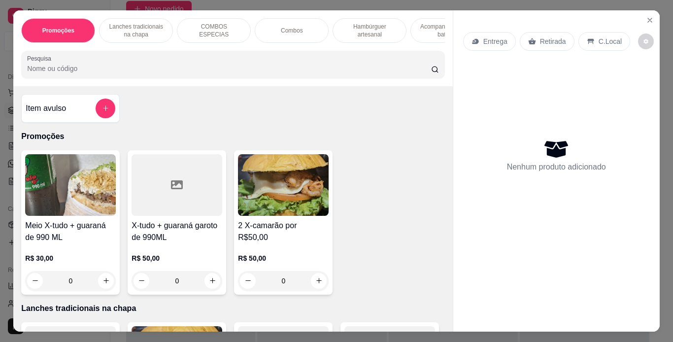
click at [281, 28] on p "Combos" at bounding box center [292, 31] width 22 height 8
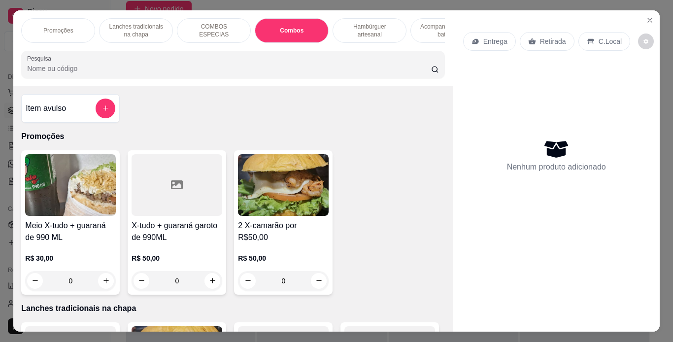
scroll to position [25, 0]
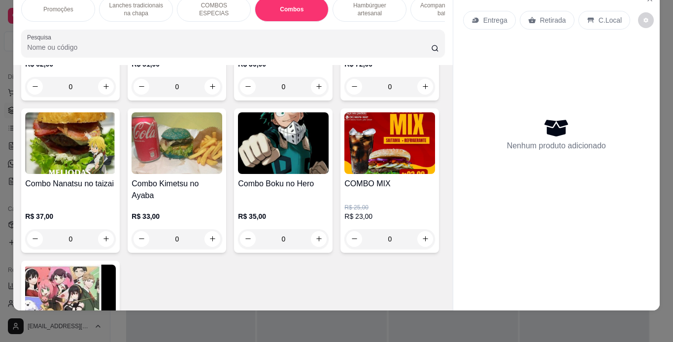
click at [314, 97] on div "0" at bounding box center [283, 87] width 91 height 20
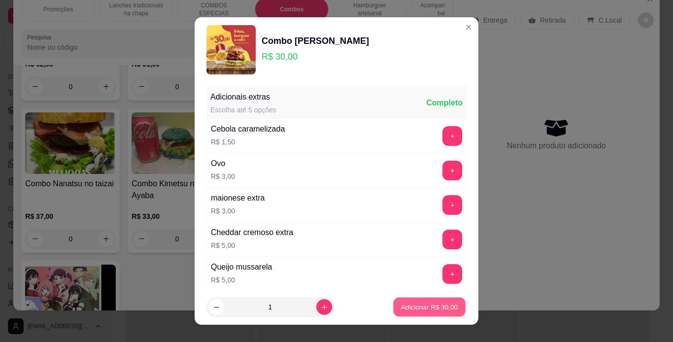
click at [412, 305] on p "Adicionar R$ 30,00" at bounding box center [429, 307] width 57 height 9
type input "1"
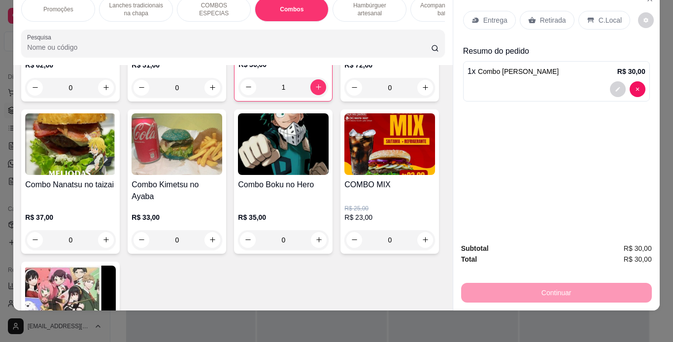
click at [486, 15] on p "Entrega" at bounding box center [495, 20] width 24 height 10
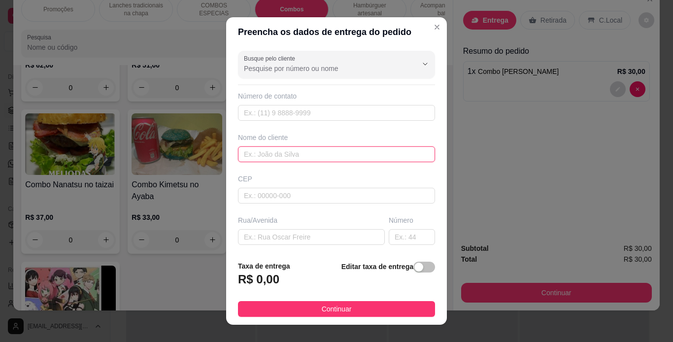
click at [322, 149] on input "text" at bounding box center [336, 154] width 197 height 16
click at [310, 235] on input "text" at bounding box center [311, 237] width 147 height 16
type input "passagem sao sebastiao"
click at [393, 243] on input "text" at bounding box center [412, 237] width 46 height 16
type input "357"
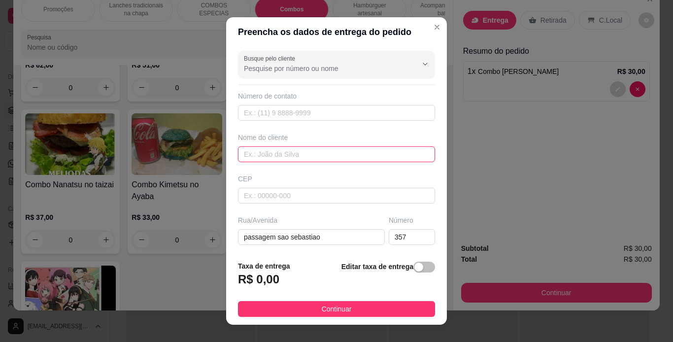
click at [291, 152] on input "text" at bounding box center [336, 154] width 197 height 16
type input "valdirene"
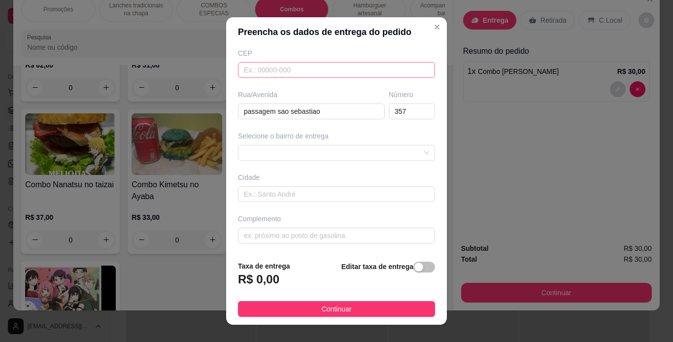
scroll to position [0, 0]
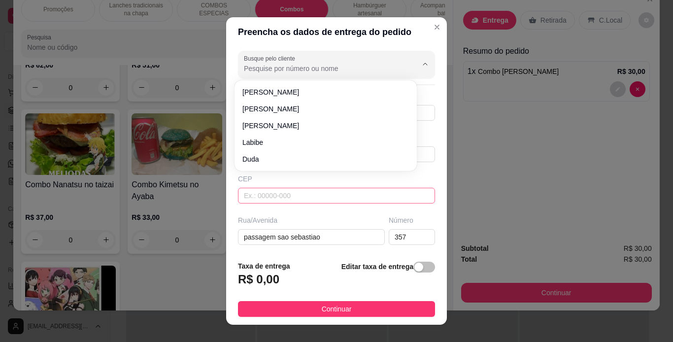
click at [305, 69] on input "Busque pelo cliente" at bounding box center [323, 69] width 158 height 10
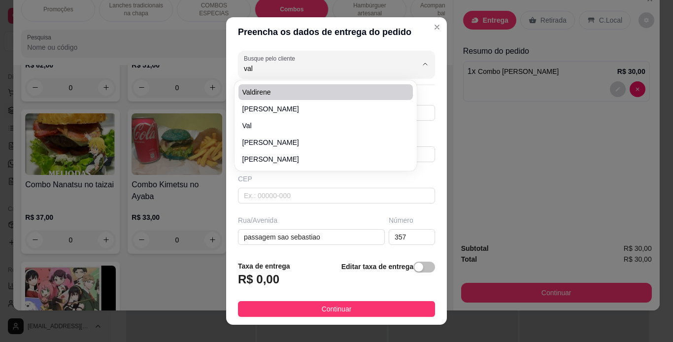
click at [294, 91] on span "valdirene" at bounding box center [320, 92] width 157 height 10
type input "valdirene"
type input "91983173806"
type input "[GEOGRAPHIC_DATA]"
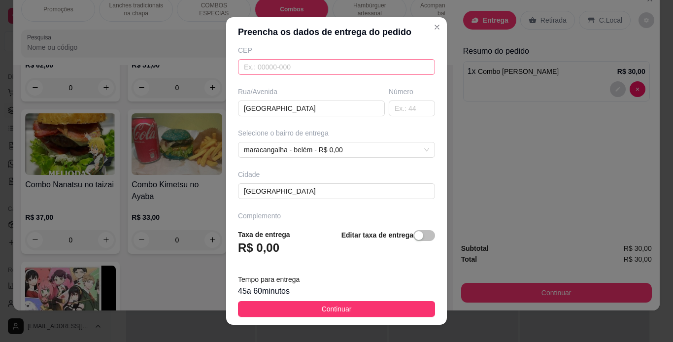
scroll to position [129, 0]
type input "valdirene"
click at [353, 104] on input "[GEOGRAPHIC_DATA]" at bounding box center [311, 108] width 147 height 16
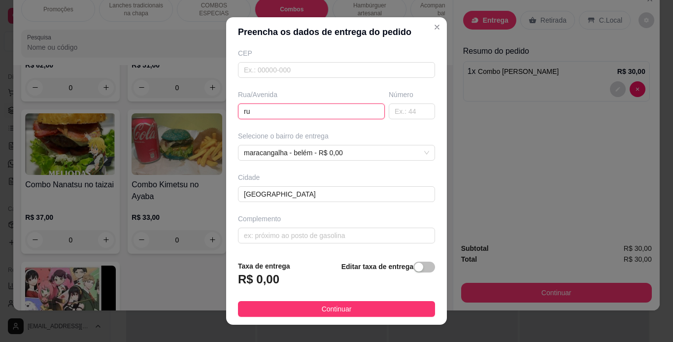
type input "r"
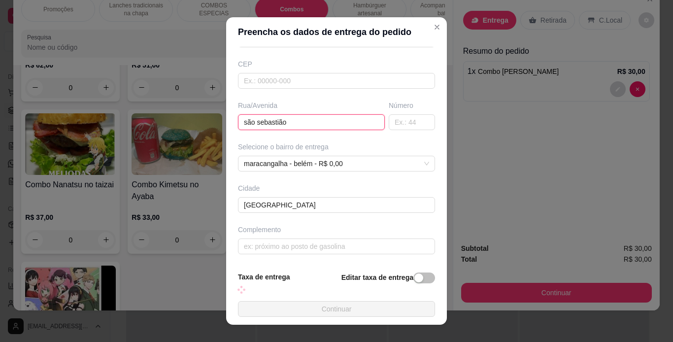
scroll to position [129, 0]
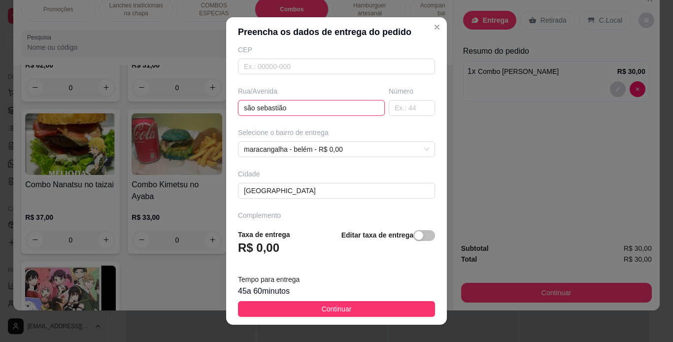
type input "são sebastião"
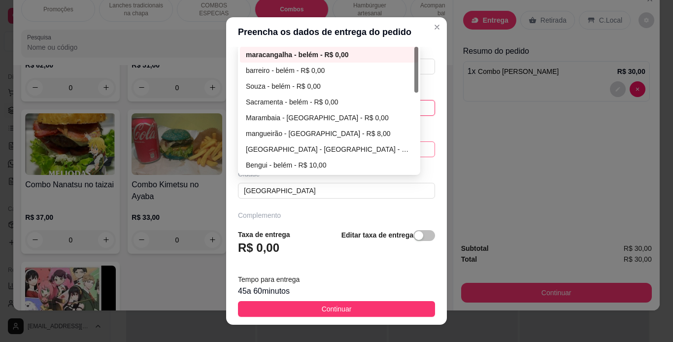
click at [350, 149] on div "maracangalha - [GEOGRAPHIC_DATA] - R$ 0,00 67003141de867a0a4c317967 6700316dde8…" at bounding box center [336, 149] width 197 height 16
type input "357"
click at [369, 51] on div "maracangalha - belém - R$ 0,00" at bounding box center [329, 54] width 167 height 11
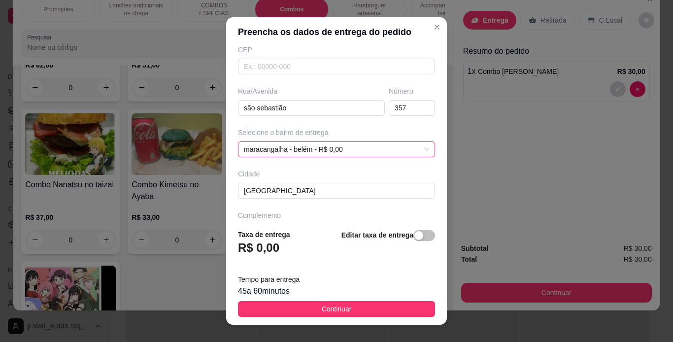
scroll to position [157, 0]
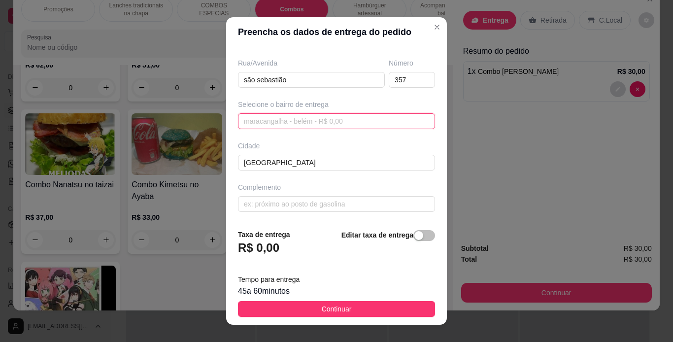
click at [353, 119] on div "maracangalha - [GEOGRAPHIC_DATA] - R$ 0,00 67003141de867a0a4c317967 6700316dde8…" at bounding box center [336, 121] width 197 height 16
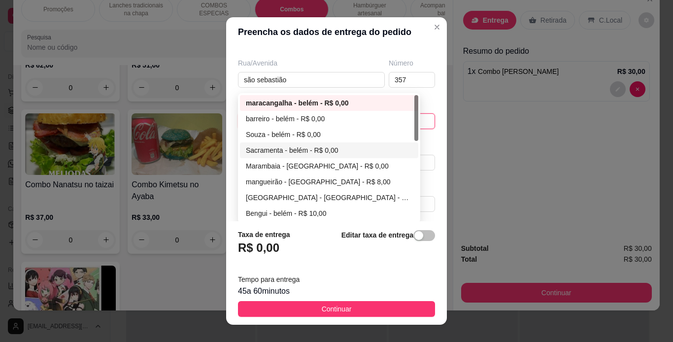
click at [323, 149] on div "Sacramenta - belém - R$ 0,00" at bounding box center [329, 150] width 167 height 11
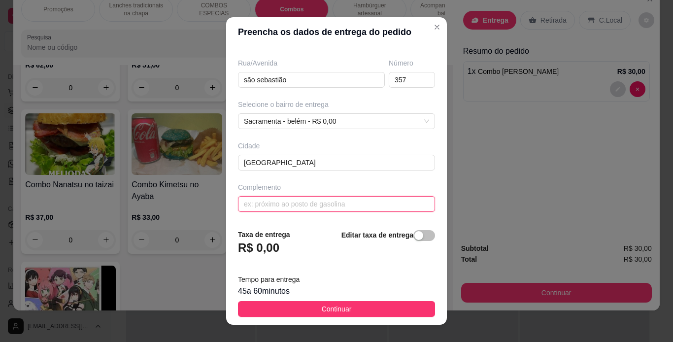
click at [321, 201] on input "text" at bounding box center [336, 204] width 197 height 16
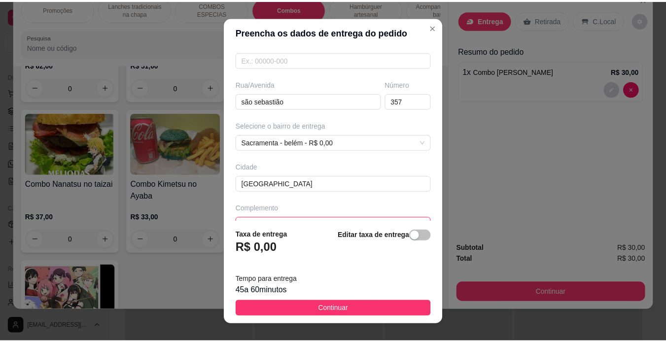
scroll to position [138, 0]
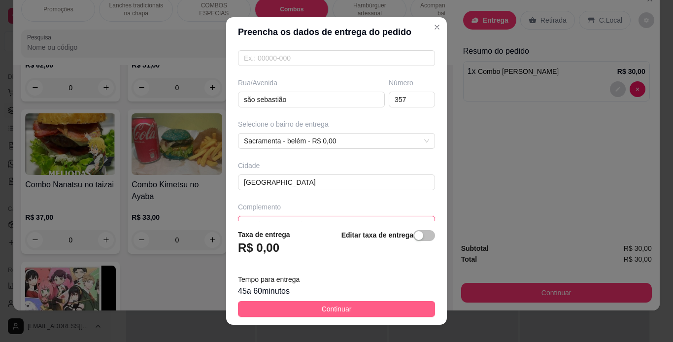
type input "esquina com marajoara 2"
click at [329, 311] on span "Continuar" at bounding box center [337, 309] width 30 height 11
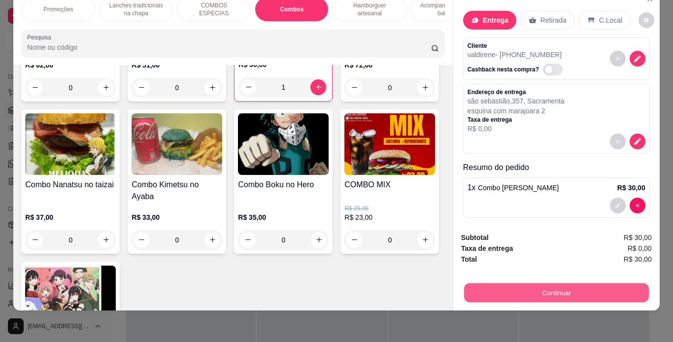
click at [480, 285] on button "Continuar" at bounding box center [556, 292] width 185 height 19
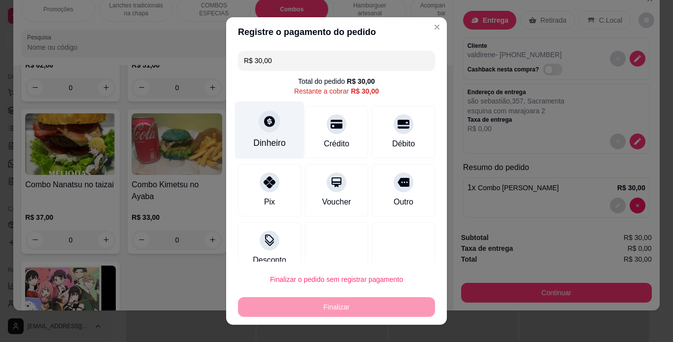
click at [269, 139] on div "Dinheiro" at bounding box center [269, 143] width 33 height 13
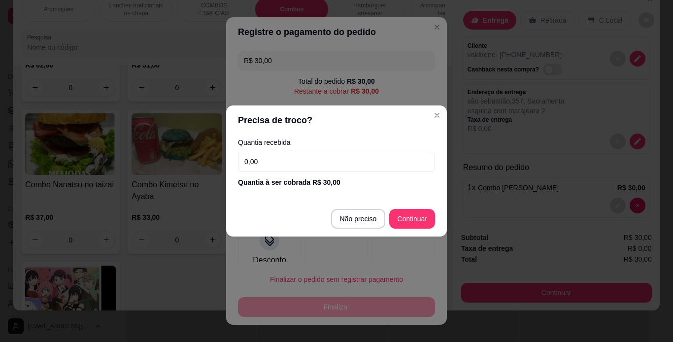
click at [281, 159] on input "0,00" at bounding box center [336, 162] width 197 height 20
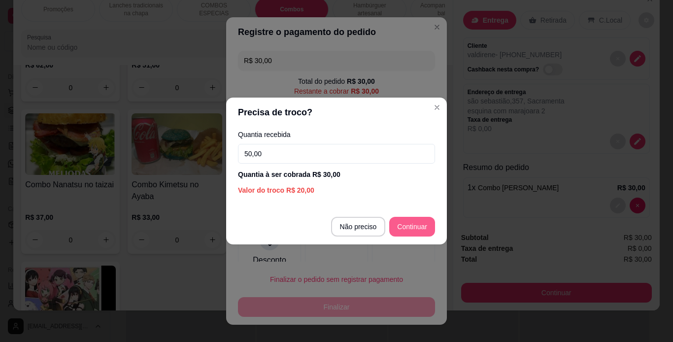
type input "50,00"
type input "R$ 0,00"
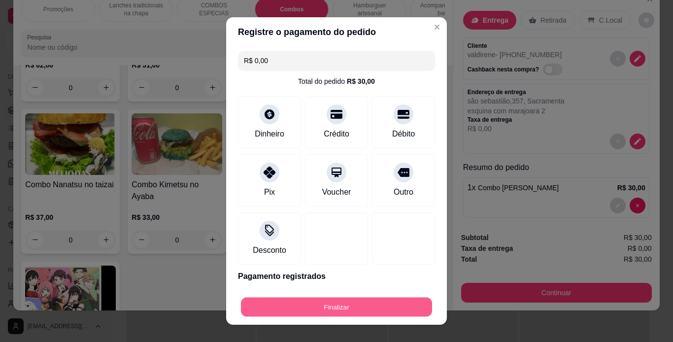
click at [389, 300] on button "Finalizar" at bounding box center [336, 307] width 191 height 19
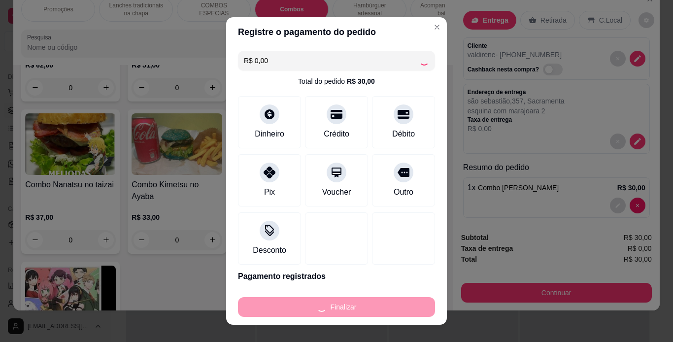
type input "0"
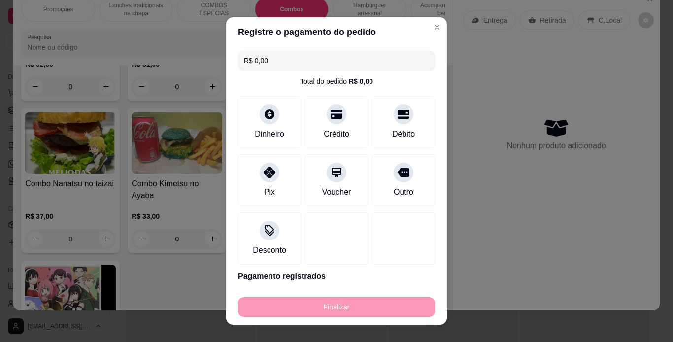
type input "-R$ 30,00"
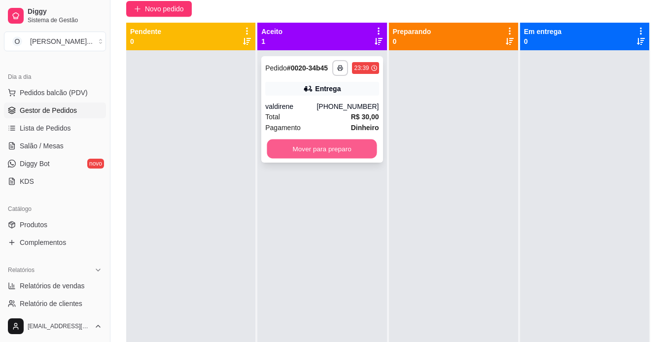
click at [342, 149] on button "Mover para preparo" at bounding box center [322, 148] width 110 height 19
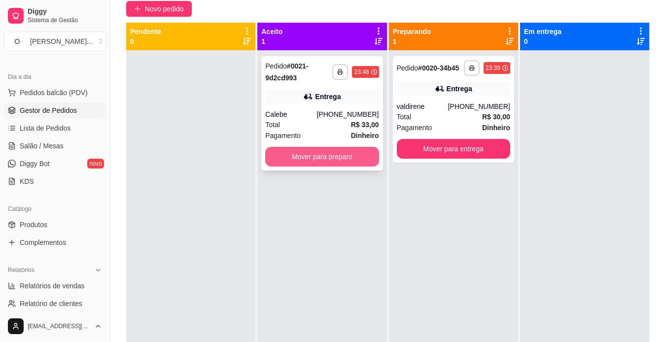
click at [336, 158] on button "Mover para preparo" at bounding box center [321, 157] width 113 height 20
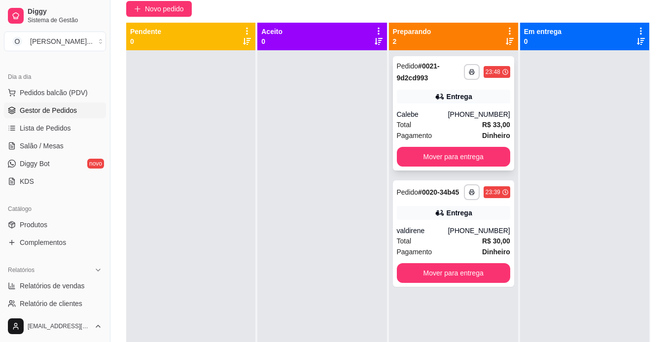
click at [482, 122] on strong "R$ 33,00" at bounding box center [496, 125] width 28 height 8
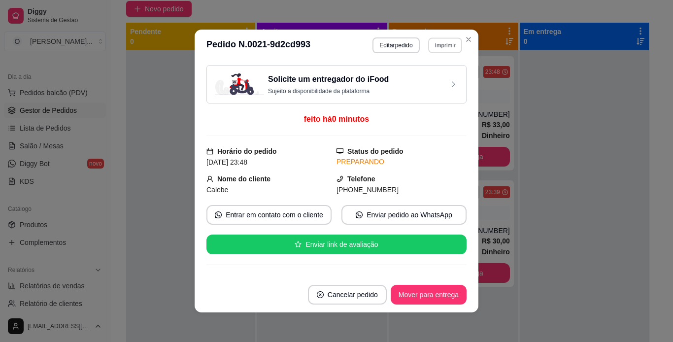
click at [434, 47] on button "Imprimir" at bounding box center [445, 44] width 34 height 15
click at [428, 80] on button "IMPRESSORA" at bounding box center [423, 79] width 69 height 15
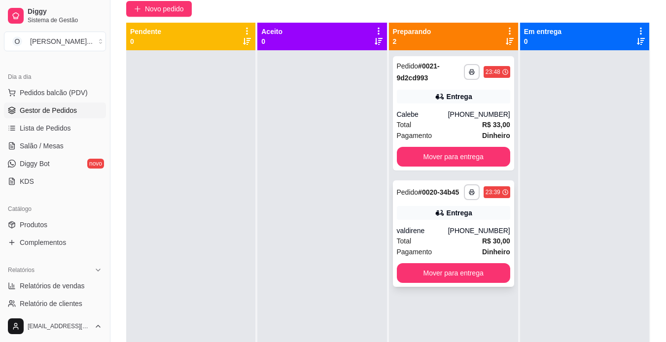
click at [441, 220] on div "**********" at bounding box center [453, 233] width 121 height 106
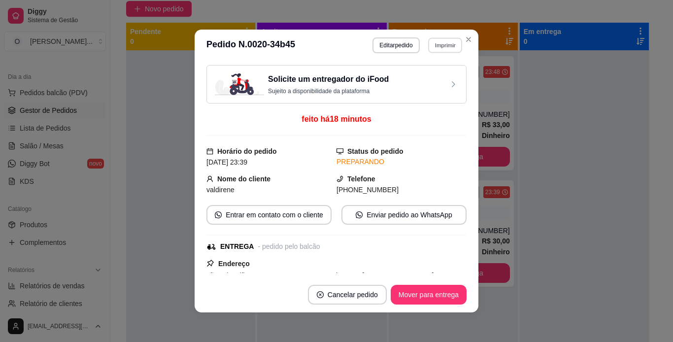
click at [441, 41] on button "Imprimir" at bounding box center [445, 44] width 34 height 15
click at [417, 86] on button "IMPRESSORA" at bounding box center [423, 79] width 69 height 15
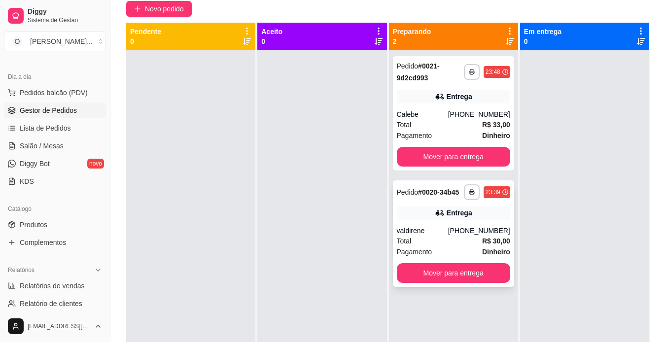
click at [442, 244] on div "Total R$ 30,00" at bounding box center [453, 241] width 113 height 11
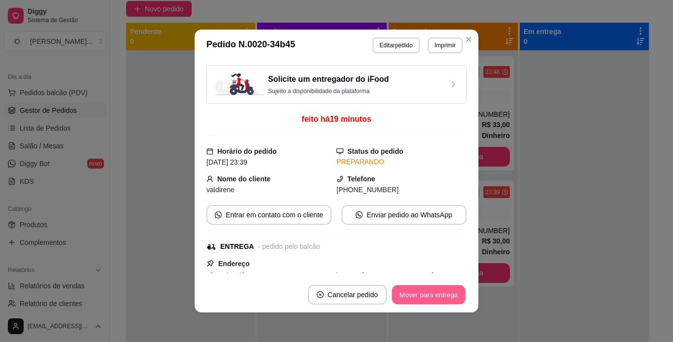
click at [430, 298] on button "Mover para entrega" at bounding box center [429, 294] width 74 height 19
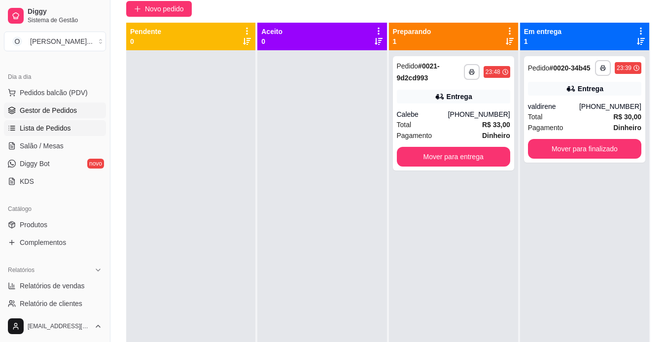
click at [29, 127] on span "Lista de Pedidos" at bounding box center [45, 128] width 51 height 10
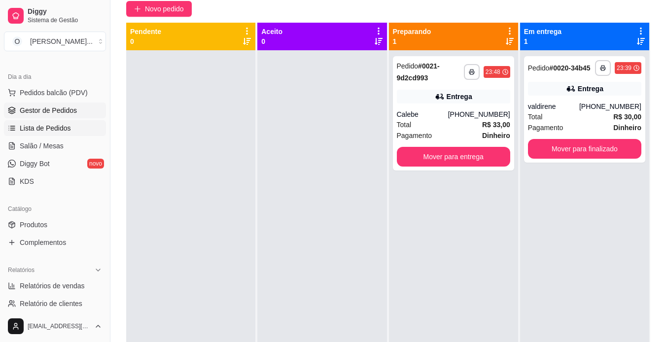
click at [29, 127] on span "Lista de Pedidos" at bounding box center [45, 128] width 51 height 10
click at [65, 126] on span "Lista de Pedidos" at bounding box center [45, 128] width 51 height 10
